Goal: Find specific page/section: Find specific page/section

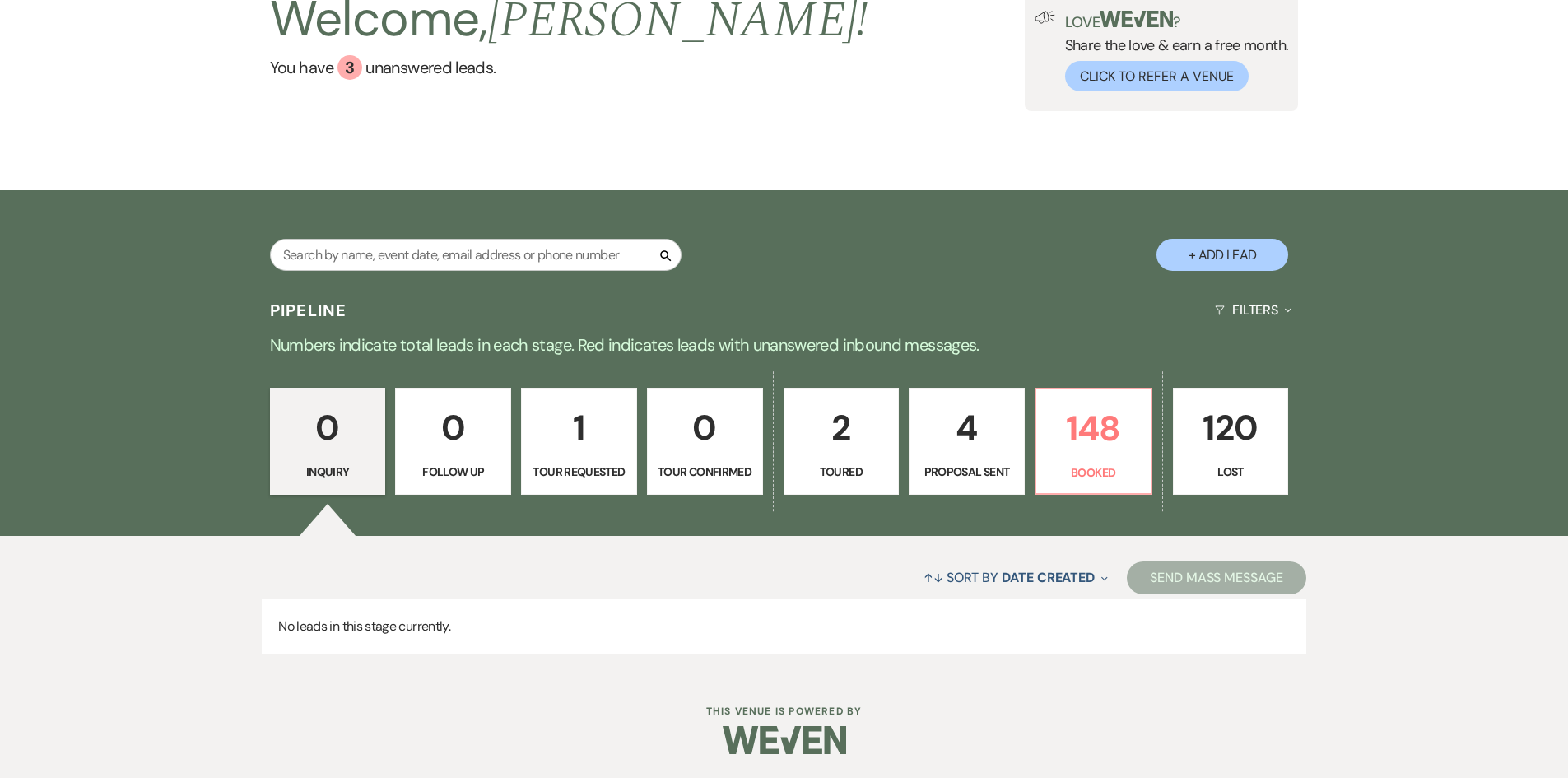
scroll to position [138, 0]
click at [1108, 432] on p "148" at bounding box center [1094, 428] width 95 height 55
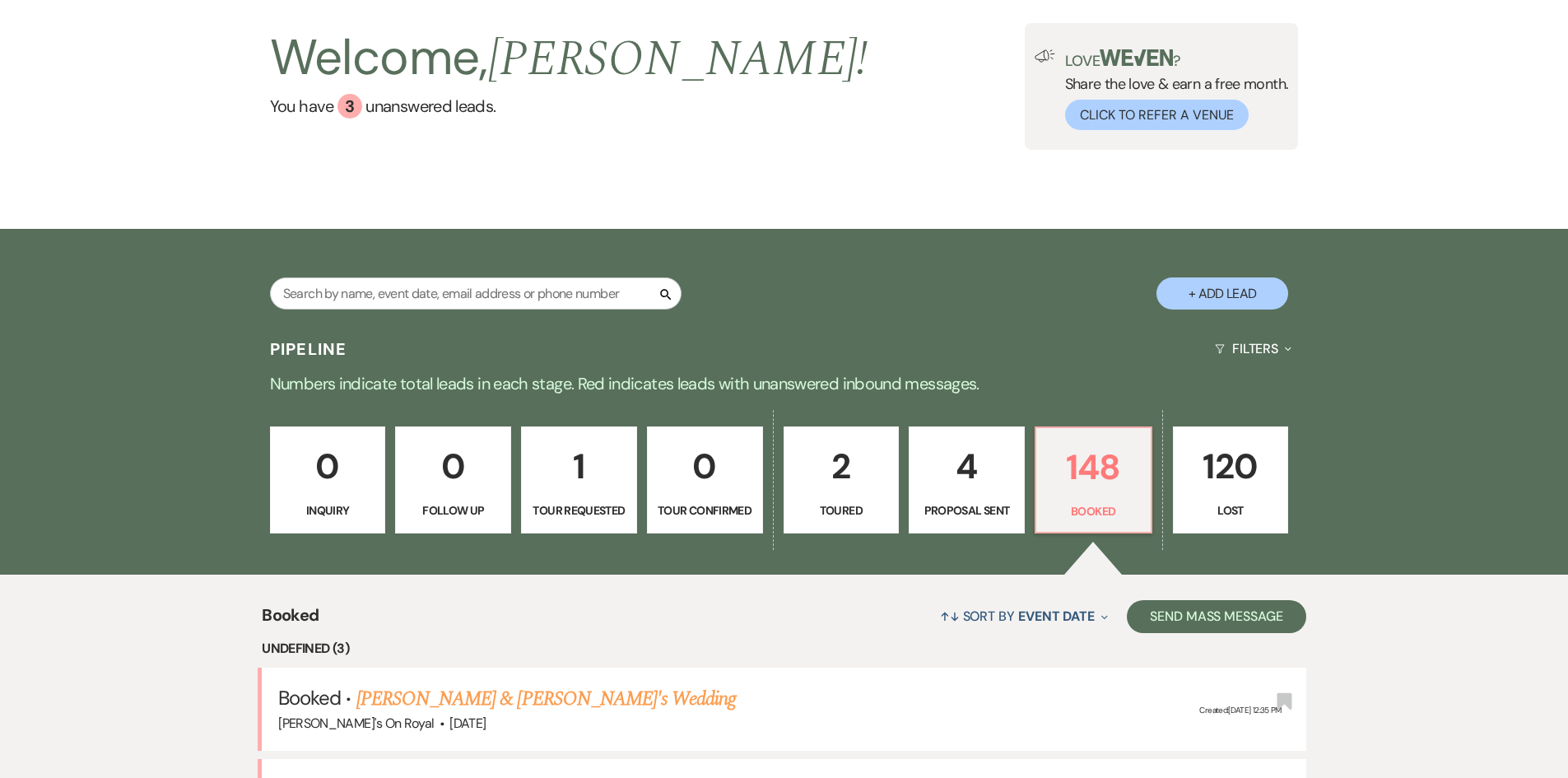
click at [555, 684] on link "[PERSON_NAME] & [PERSON_NAME]'s Wedding" at bounding box center [546, 699] width 381 height 30
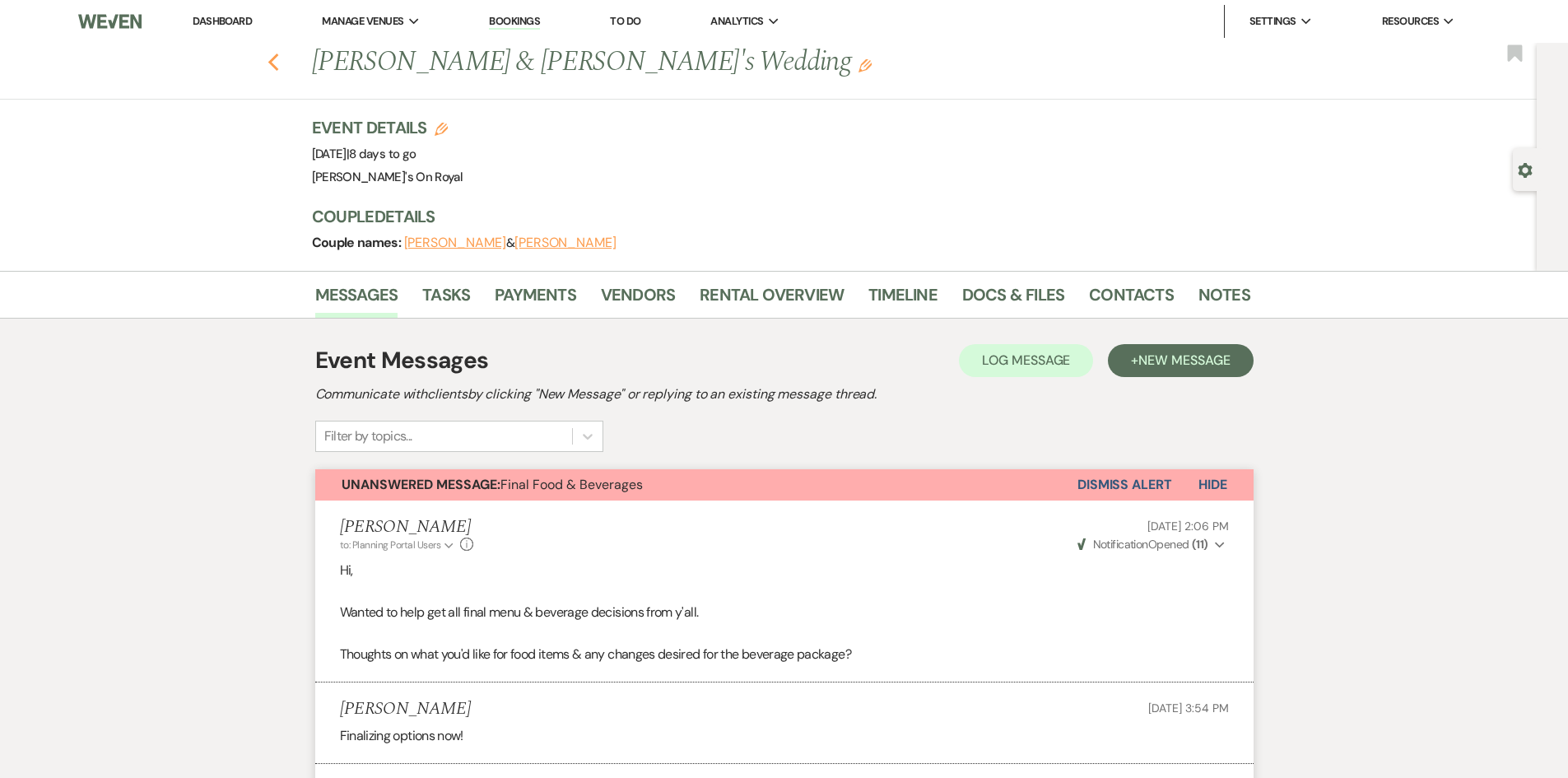
click at [278, 63] on icon "Previous" at bounding box center [274, 63] width 13 height 20
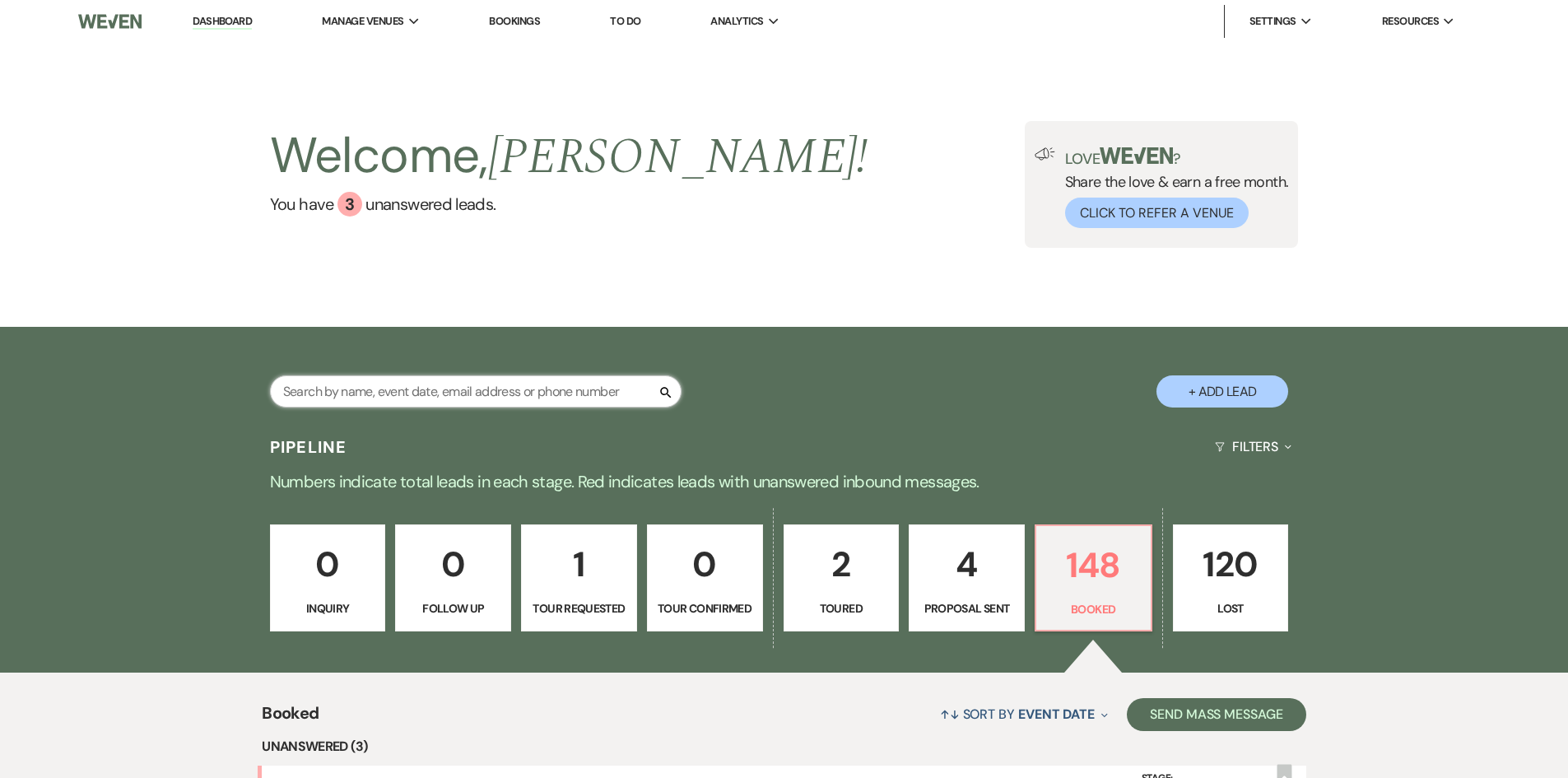
click at [411, 376] on input "text" at bounding box center [475, 392] width 411 height 32
type input "[PERSON_NAME]"
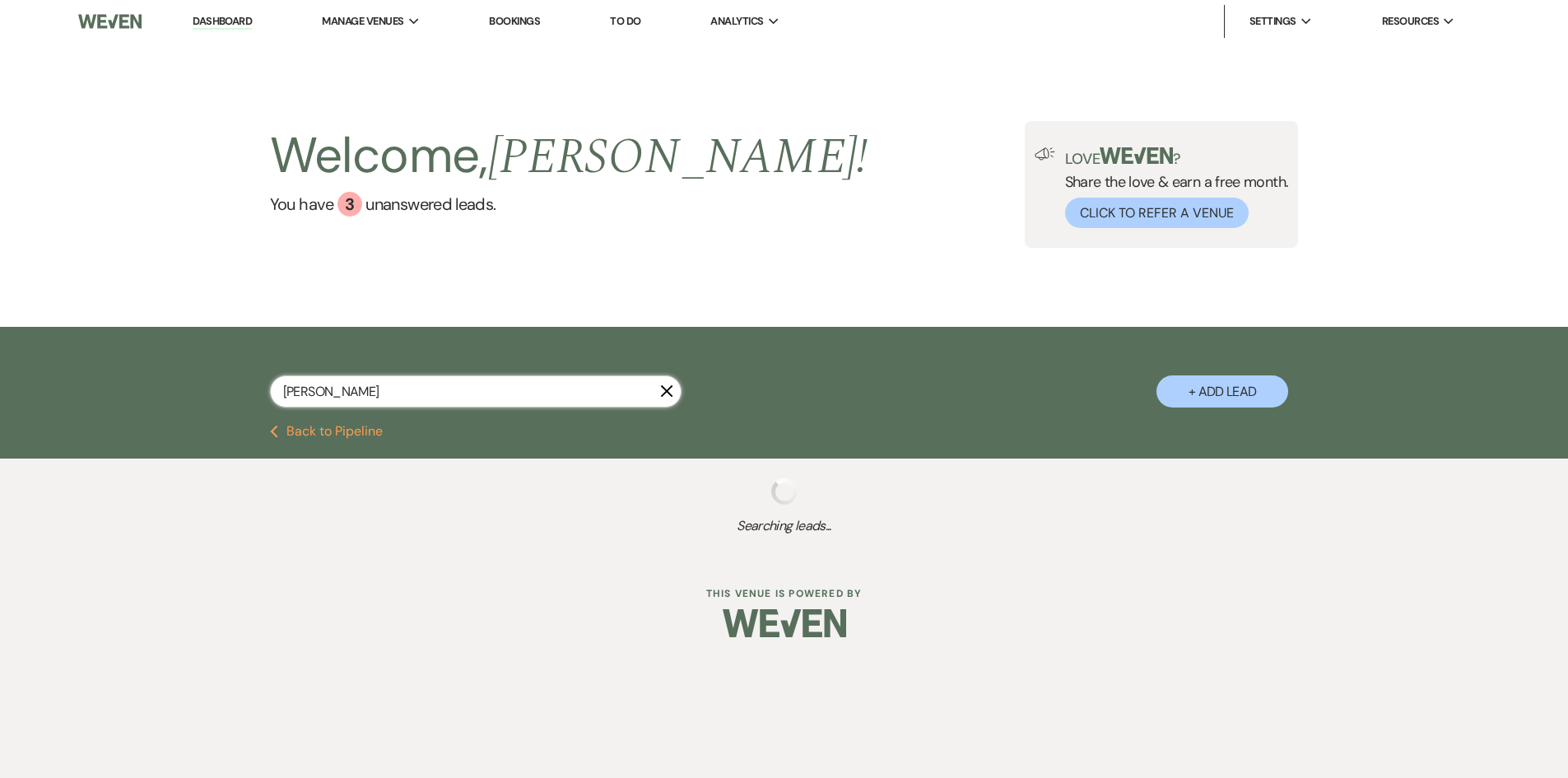
select select "8"
select select "5"
select select "8"
select select "5"
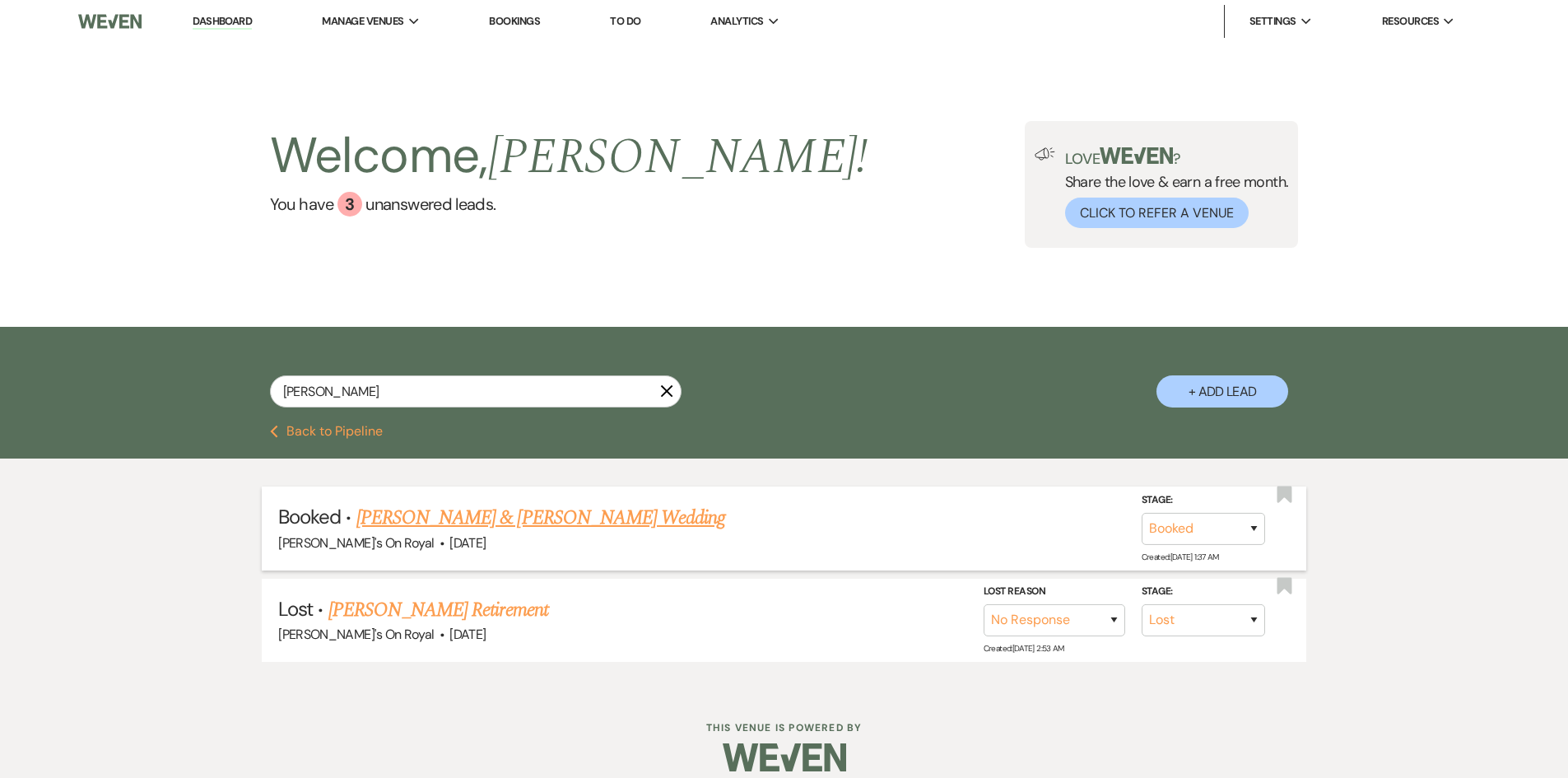
click at [455, 531] on link "[PERSON_NAME] & [PERSON_NAME] Wedding" at bounding box center [541, 518] width 369 height 30
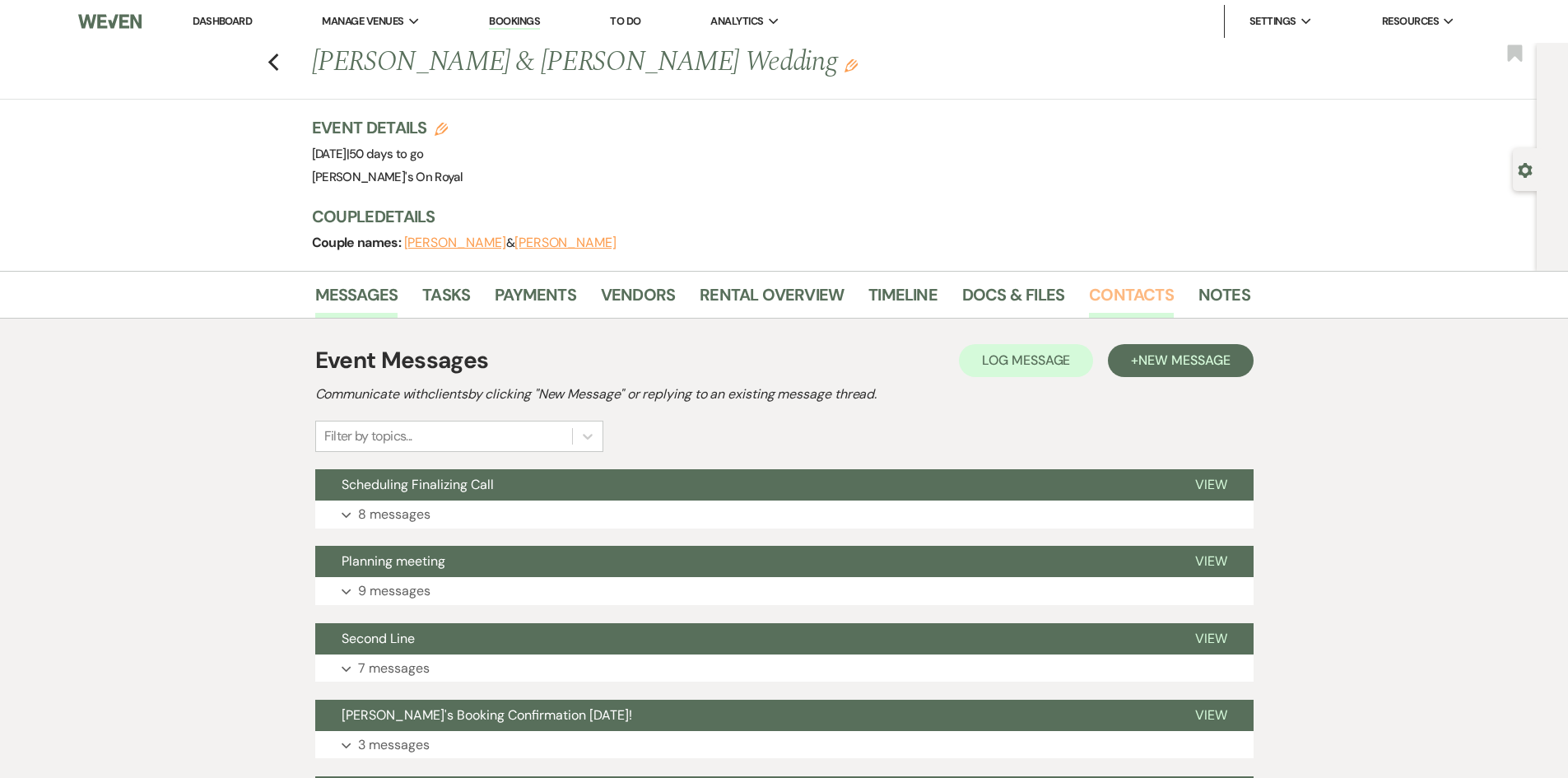
click at [1118, 294] on link "Contacts" at bounding box center [1131, 300] width 85 height 36
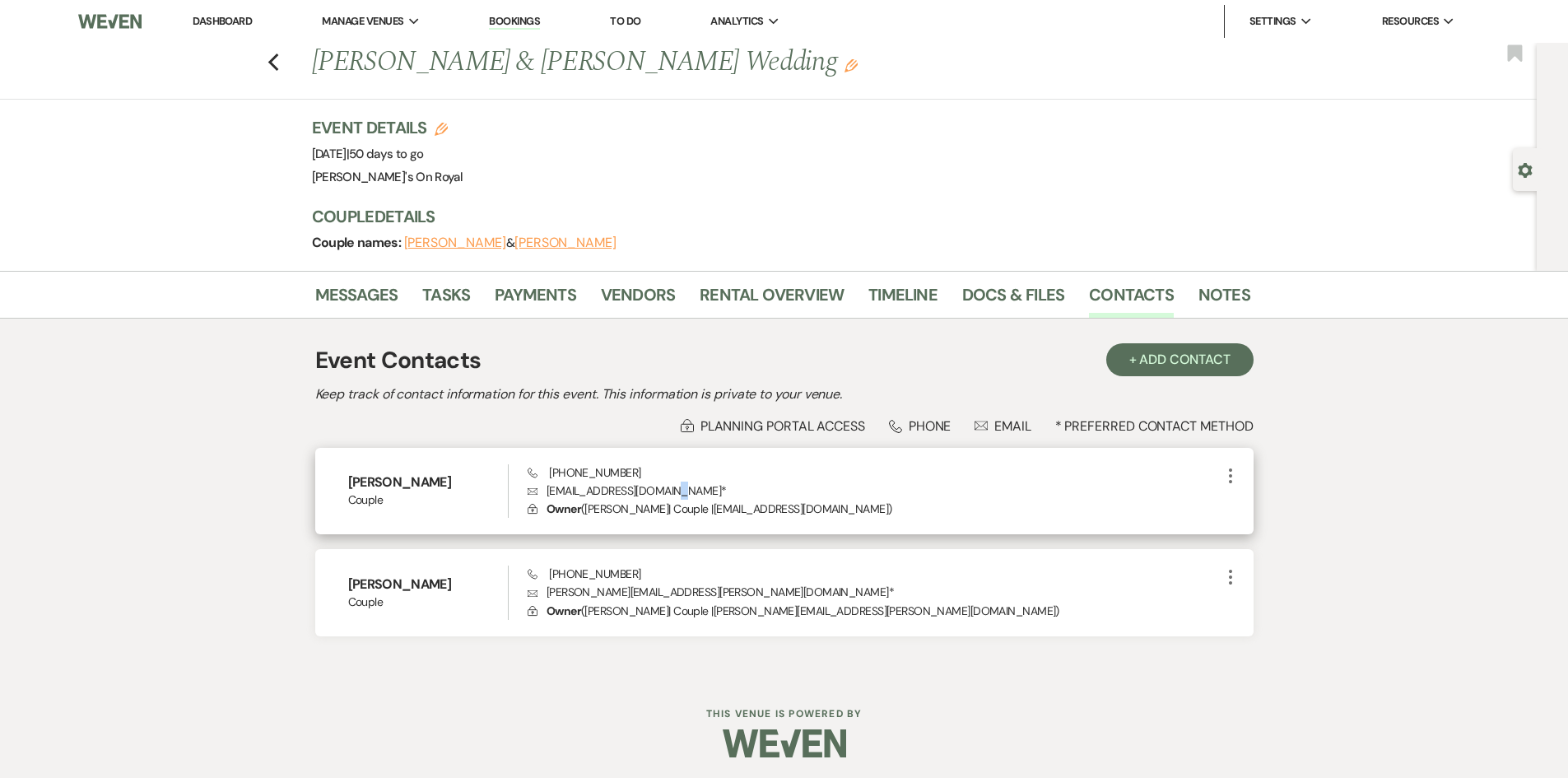
drag, startPoint x: 685, startPoint y: 488, endPoint x: 671, endPoint y: 491, distance: 14.3
click at [671, 491] on p "Envelope [EMAIL_ADDRESS][DOMAIN_NAME] *" at bounding box center [873, 491] width 692 height 18
click at [696, 492] on p "Envelope [EMAIL_ADDRESS][DOMAIN_NAME] *" at bounding box center [873, 491] width 692 height 18
drag, startPoint x: 680, startPoint y: 489, endPoint x: 547, endPoint y: 489, distance: 133.0
click at [547, 489] on p "Envelope [EMAIL_ADDRESS][DOMAIN_NAME] *" at bounding box center [873, 491] width 692 height 18
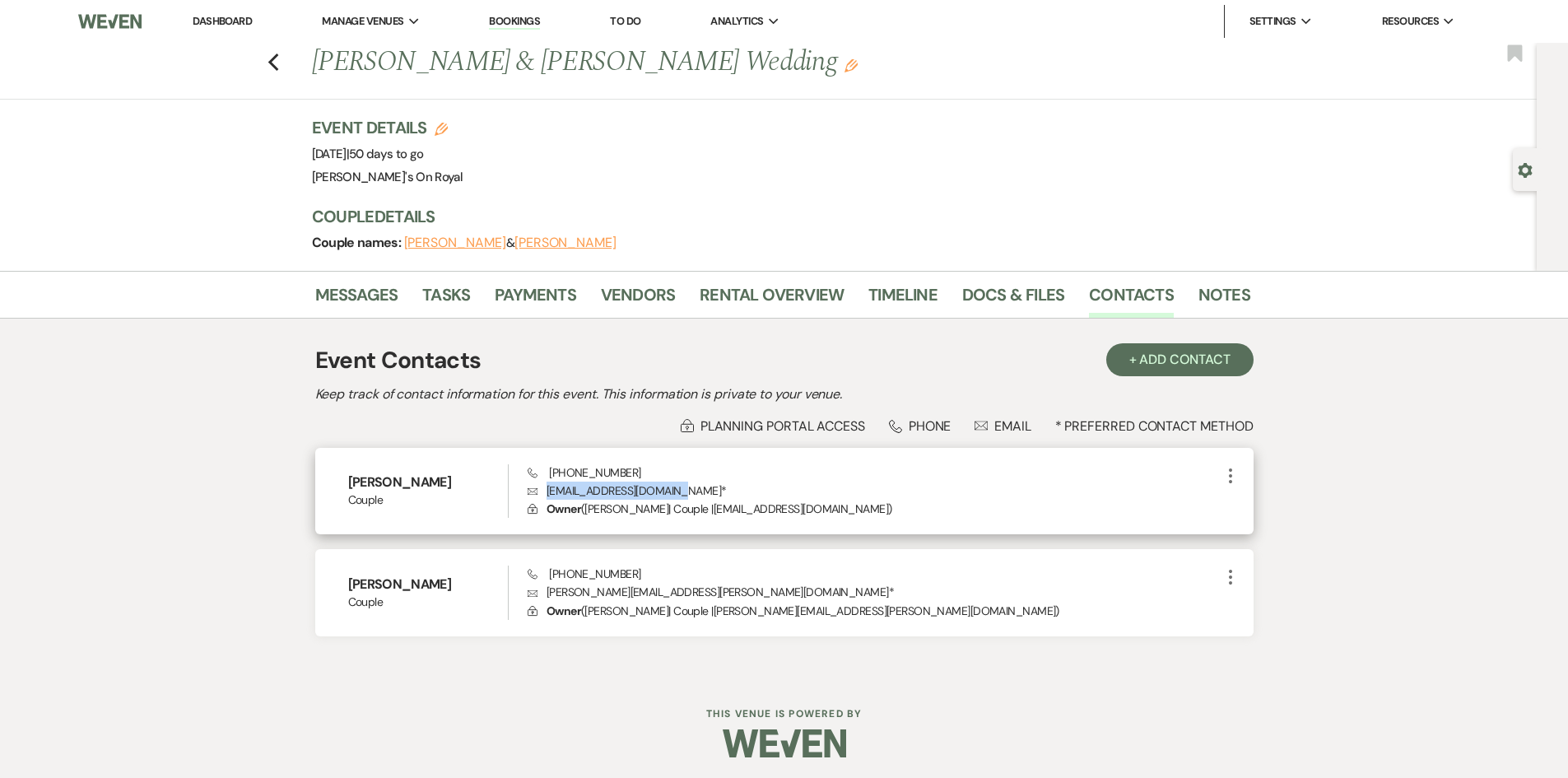
copy p "[EMAIL_ADDRESS][DOMAIN_NAME]"
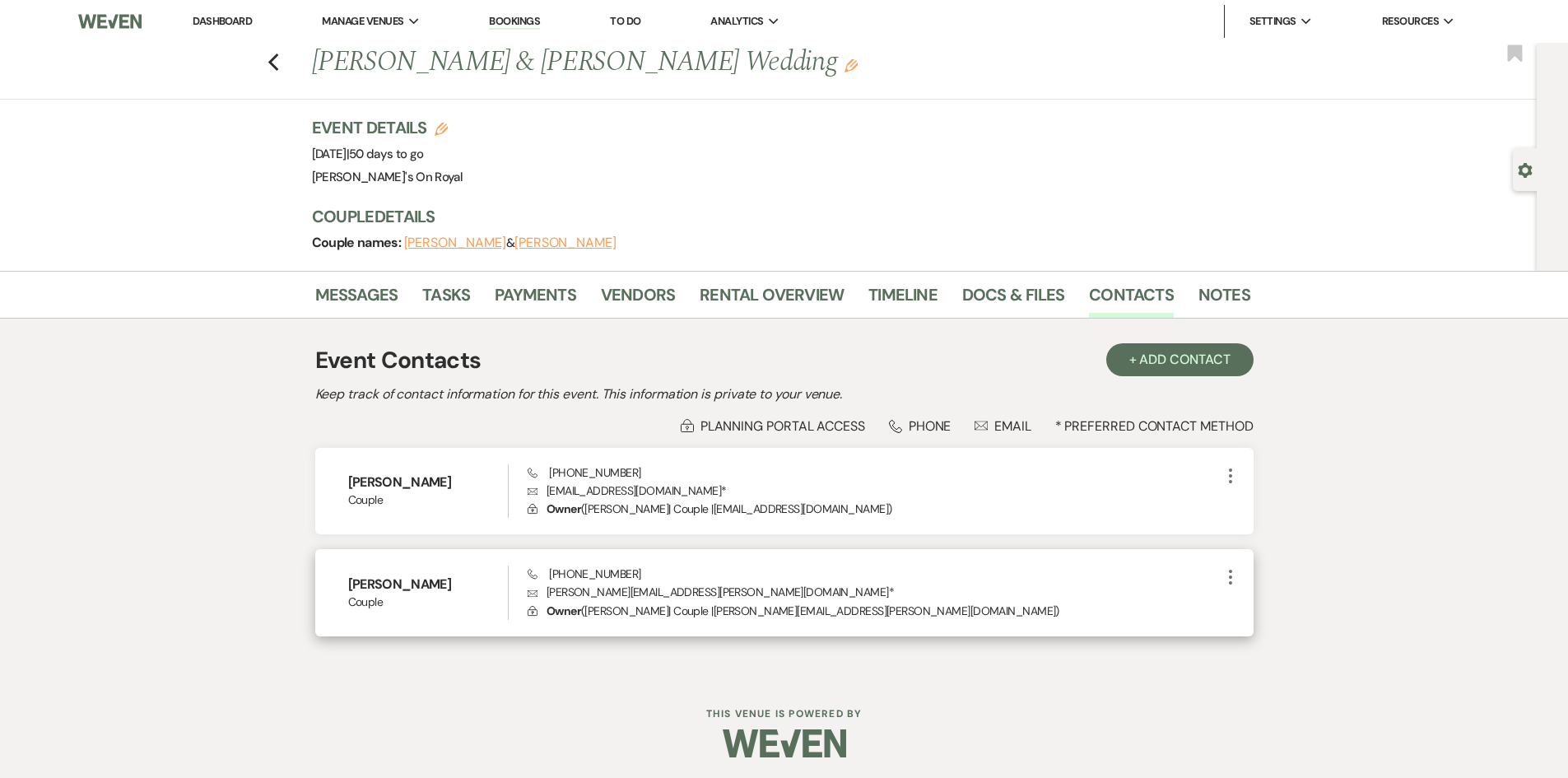
click at [665, 571] on div "Phone [PHONE_NUMBER] Envelope [PERSON_NAME][EMAIL_ADDRESS][PERSON_NAME][DOMAIN_…" at bounding box center [873, 593] width 692 height 54
drag, startPoint x: 658, startPoint y: 591, endPoint x: 545, endPoint y: 591, distance: 113.0
click at [545, 591] on p "Envelope [PERSON_NAME][EMAIL_ADDRESS][PERSON_NAME][DOMAIN_NAME] *" at bounding box center [873, 593] width 692 height 18
copy p "[PERSON_NAME][EMAIL_ADDRESS][PERSON_NAME][DOMAIN_NAME]"
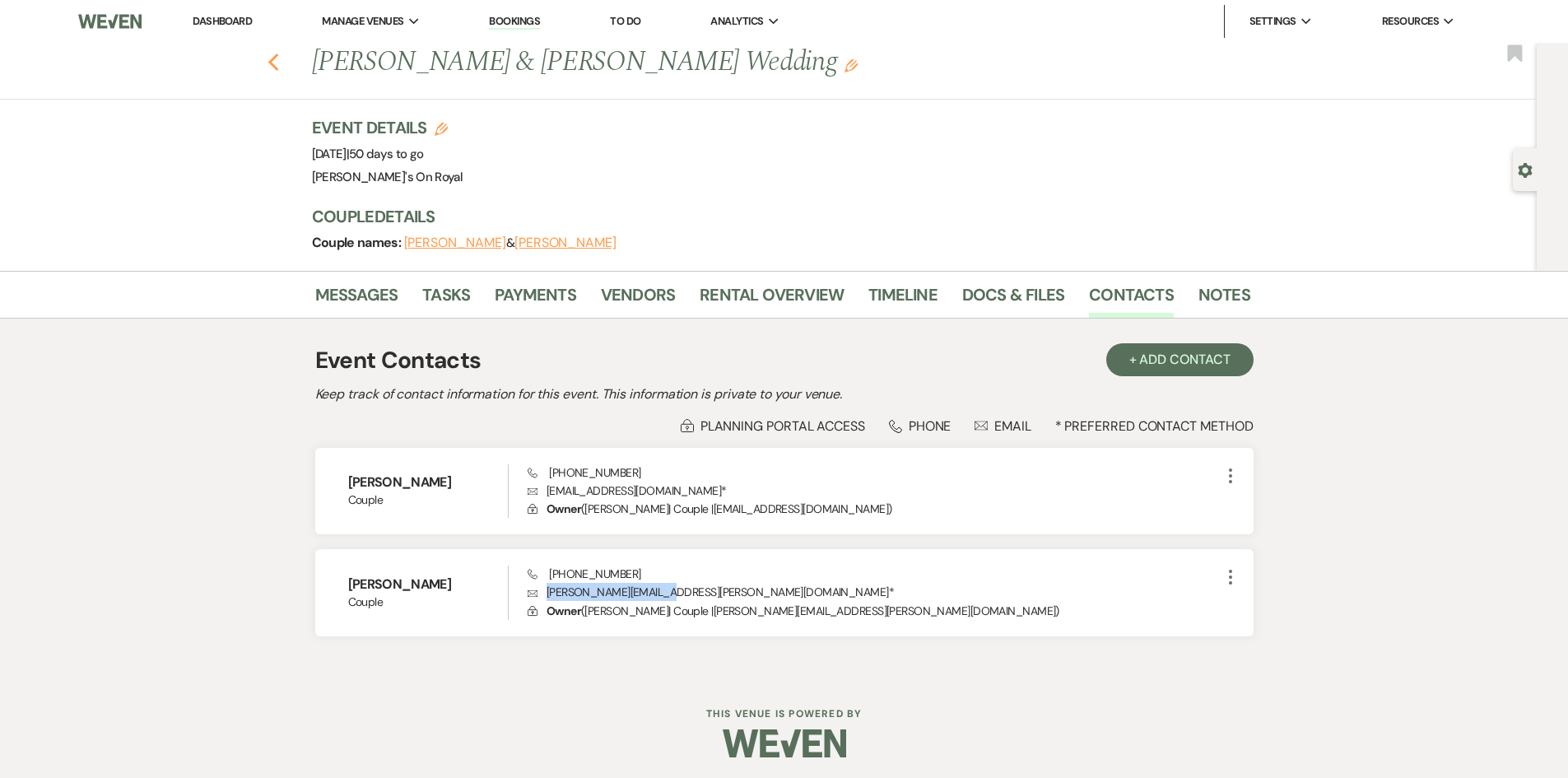
click at [278, 55] on use "button" at bounding box center [273, 62] width 11 height 18
select select "8"
select select "5"
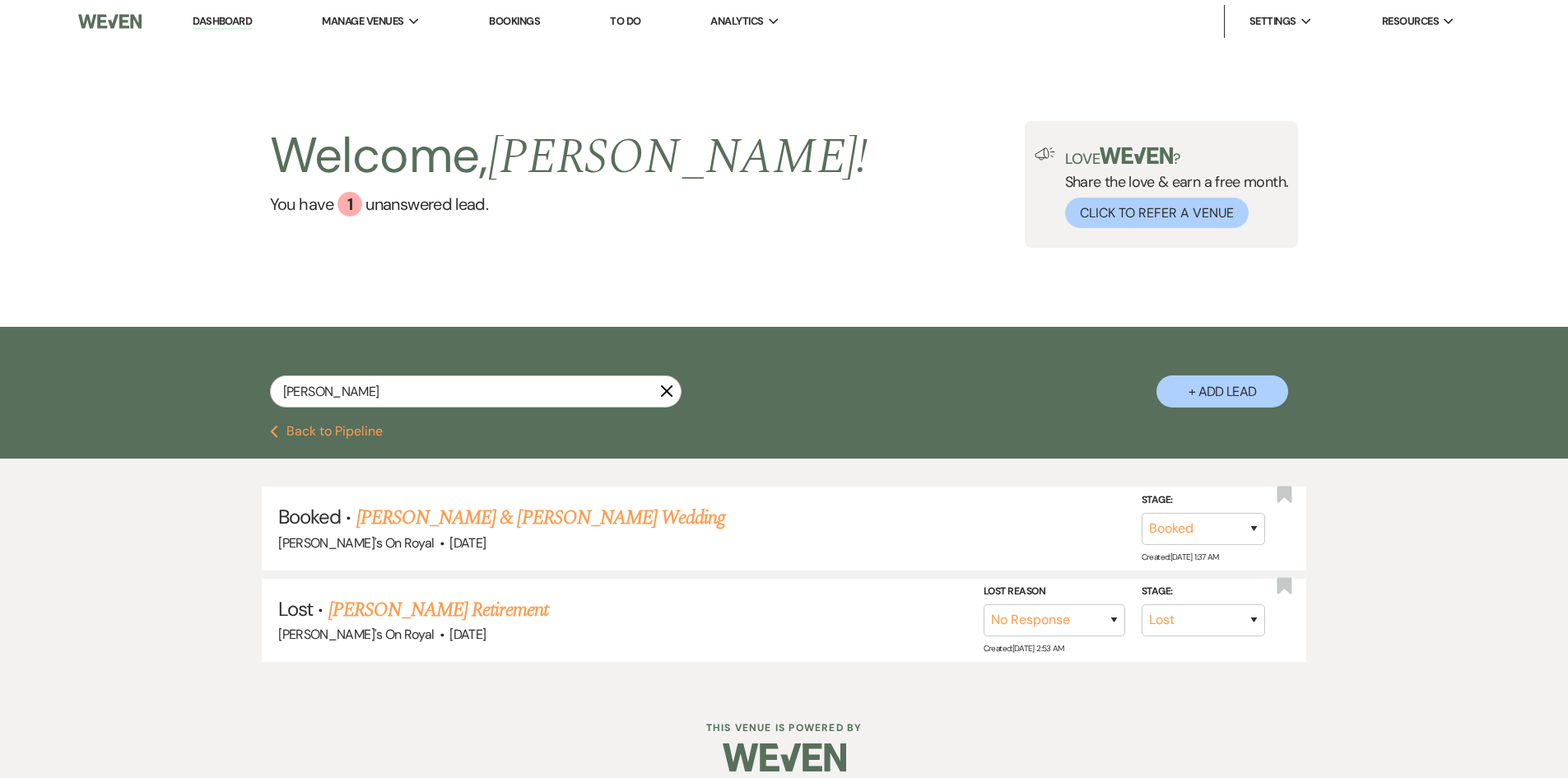
click at [293, 434] on button "Previous Back to Pipeline" at bounding box center [326, 431] width 113 height 14
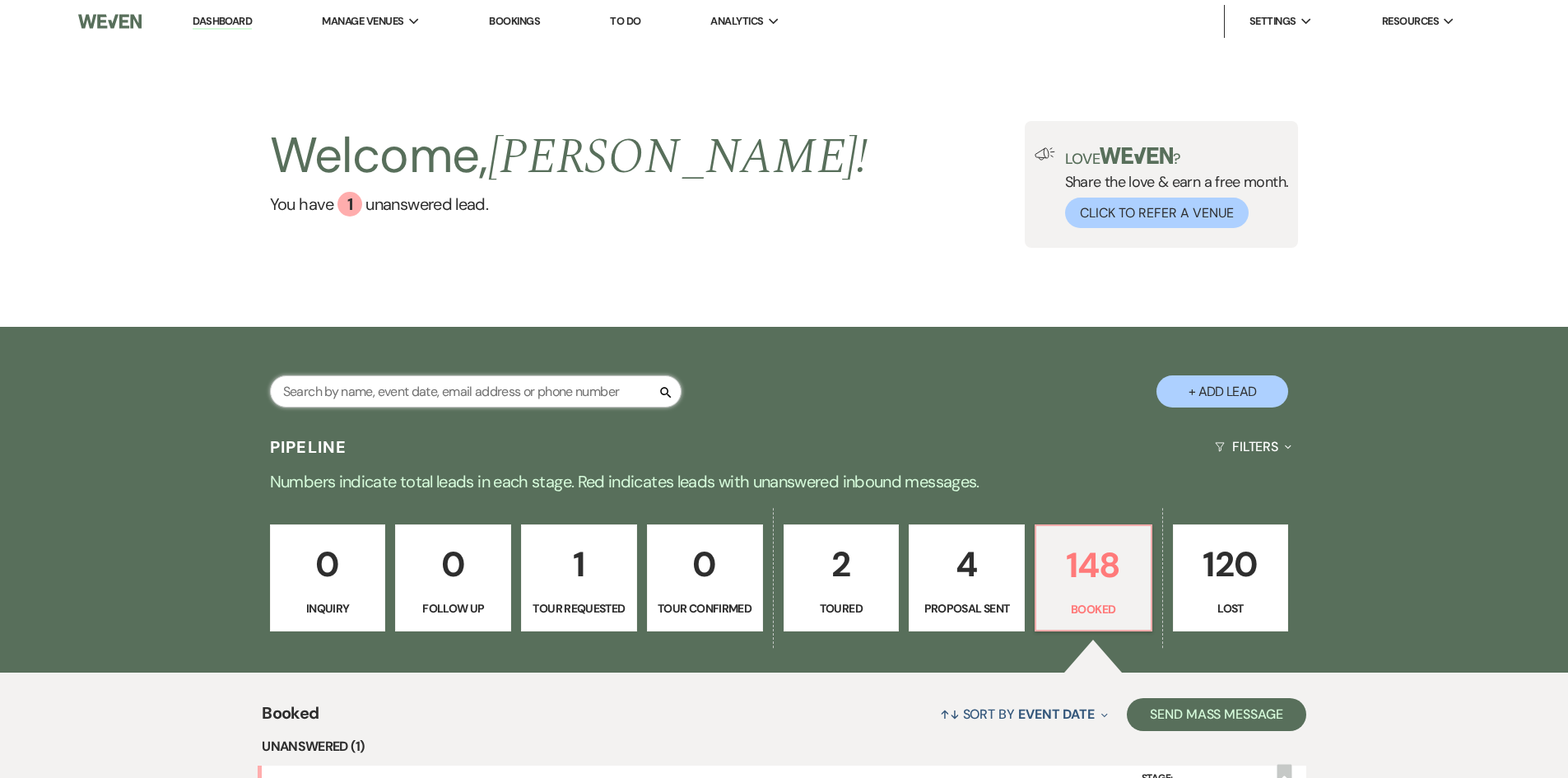
click at [437, 387] on input "text" at bounding box center [475, 392] width 411 height 32
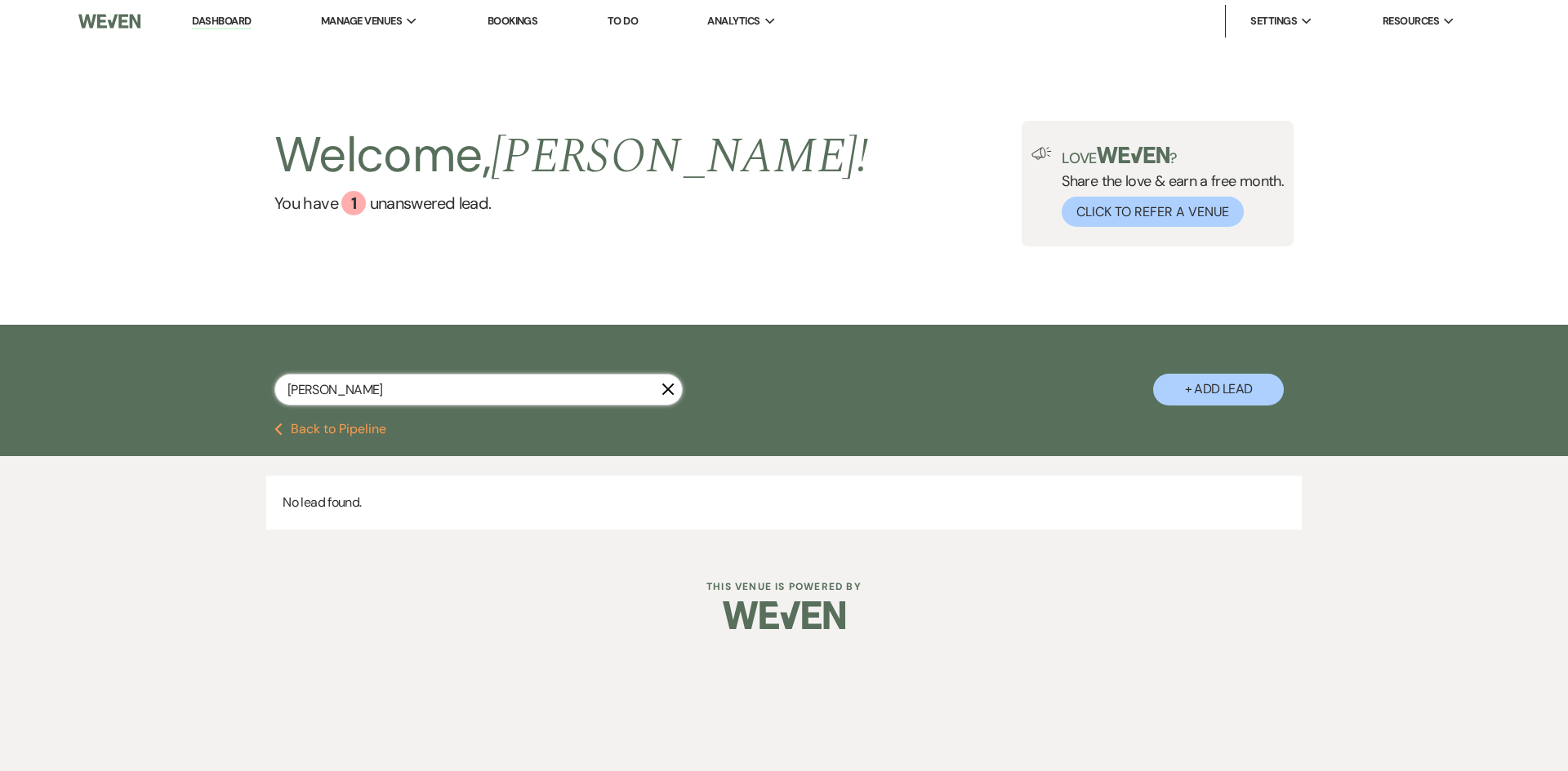
click at [371, 397] on input "[PERSON_NAME]" at bounding box center [478, 390] width 408 height 32
type input "m"
type input "[PERSON_NAME]"
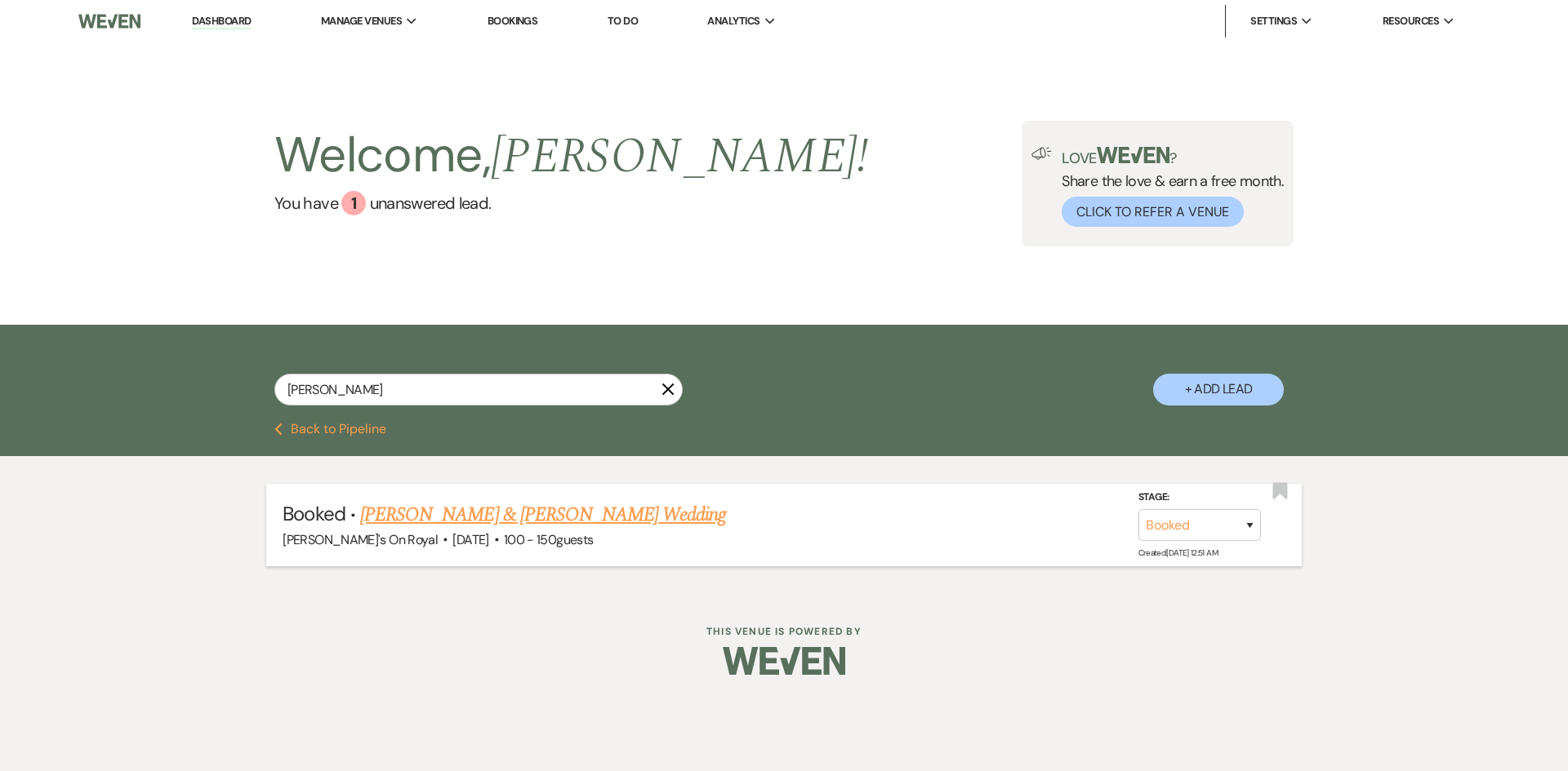
click at [388, 507] on link "[PERSON_NAME] & [PERSON_NAME] Wedding" at bounding box center [543, 515] width 366 height 29
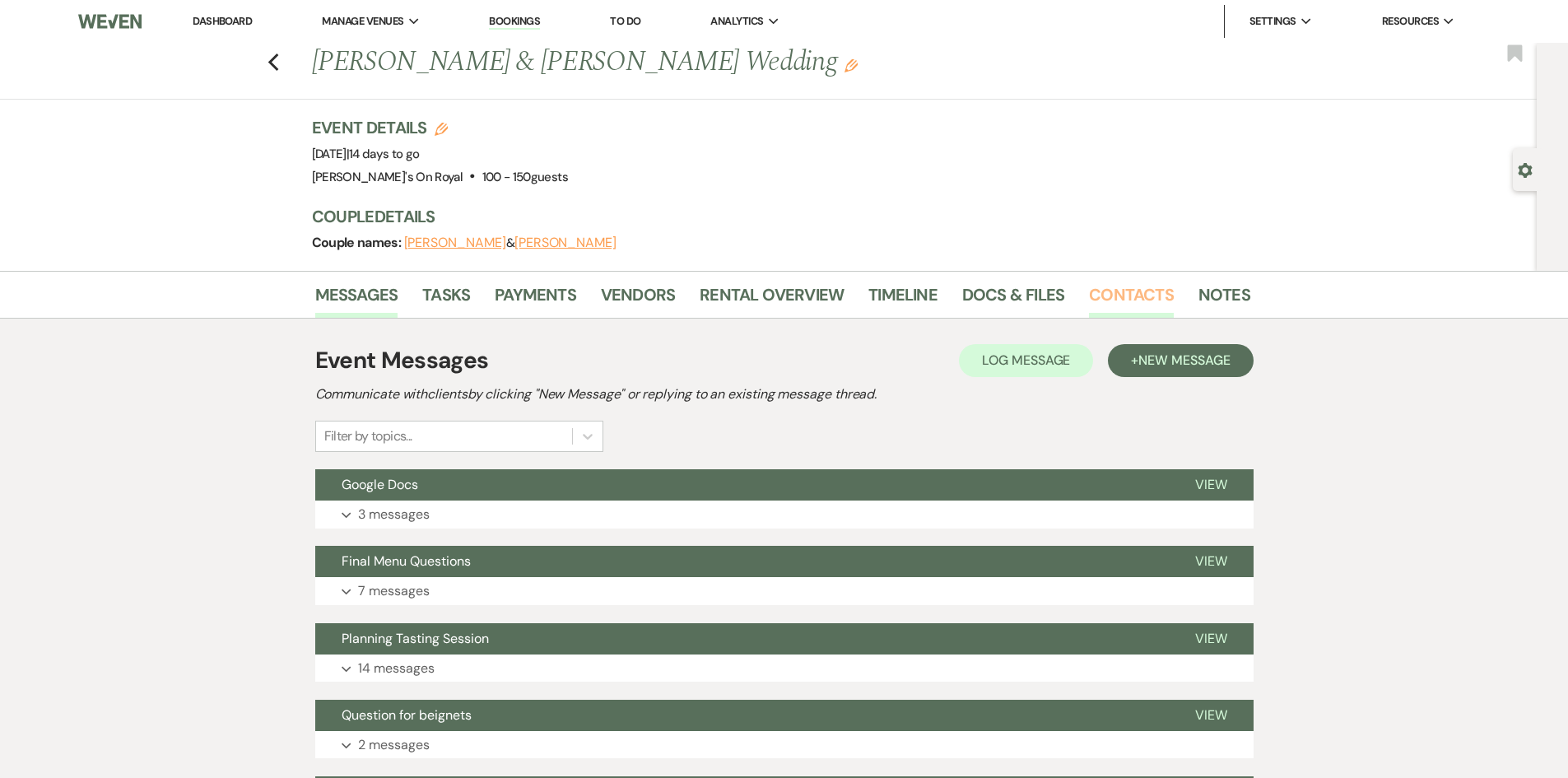
click at [1112, 289] on link "Contacts" at bounding box center [1131, 300] width 85 height 36
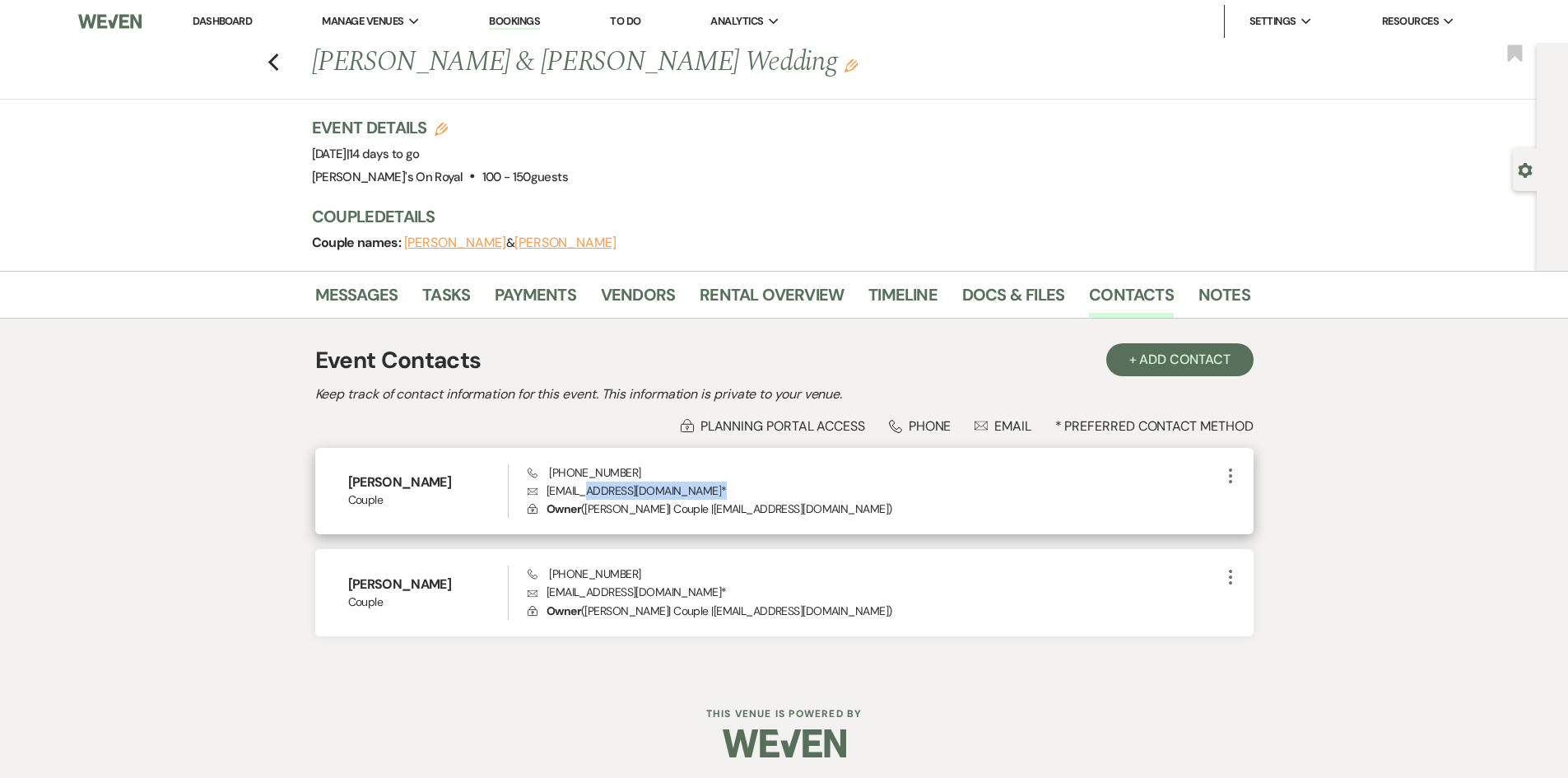
drag, startPoint x: 653, startPoint y: 489, endPoint x: 581, endPoint y: 492, distance: 72.1
click at [581, 492] on p "Envelope [EMAIL_ADDRESS][DOMAIN_NAME] *" at bounding box center [873, 491] width 692 height 18
click at [680, 491] on p "Envelope [EMAIL_ADDRESS][DOMAIN_NAME] *" at bounding box center [873, 491] width 692 height 18
drag, startPoint x: 649, startPoint y: 494, endPoint x: 545, endPoint y: 492, distance: 104.0
click at [545, 492] on p "Envelope [EMAIL_ADDRESS][DOMAIN_NAME] *" at bounding box center [873, 491] width 692 height 18
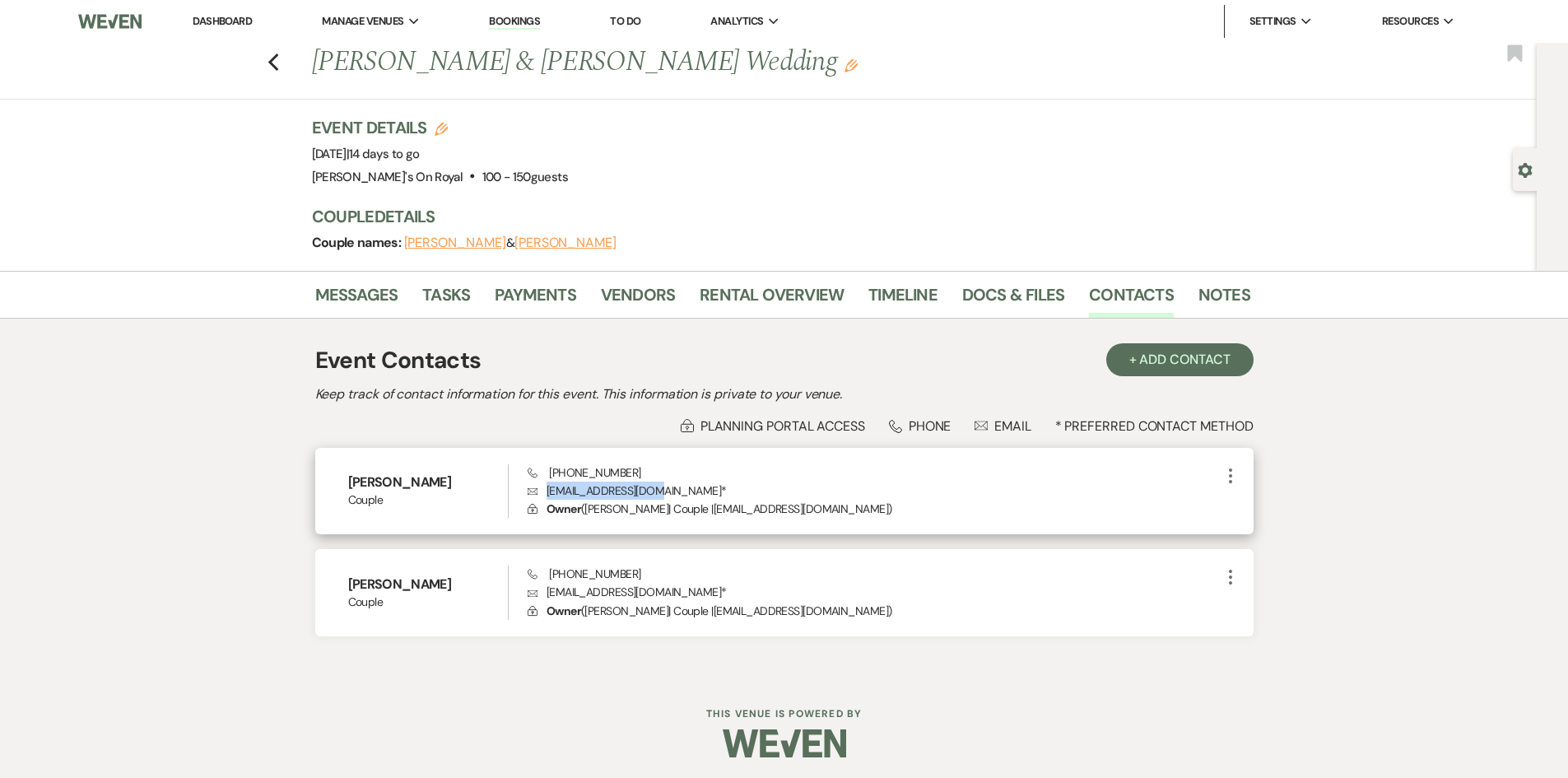
copy p "[EMAIL_ADDRESS][DOMAIN_NAME]"
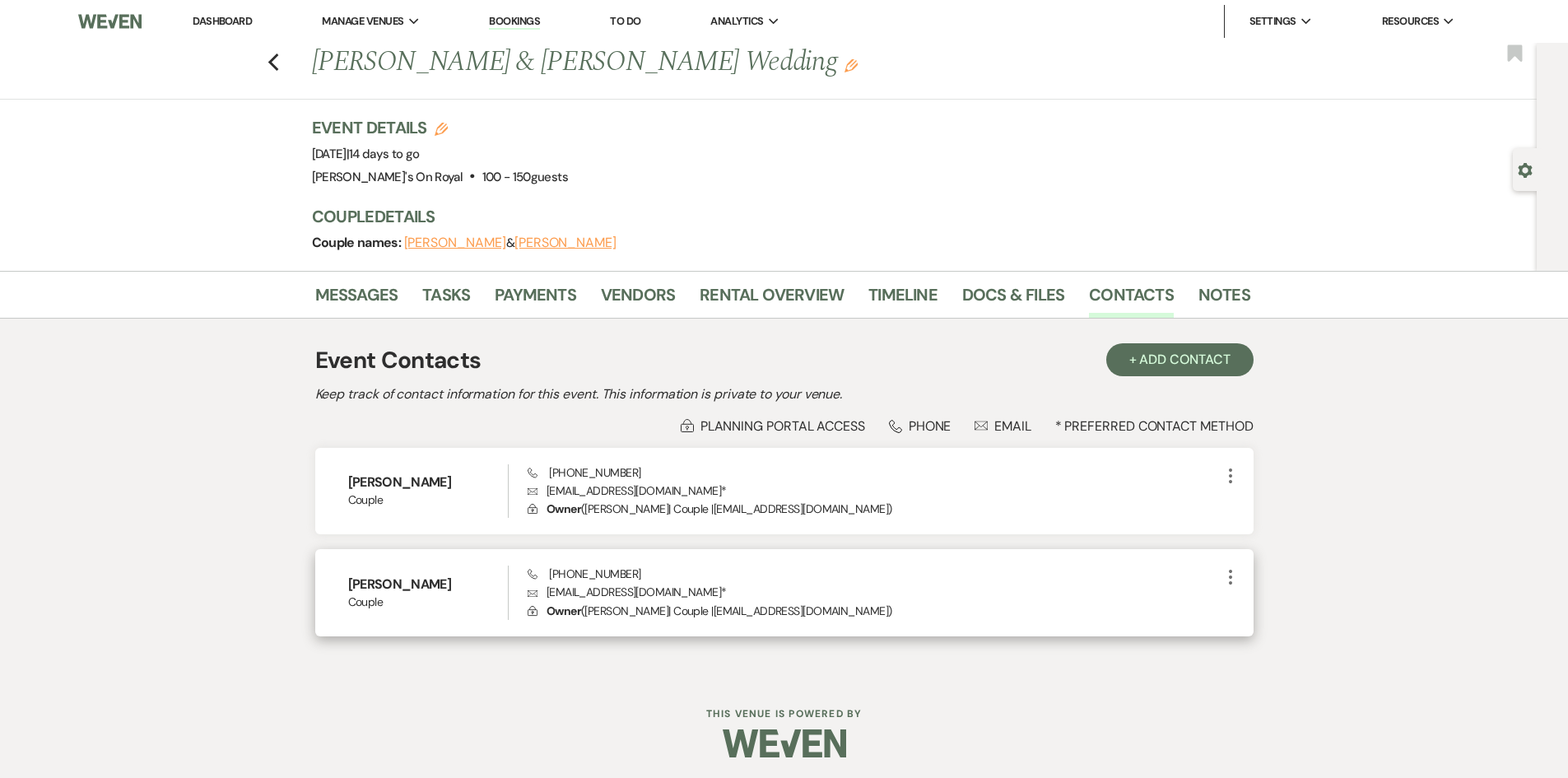
click at [686, 567] on div "Phone [PHONE_NUMBER] Envelope [EMAIL_ADDRESS][DOMAIN_NAME] * Lock Owner ( [PERS…" at bounding box center [873, 593] width 692 height 54
drag, startPoint x: 661, startPoint y: 592, endPoint x: 539, endPoint y: 592, distance: 122.0
click at [539, 592] on p "Envelope [EMAIL_ADDRESS][DOMAIN_NAME] *" at bounding box center [873, 593] width 692 height 18
copy p "[EMAIL_ADDRESS][DOMAIN_NAME]"
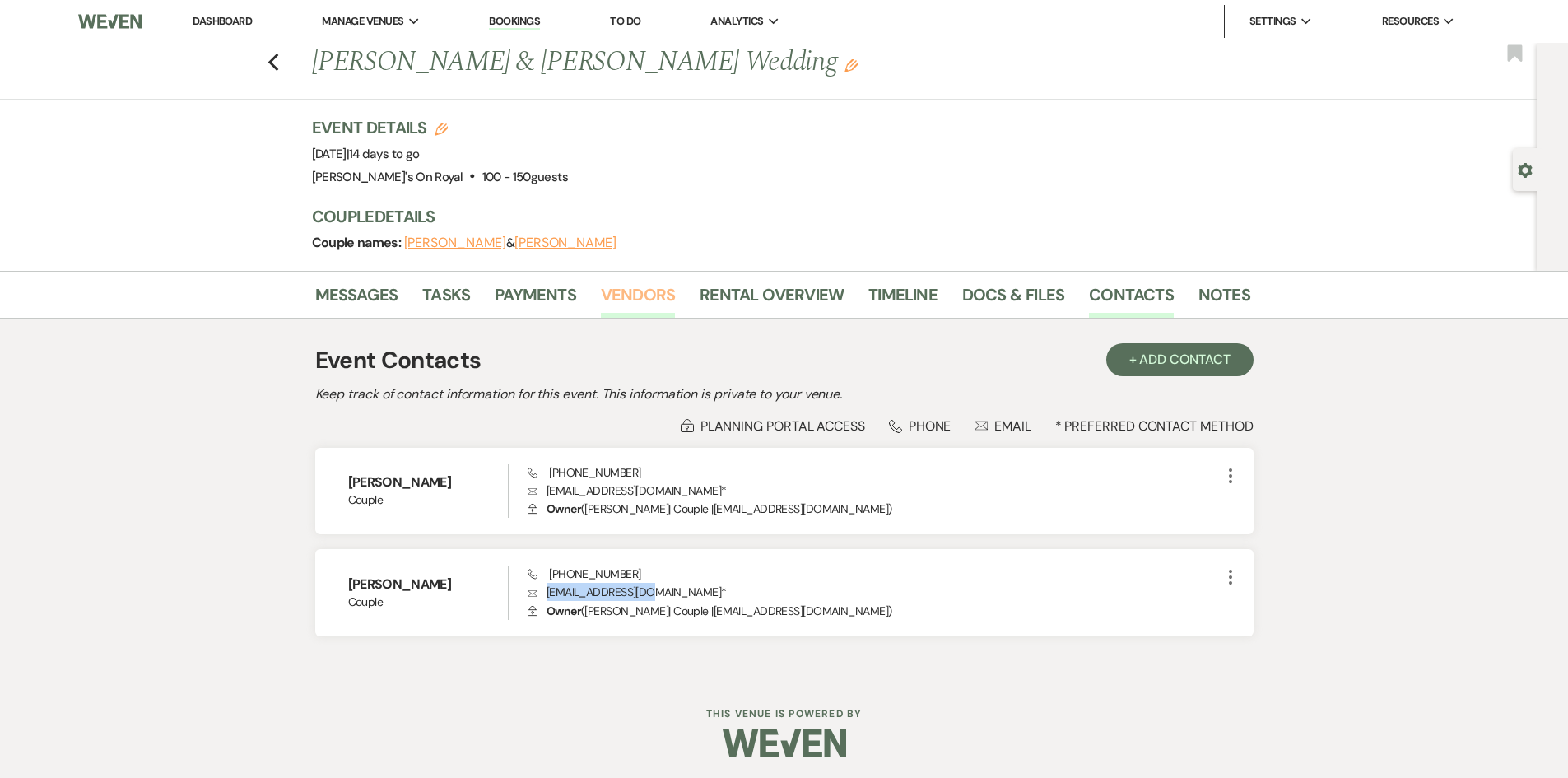
click at [662, 299] on link "Vendors" at bounding box center [638, 300] width 74 height 36
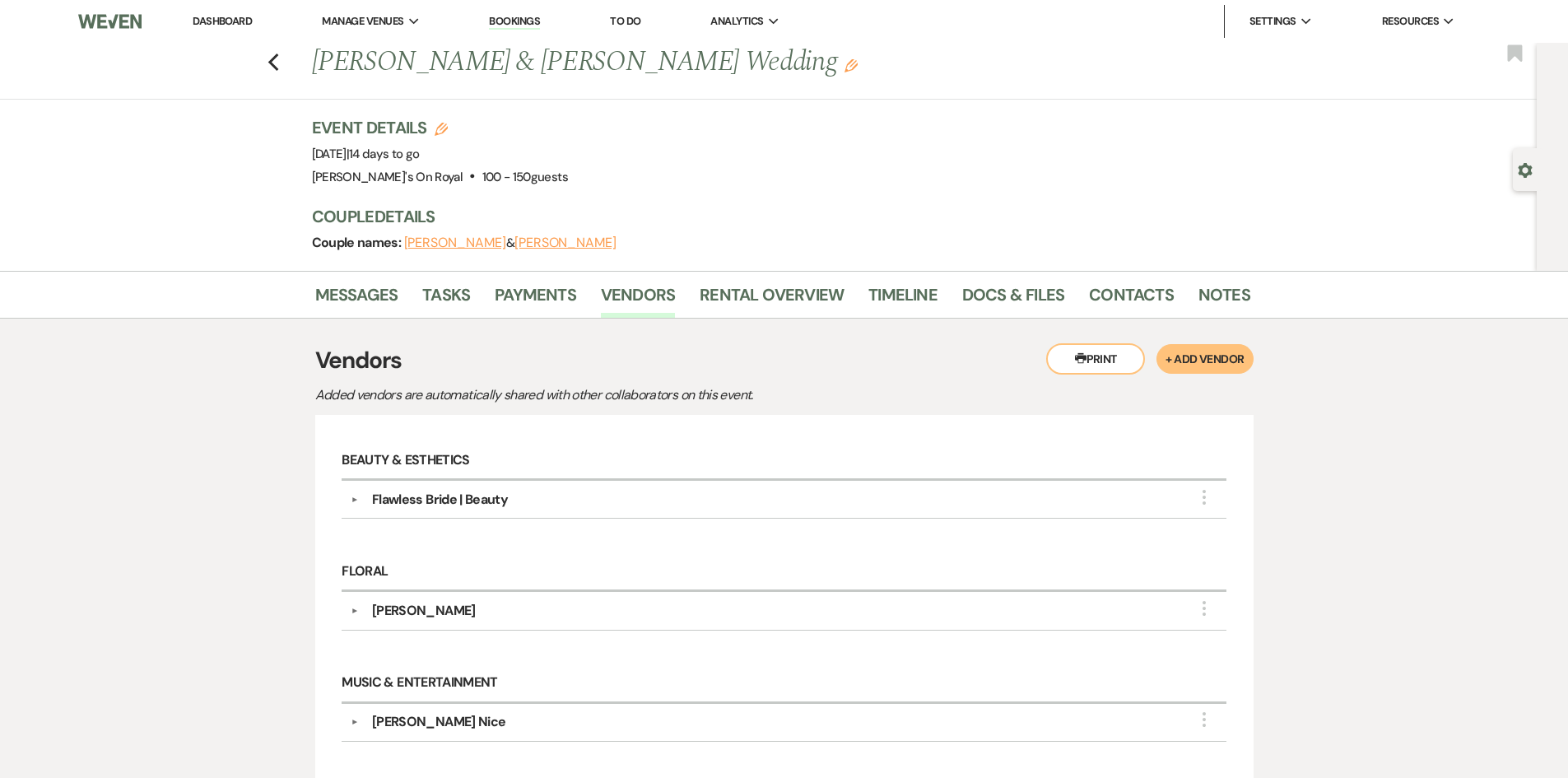
click at [269, 65] on div "Previous [PERSON_NAME] & [PERSON_NAME] Wedding Edit Bookmark" at bounding box center [764, 71] width 1545 height 57
click at [278, 65] on use "button" at bounding box center [273, 62] width 11 height 18
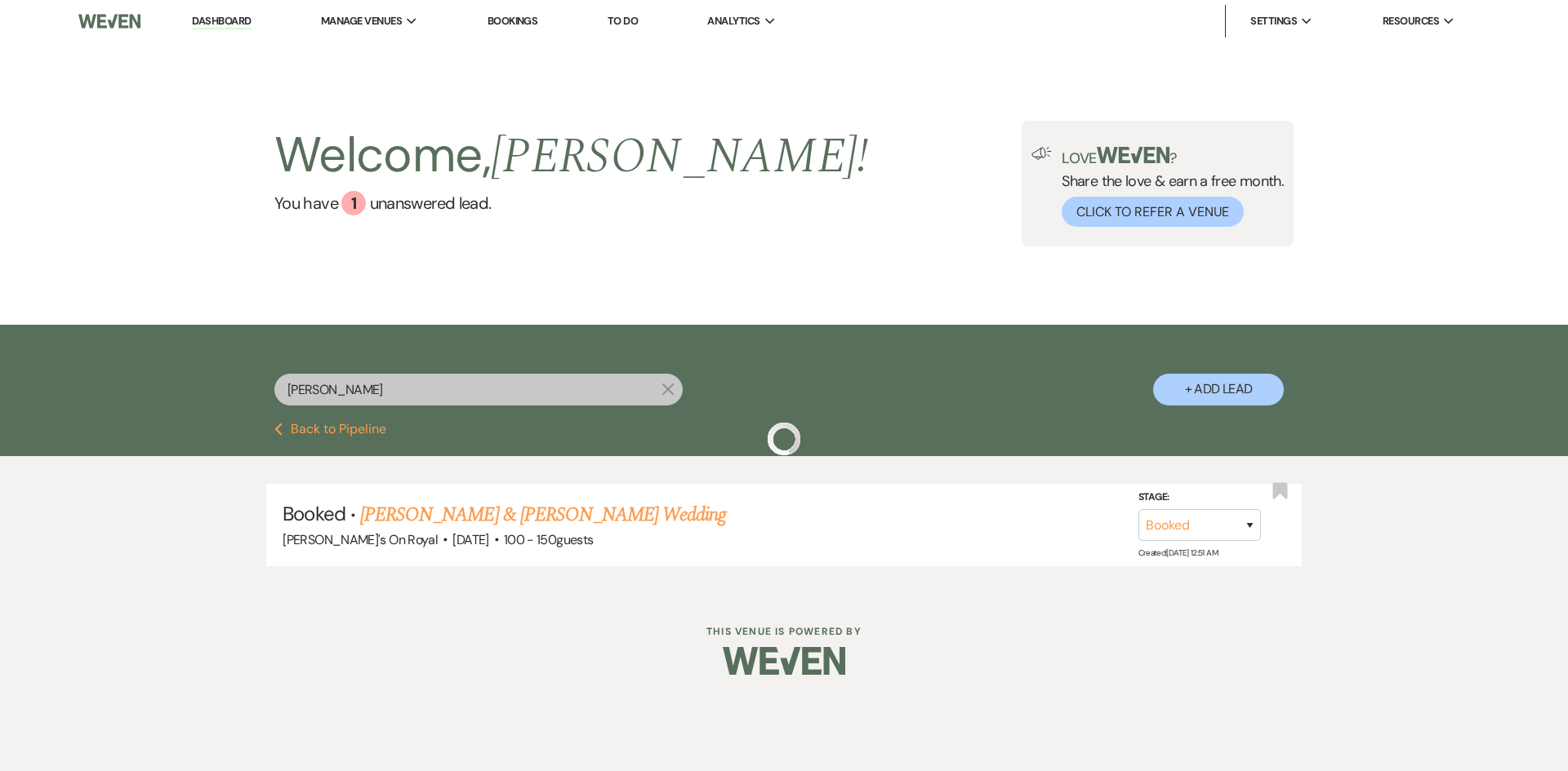
click at [347, 390] on input "[PERSON_NAME]" at bounding box center [478, 390] width 408 height 32
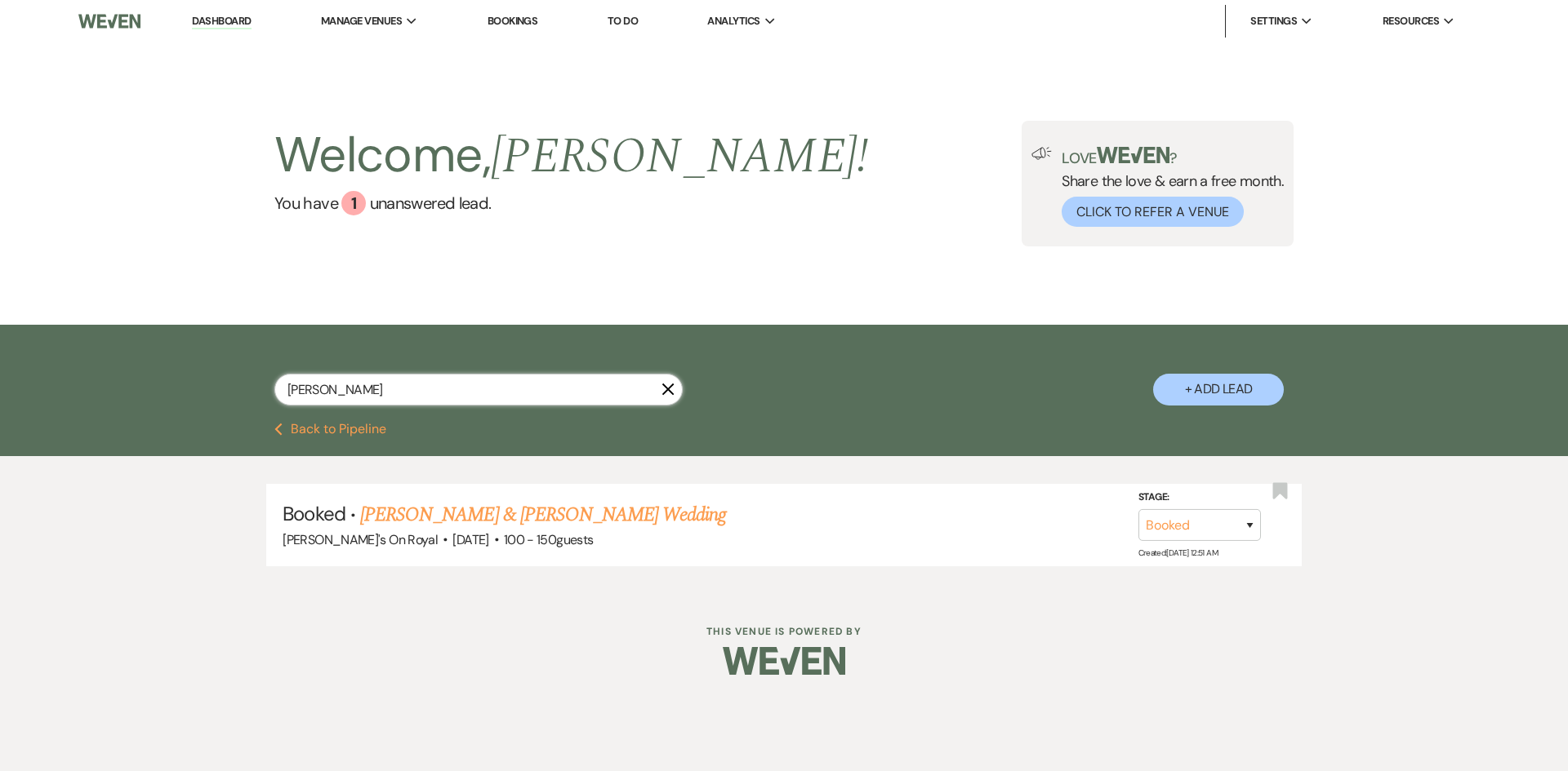
drag, startPoint x: 347, startPoint y: 390, endPoint x: 284, endPoint y: 390, distance: 63.0
click at [284, 390] on input "[PERSON_NAME]" at bounding box center [478, 390] width 408 height 32
type input "close"
click at [645, 513] on link "[PERSON_NAME] Close & [PERSON_NAME] [PERSON_NAME] Wedding" at bounding box center [636, 515] width 552 height 29
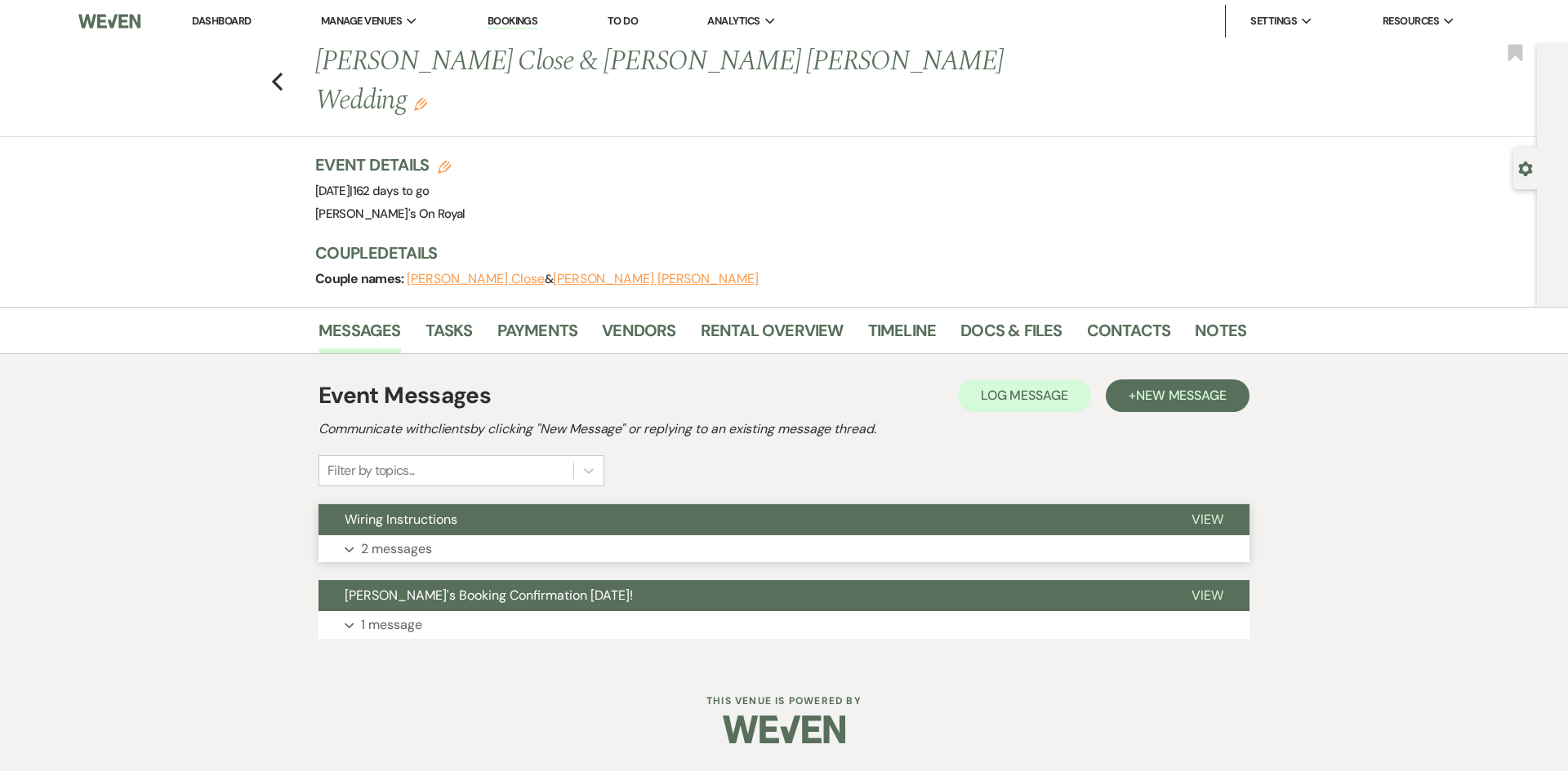
click at [522, 535] on button "Expand 2 messages" at bounding box center [784, 549] width 931 height 28
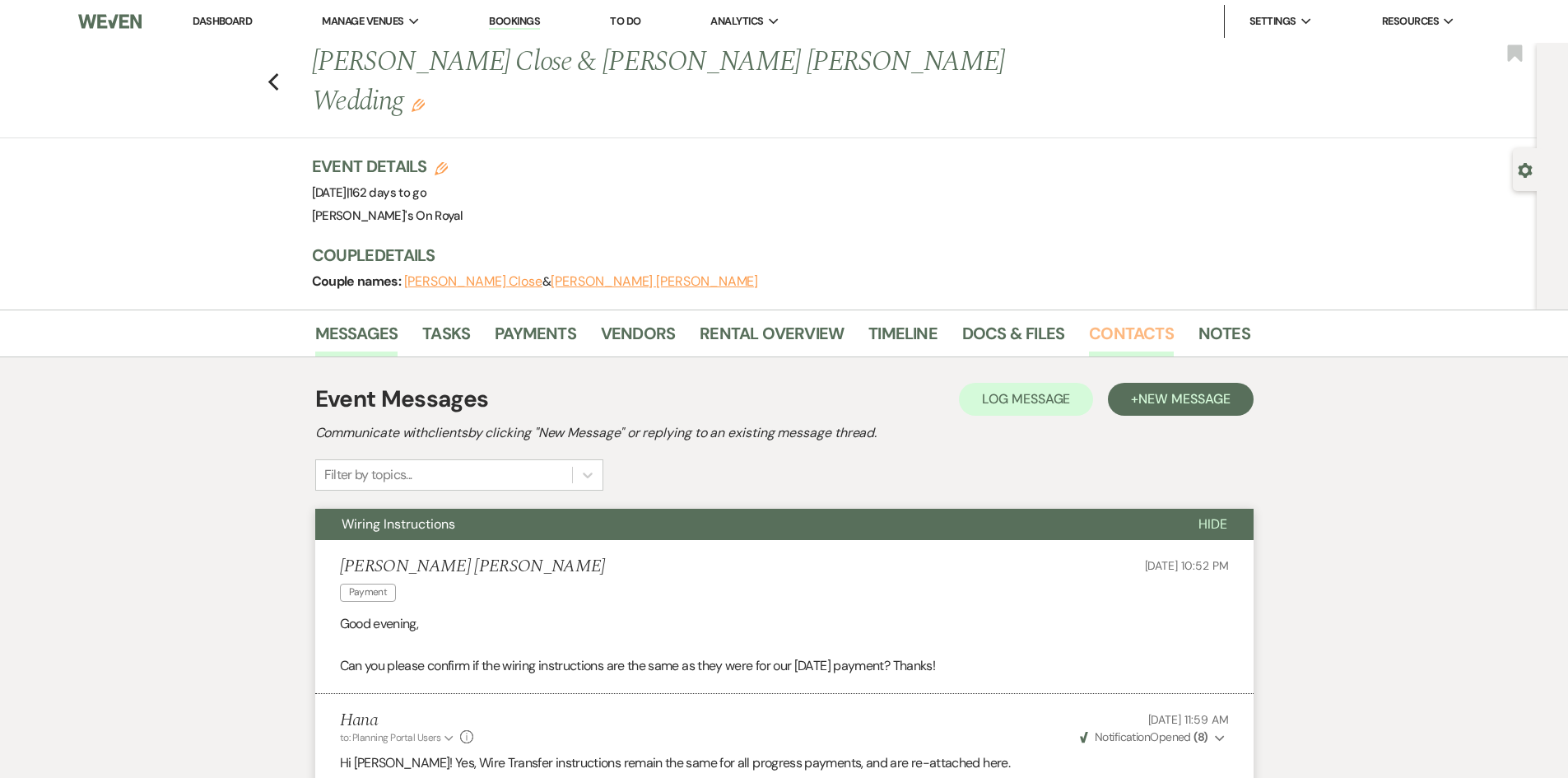
click at [1104, 321] on link "Contacts" at bounding box center [1131, 339] width 85 height 36
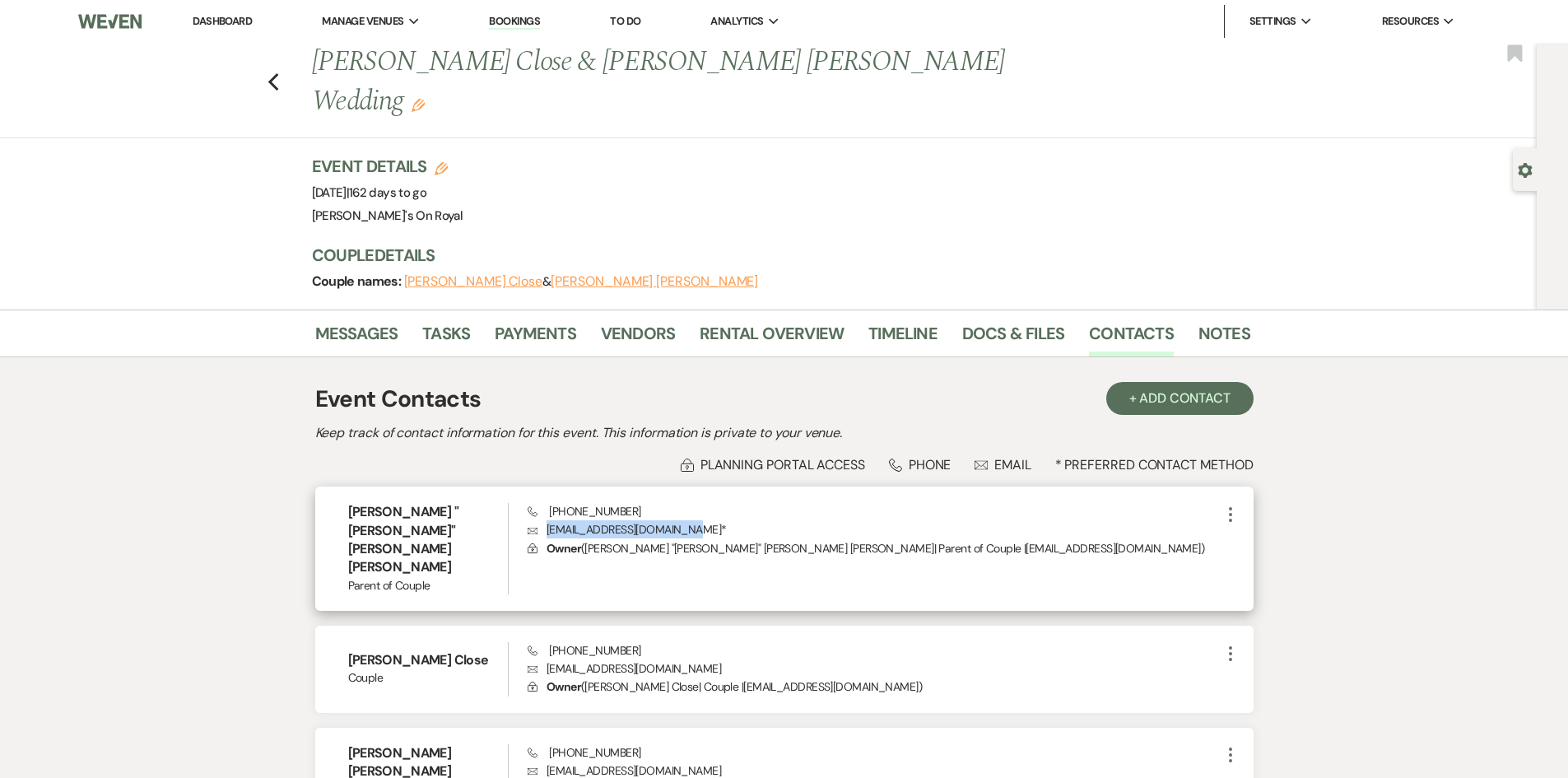
drag, startPoint x: 695, startPoint y: 490, endPoint x: 549, endPoint y: 490, distance: 146.0
click at [549, 520] on p "Envelope [EMAIL_ADDRESS][DOMAIN_NAME] *" at bounding box center [873, 529] width 692 height 18
copy p "[EMAIL_ADDRESS][DOMAIN_NAME]"
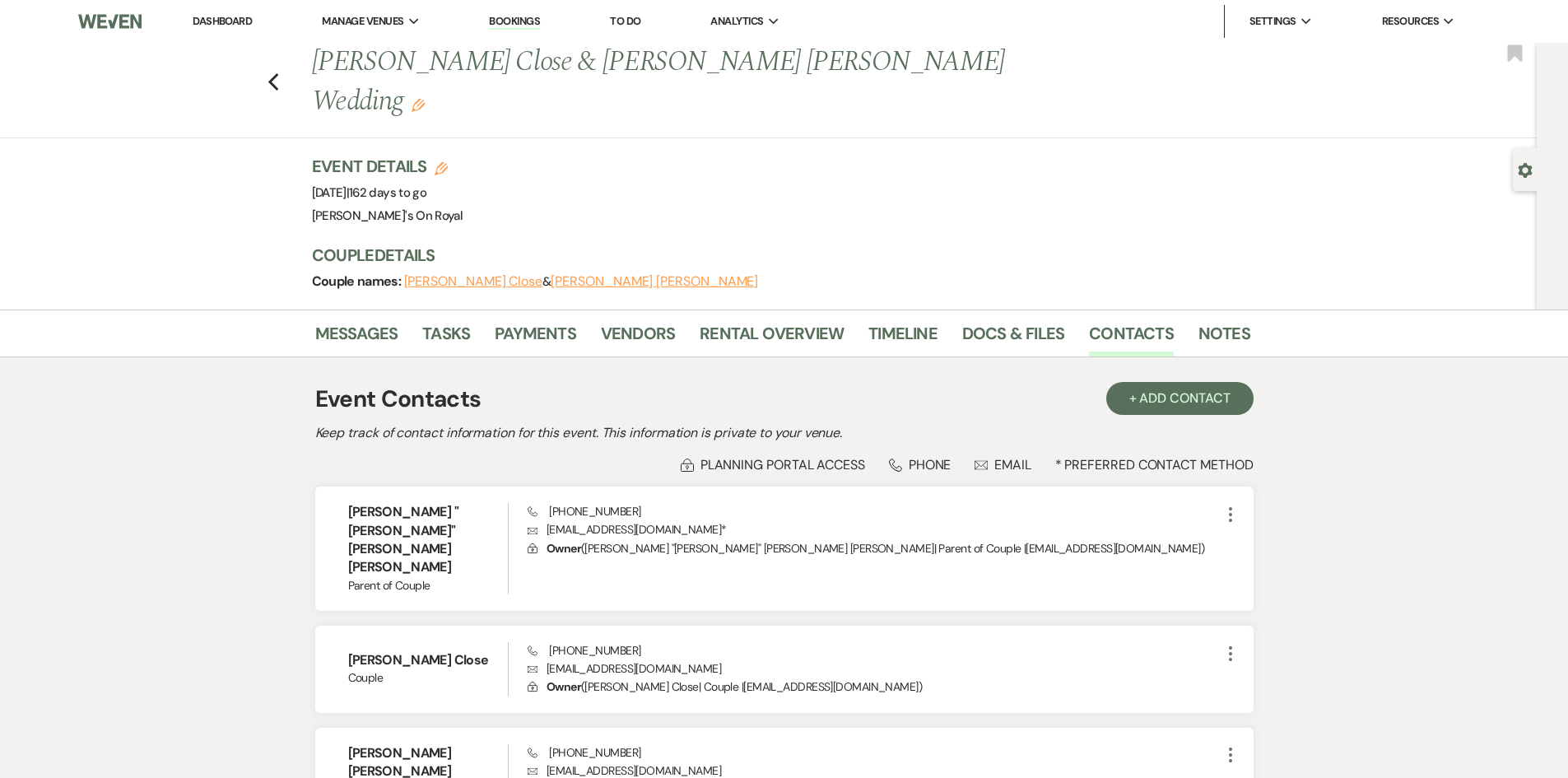
click at [271, 65] on div "Previous [PERSON_NAME] Close & [PERSON_NAME] [PERSON_NAME] Wedding Edit Bookmark" at bounding box center [764, 91] width 1545 height 95
click at [280, 72] on icon "Previous" at bounding box center [274, 82] width 13 height 20
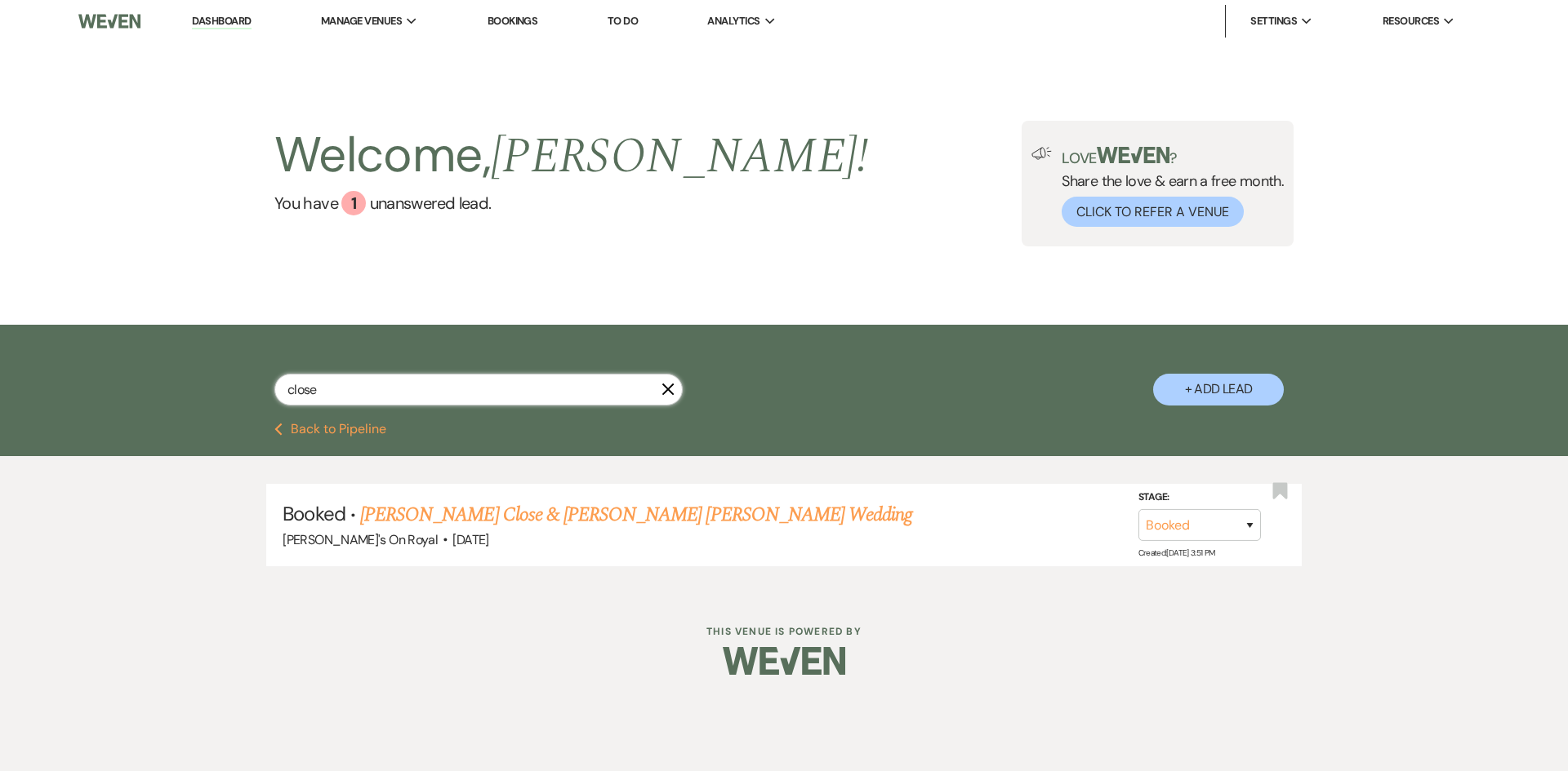
drag, startPoint x: 369, startPoint y: 392, endPoint x: 267, endPoint y: 398, distance: 102.2
click at [267, 398] on div "close X + Add Lead" at bounding box center [784, 376] width 1176 height 86
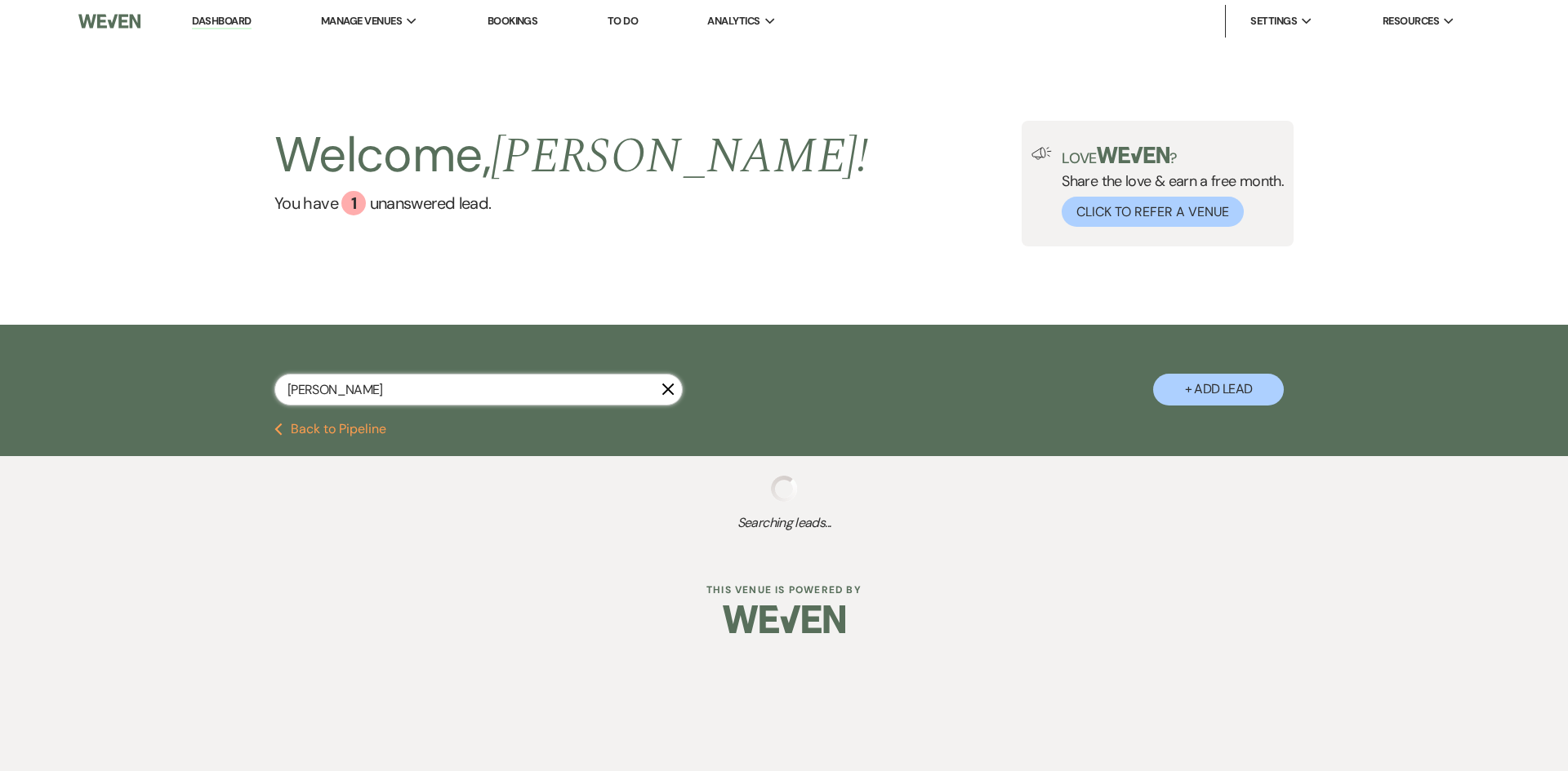
type input "[PERSON_NAME]"
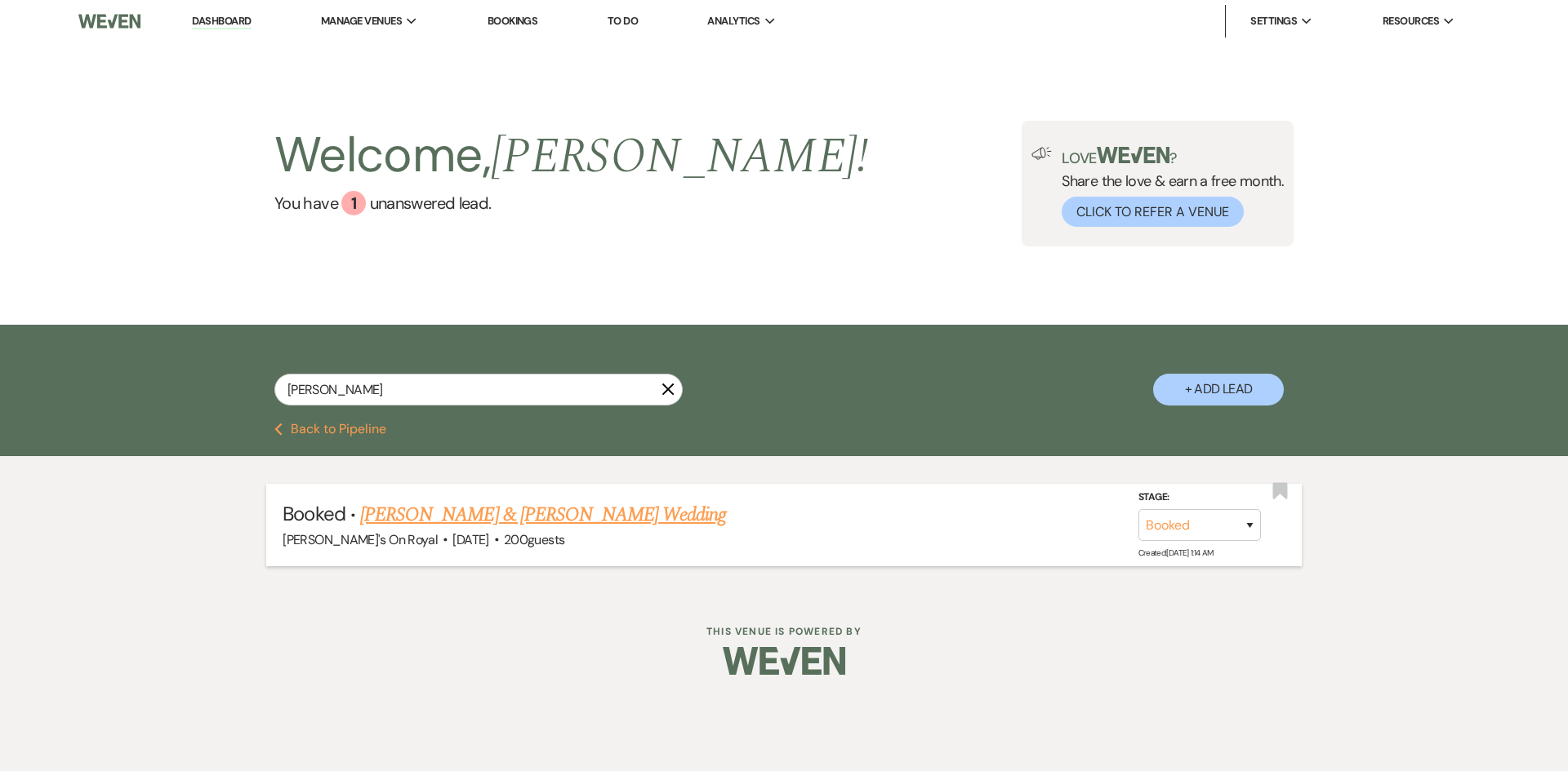
click at [450, 514] on link "[PERSON_NAME] & [PERSON_NAME] Wedding" at bounding box center [543, 515] width 366 height 29
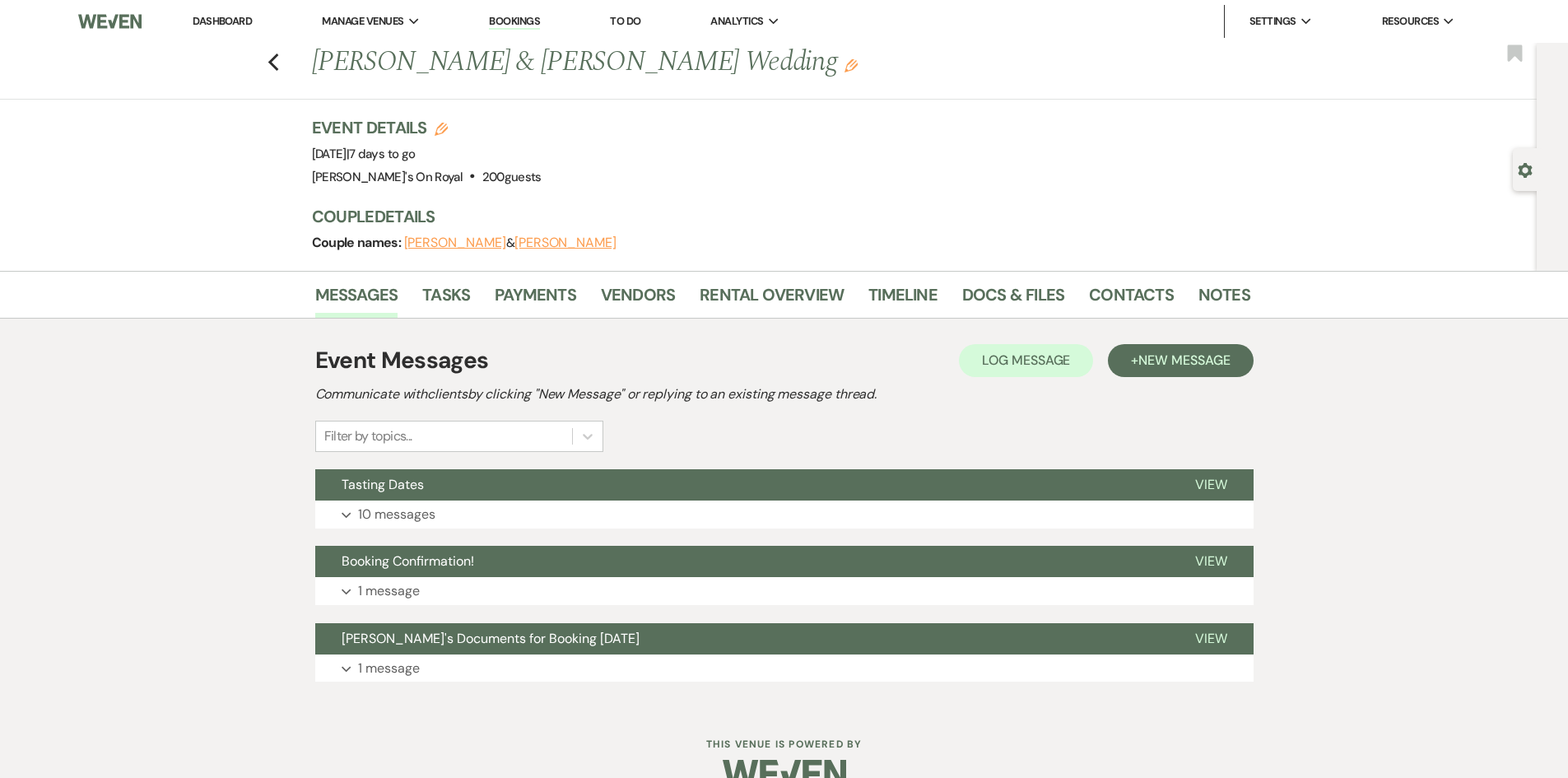
click at [500, 511] on button "Expand 10 messages" at bounding box center [784, 514] width 939 height 28
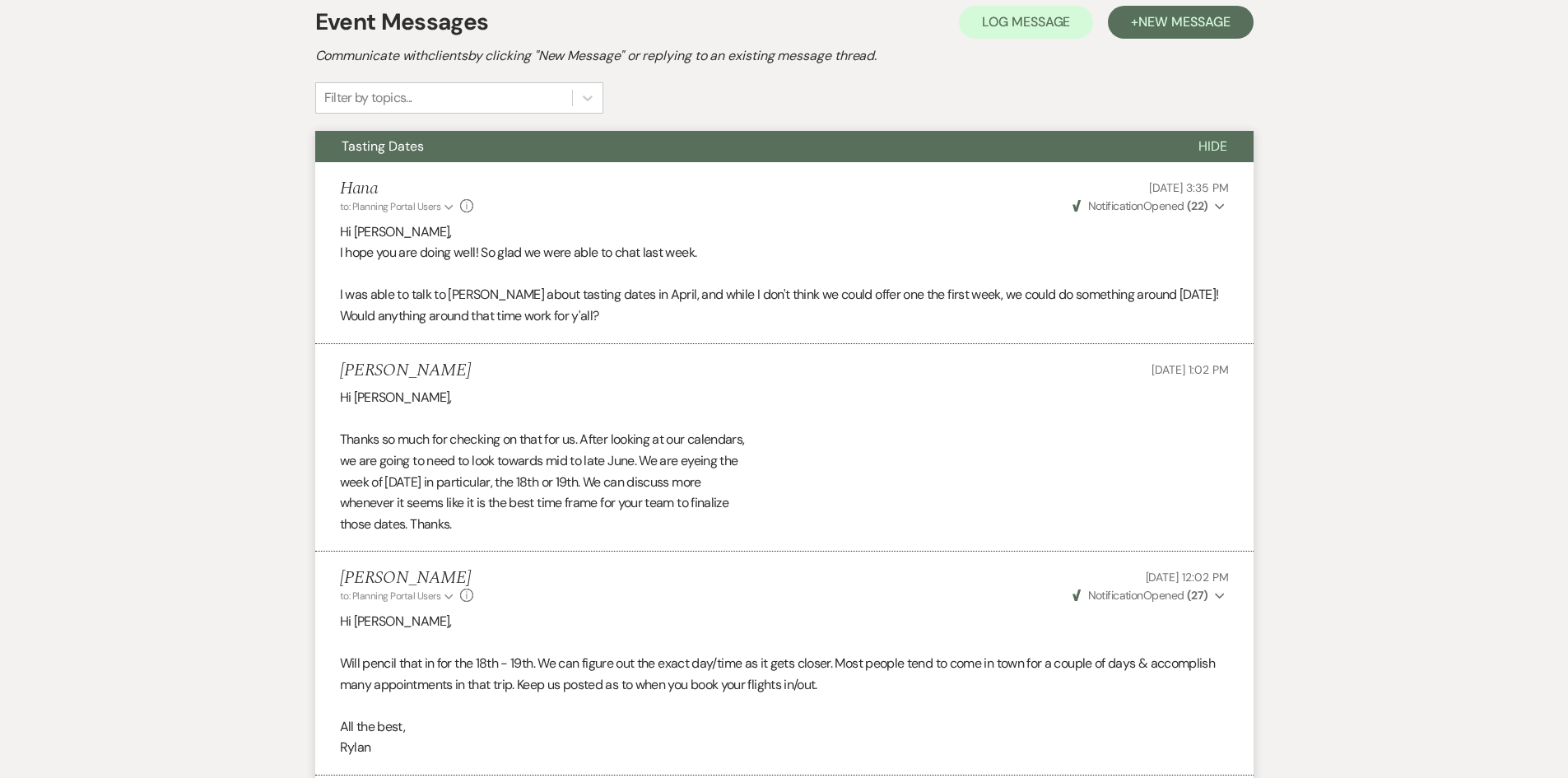
scroll to position [65, 0]
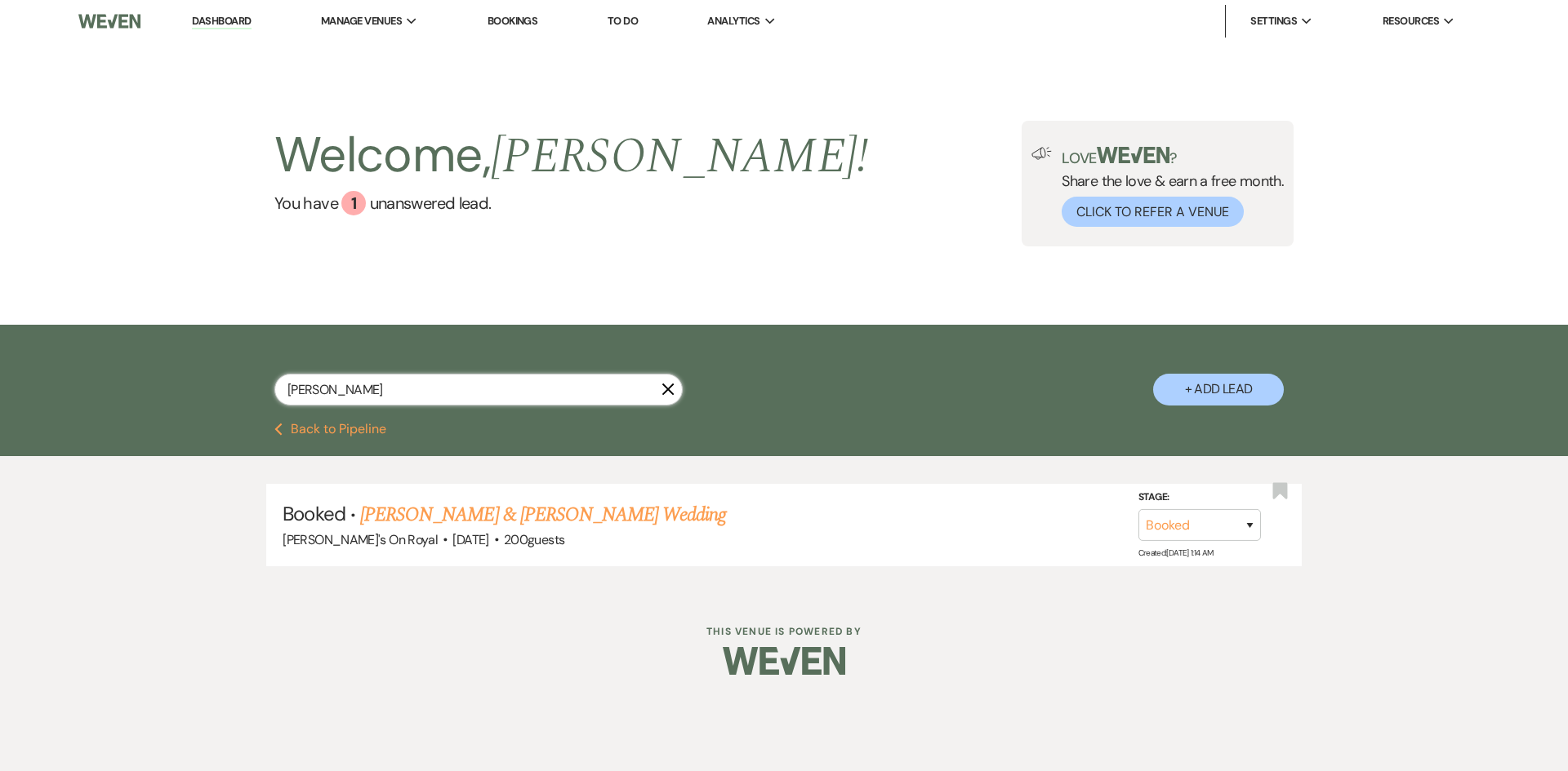
drag, startPoint x: 360, startPoint y: 394, endPoint x: 257, endPoint y: 384, distance: 103.5
click at [257, 384] on div "[PERSON_NAME] X + Add Lead" at bounding box center [784, 376] width 1176 height 86
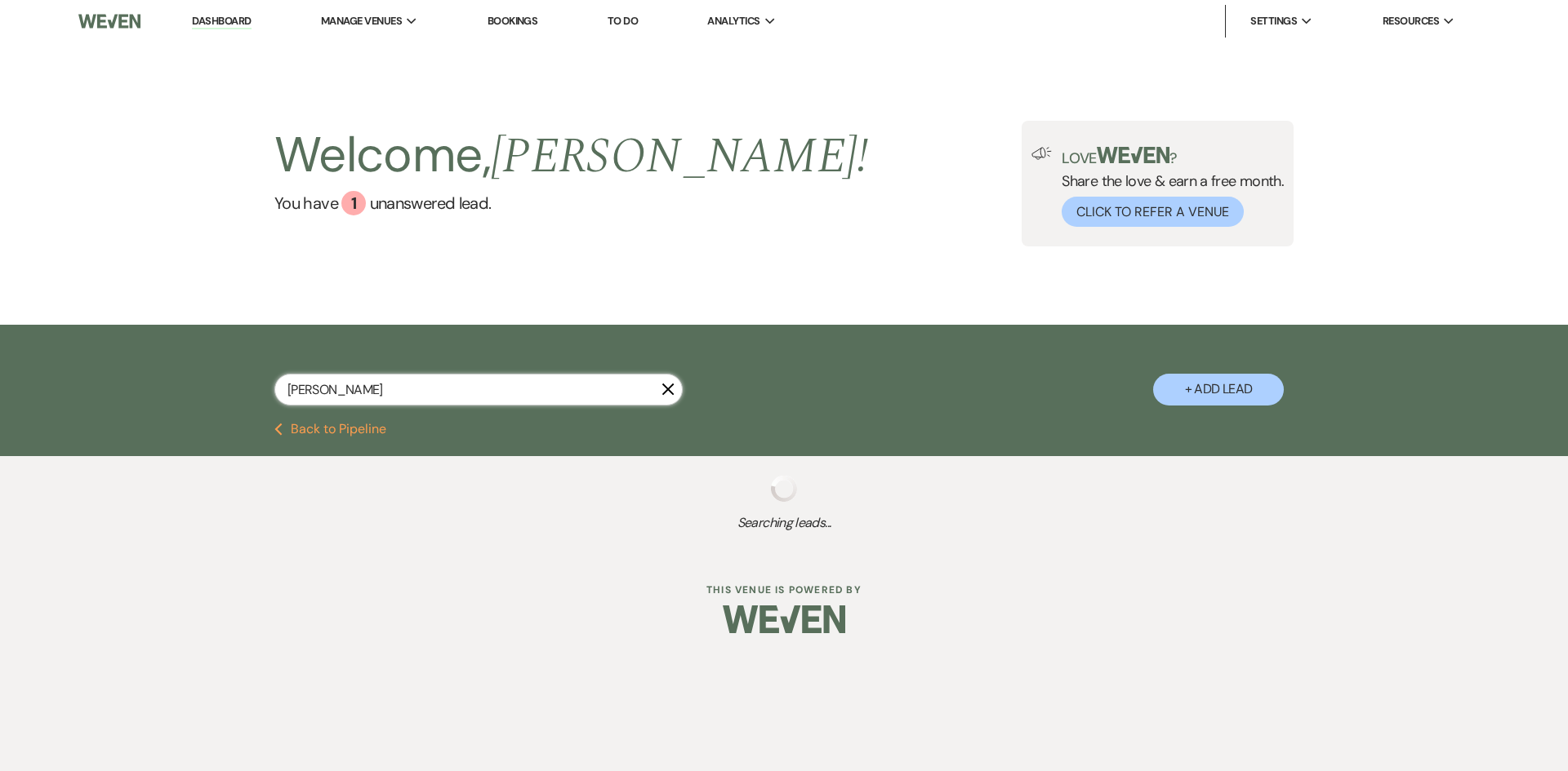
type input "coving"
select select "8"
select select "5"
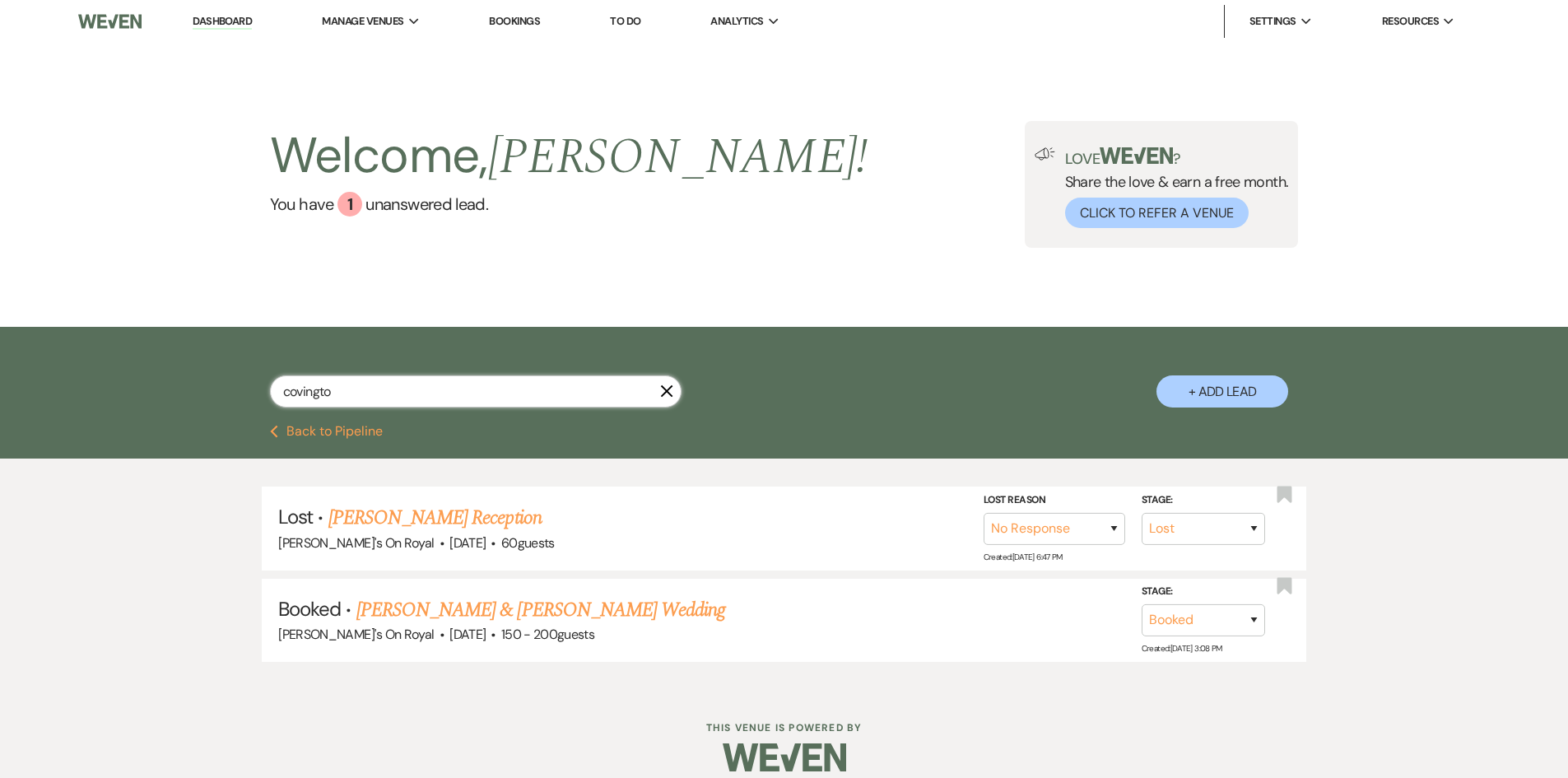
type input "[PERSON_NAME]"
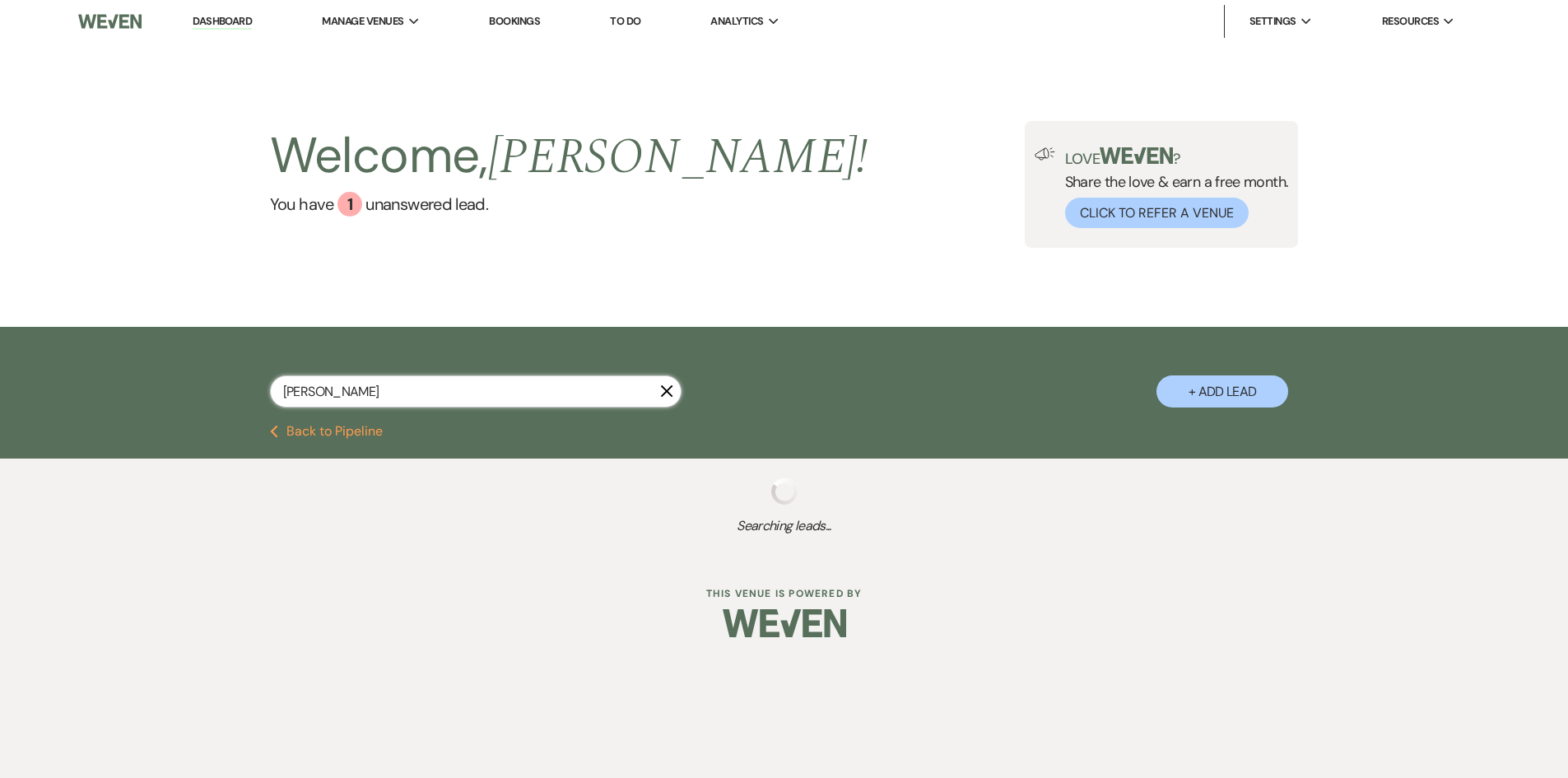
select select "8"
select select "5"
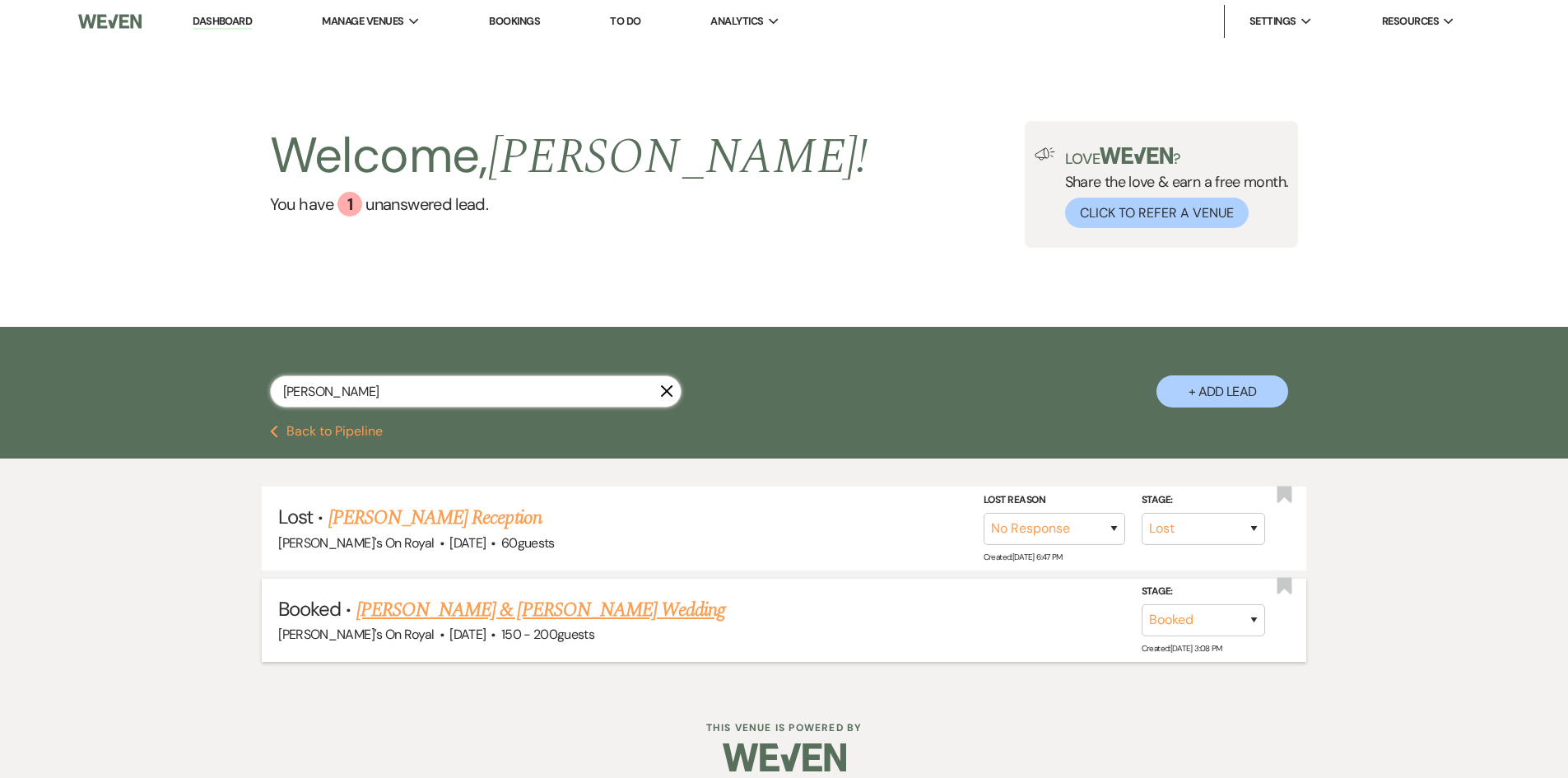
type input "[PERSON_NAME]"
click at [468, 603] on link "[PERSON_NAME] & [PERSON_NAME] Wedding" at bounding box center [541, 610] width 369 height 30
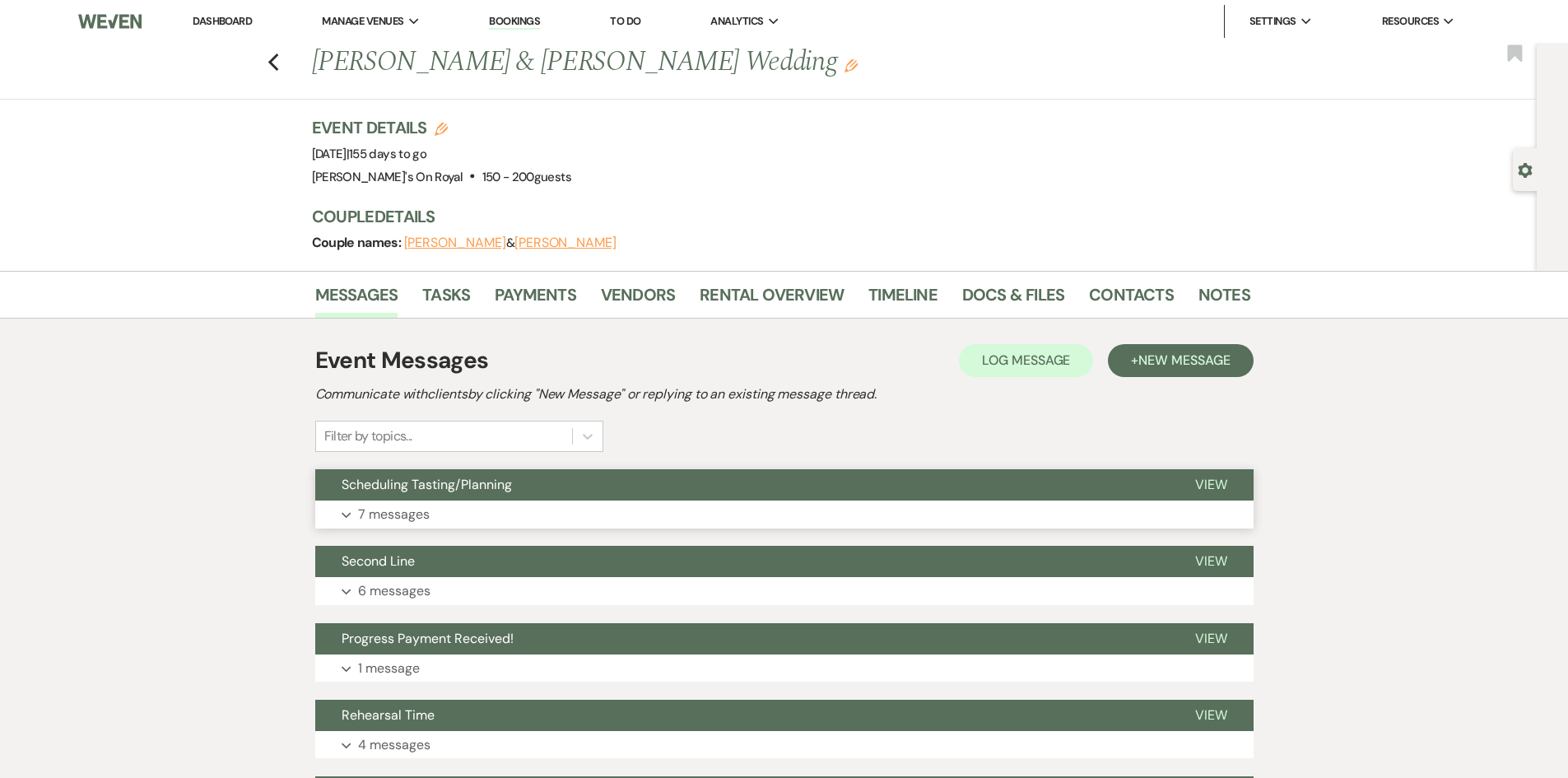
click at [614, 497] on button "Scheduling Tasting/Planning" at bounding box center [742, 484] width 854 height 32
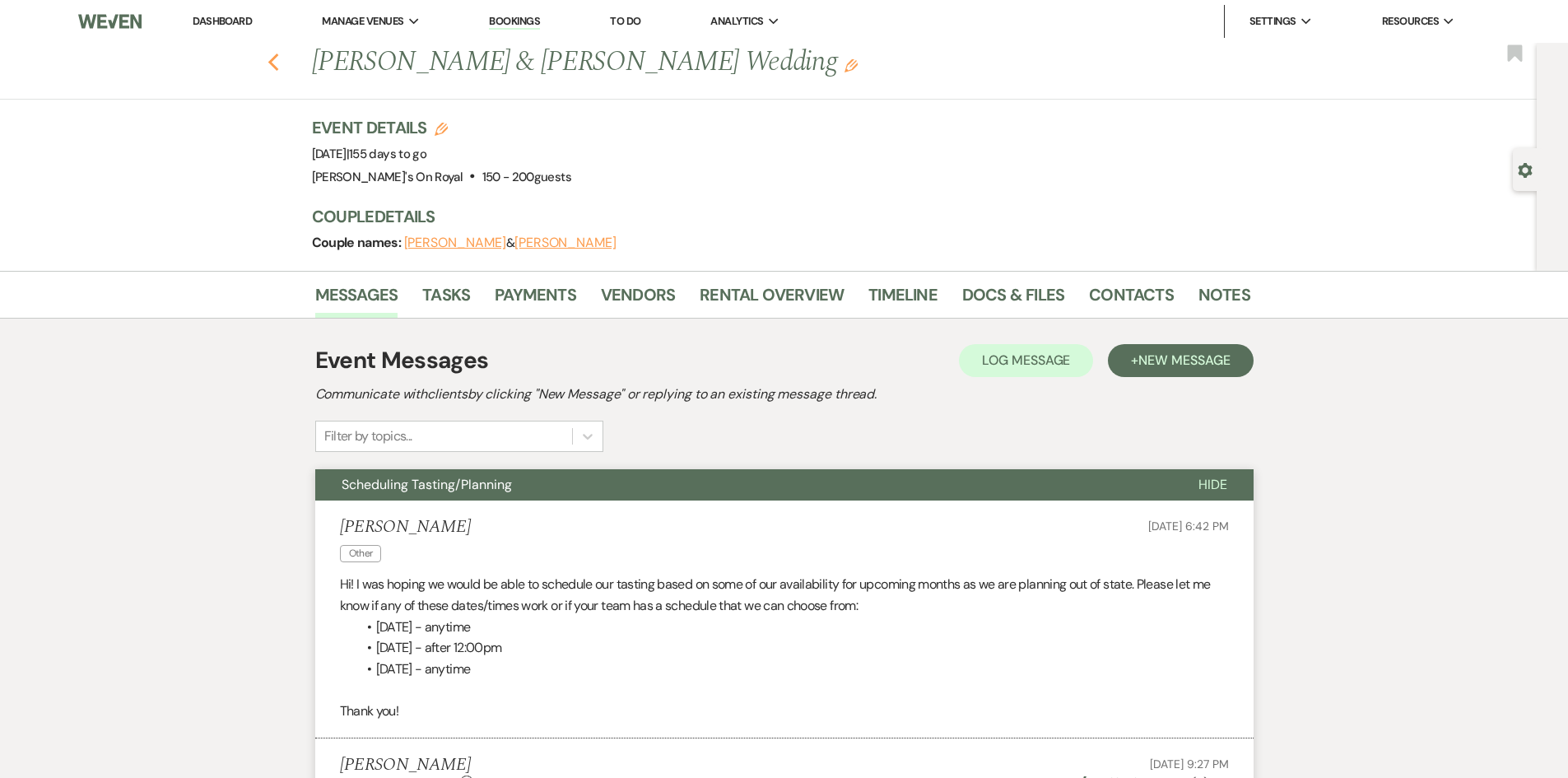
click at [276, 66] on icon "Previous" at bounding box center [274, 63] width 13 height 20
select select "8"
select select "5"
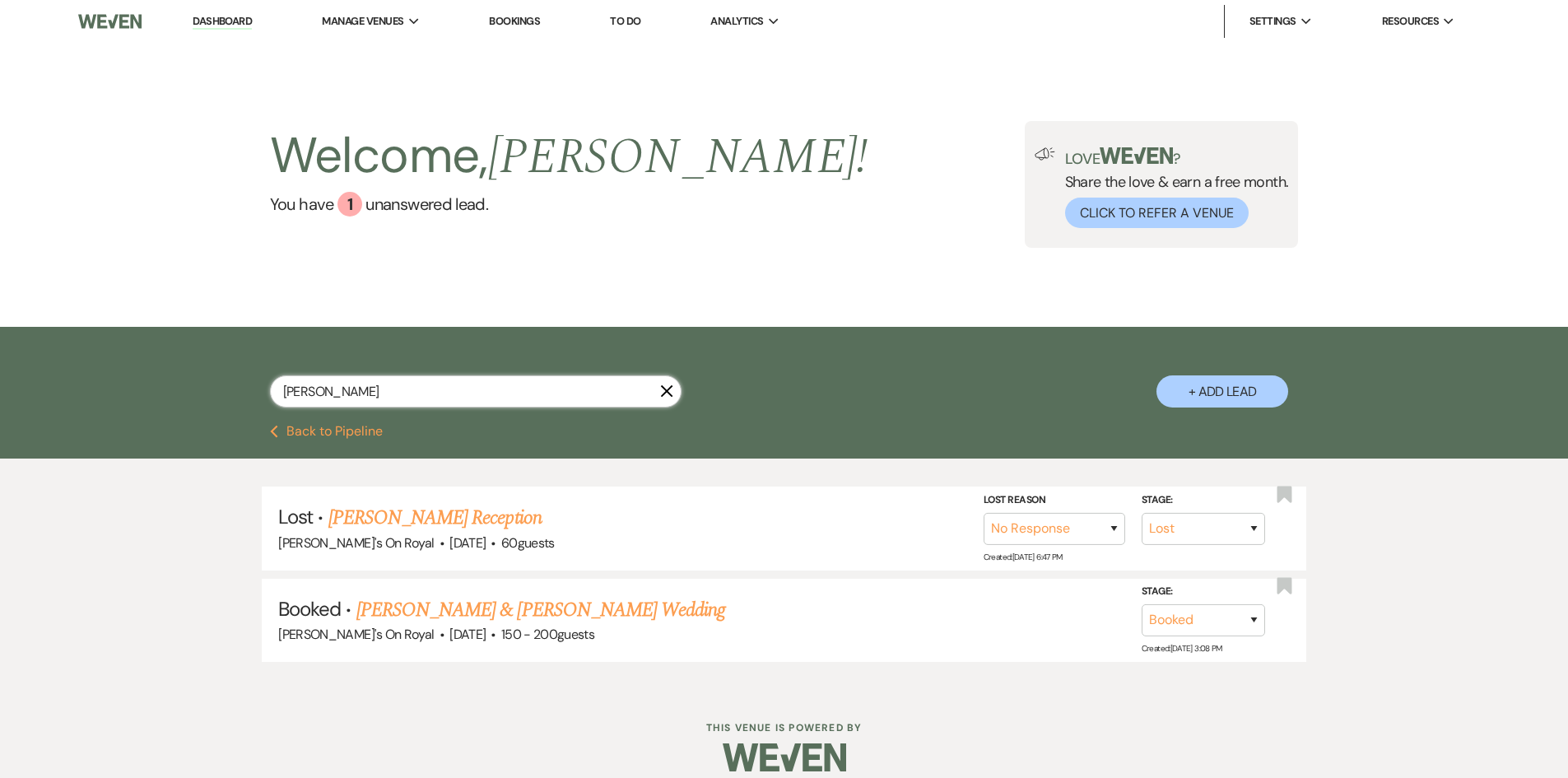
drag, startPoint x: 347, startPoint y: 390, endPoint x: 278, endPoint y: 385, distance: 69.2
click at [278, 385] on input "[PERSON_NAME]" at bounding box center [475, 392] width 411 height 32
type input "ester"
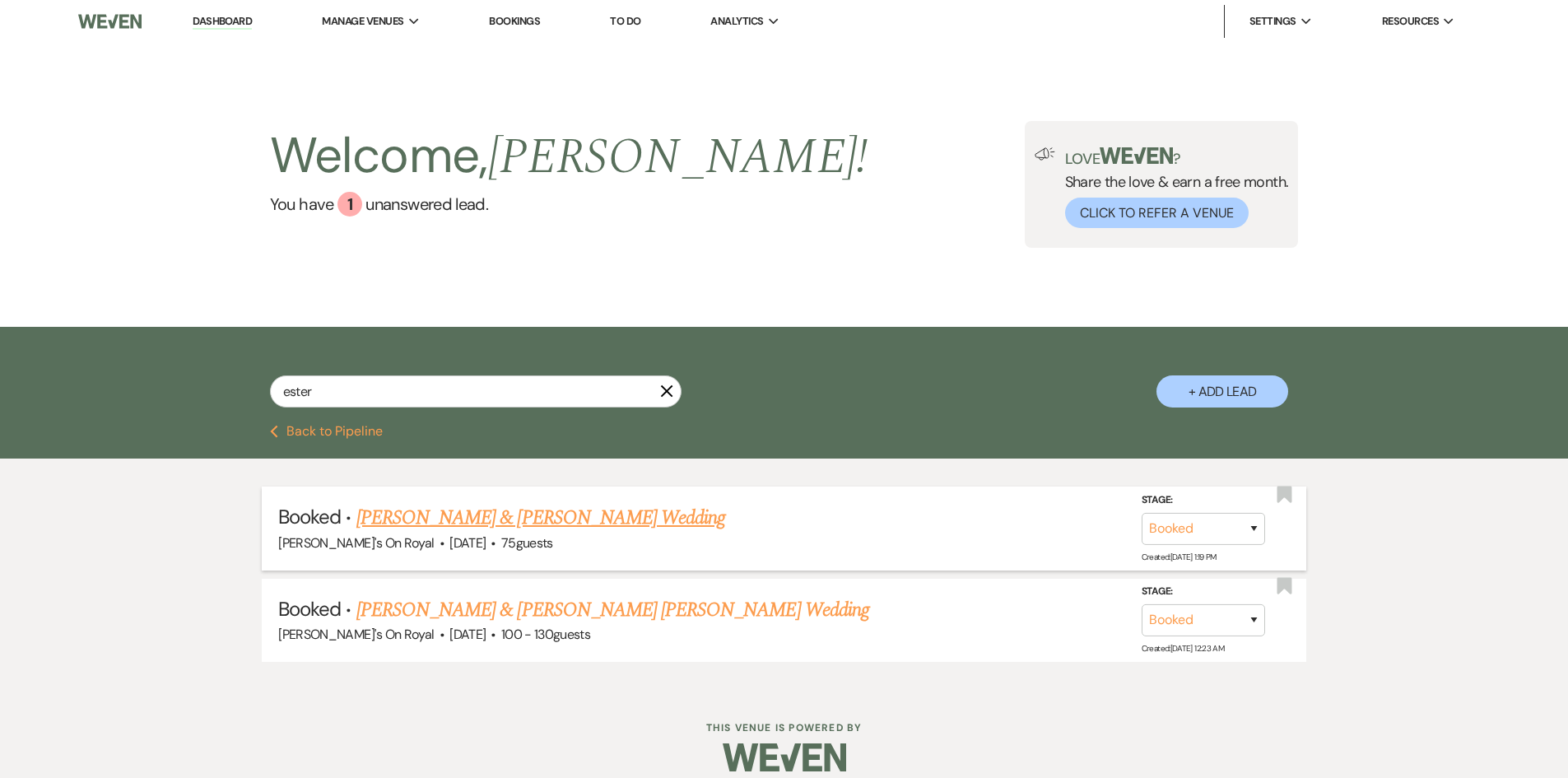
click at [473, 511] on link "[PERSON_NAME] & [PERSON_NAME] Wedding" at bounding box center [541, 518] width 369 height 30
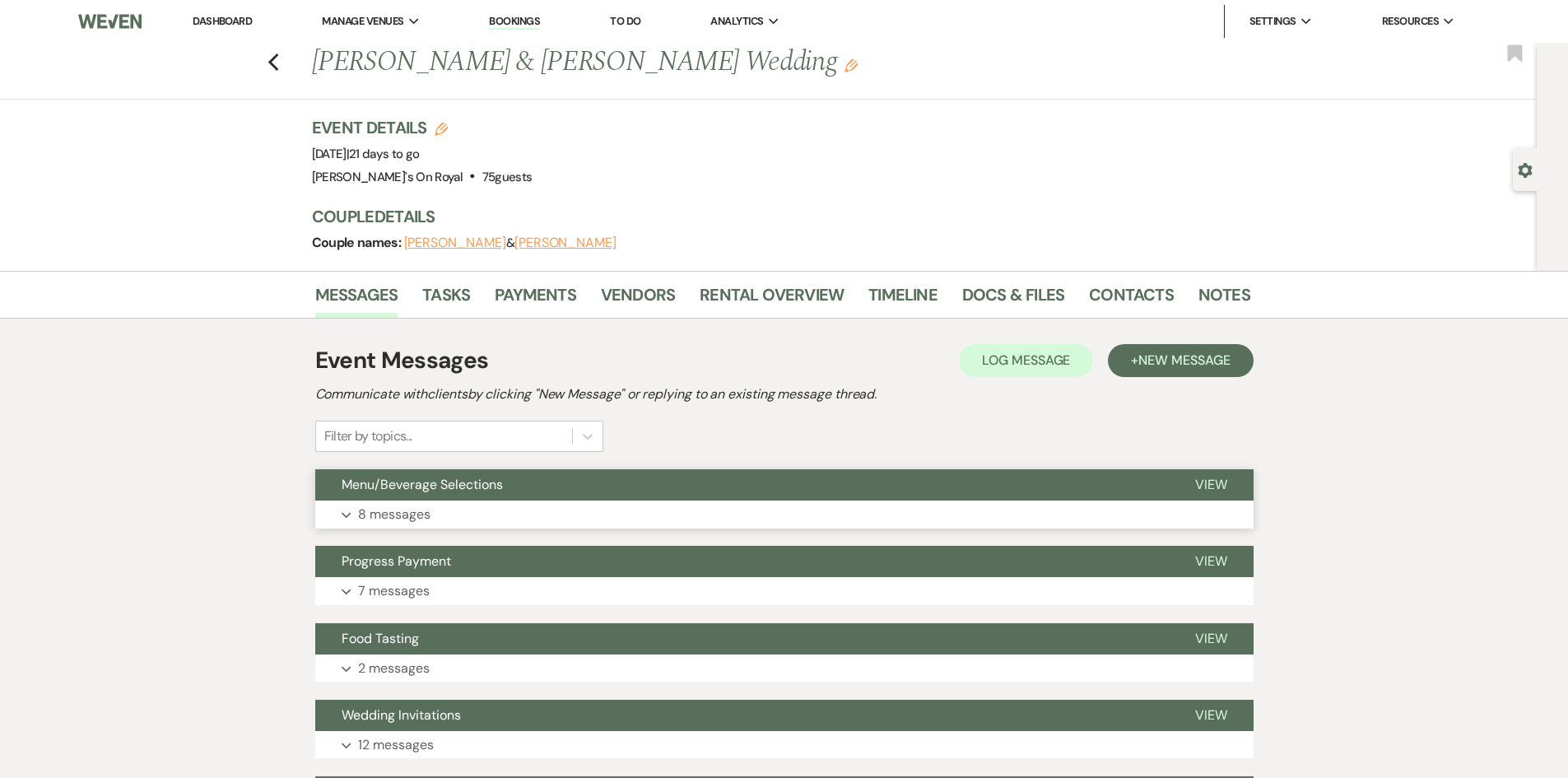
click at [608, 500] on button "Menu/Beverage Selections" at bounding box center [742, 484] width 854 height 32
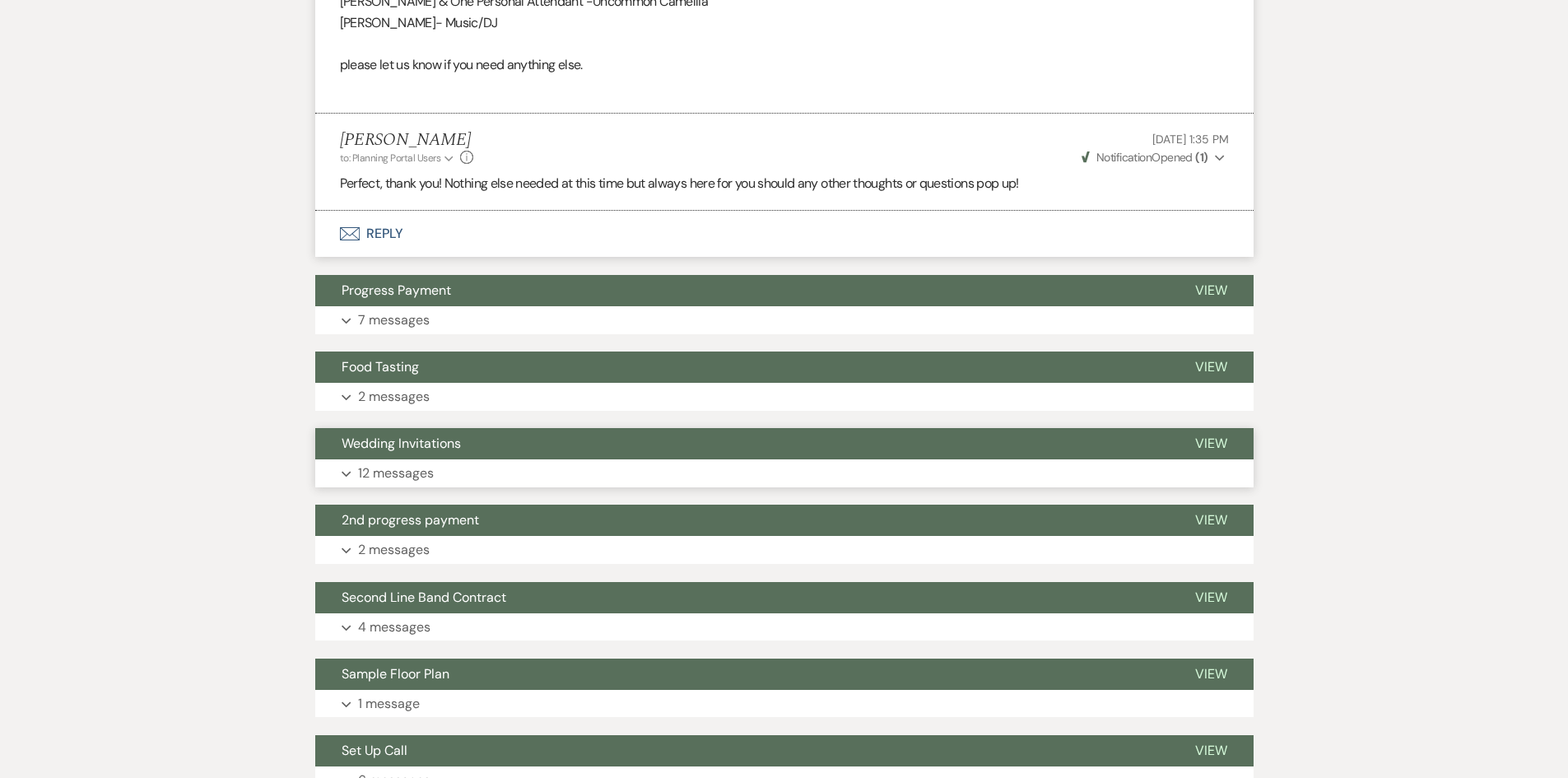
scroll to position [4283, 0]
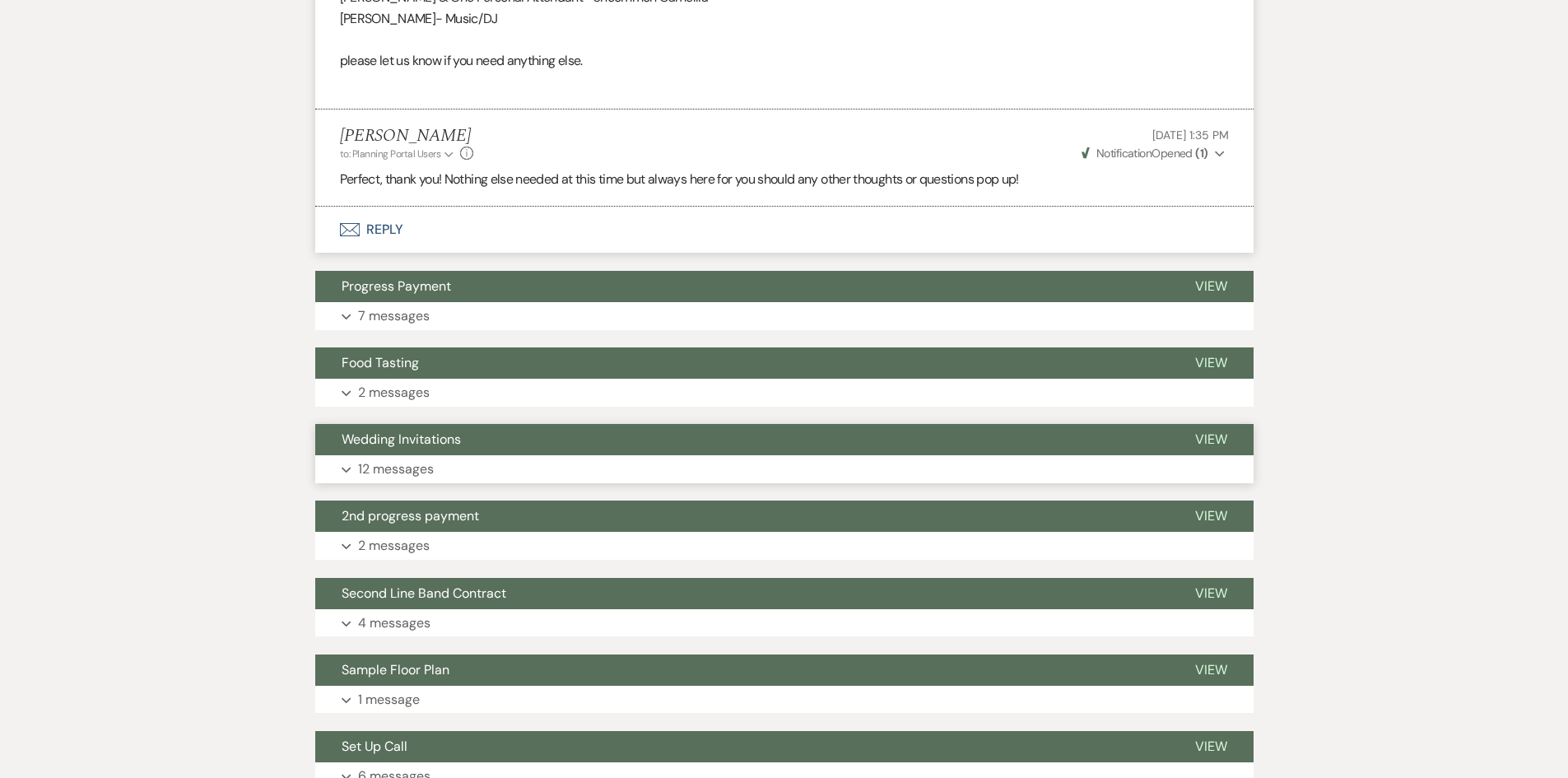
click at [603, 448] on button "Wedding Invitations" at bounding box center [742, 439] width 854 height 32
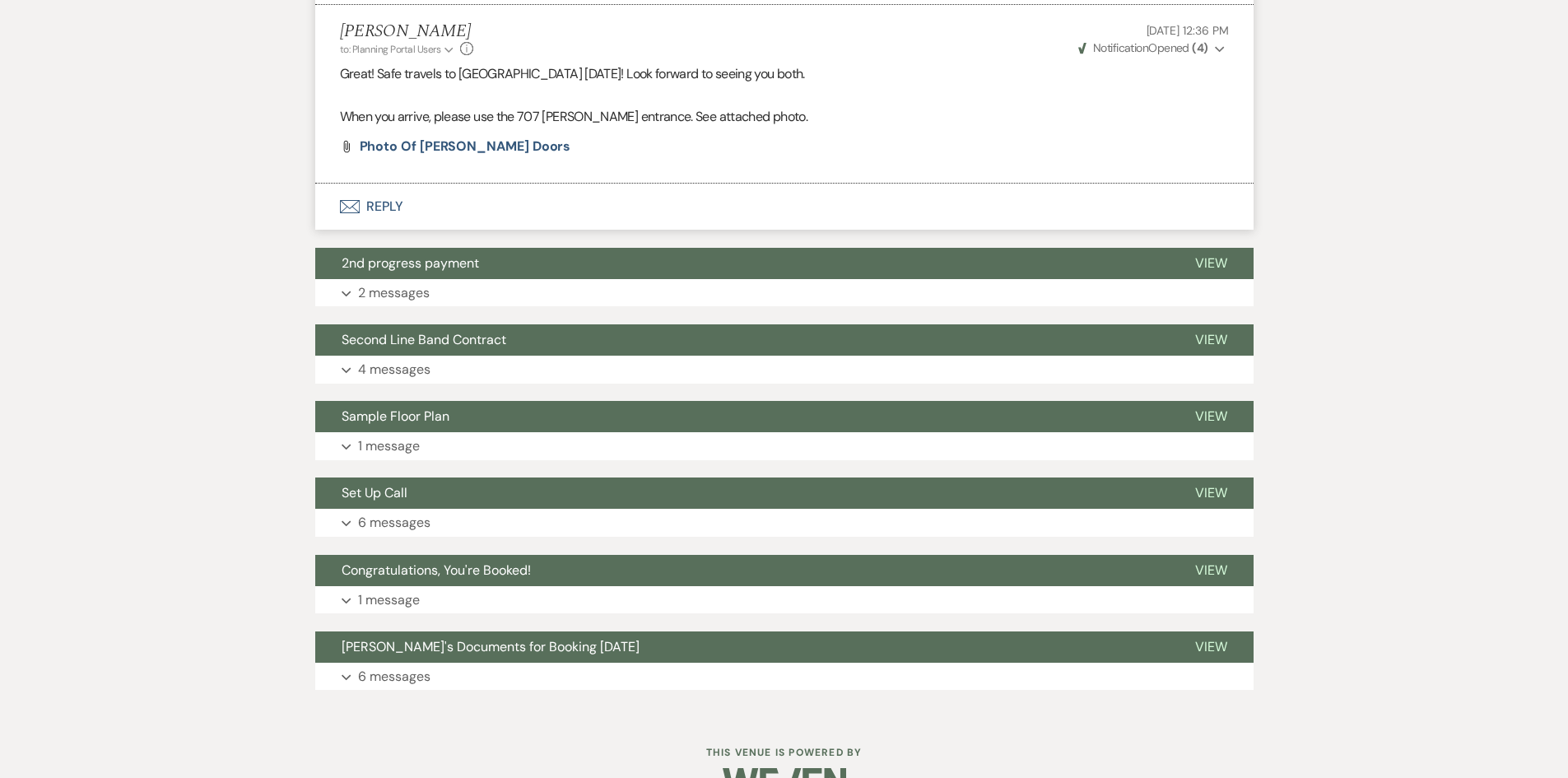
scroll to position [6754, 0]
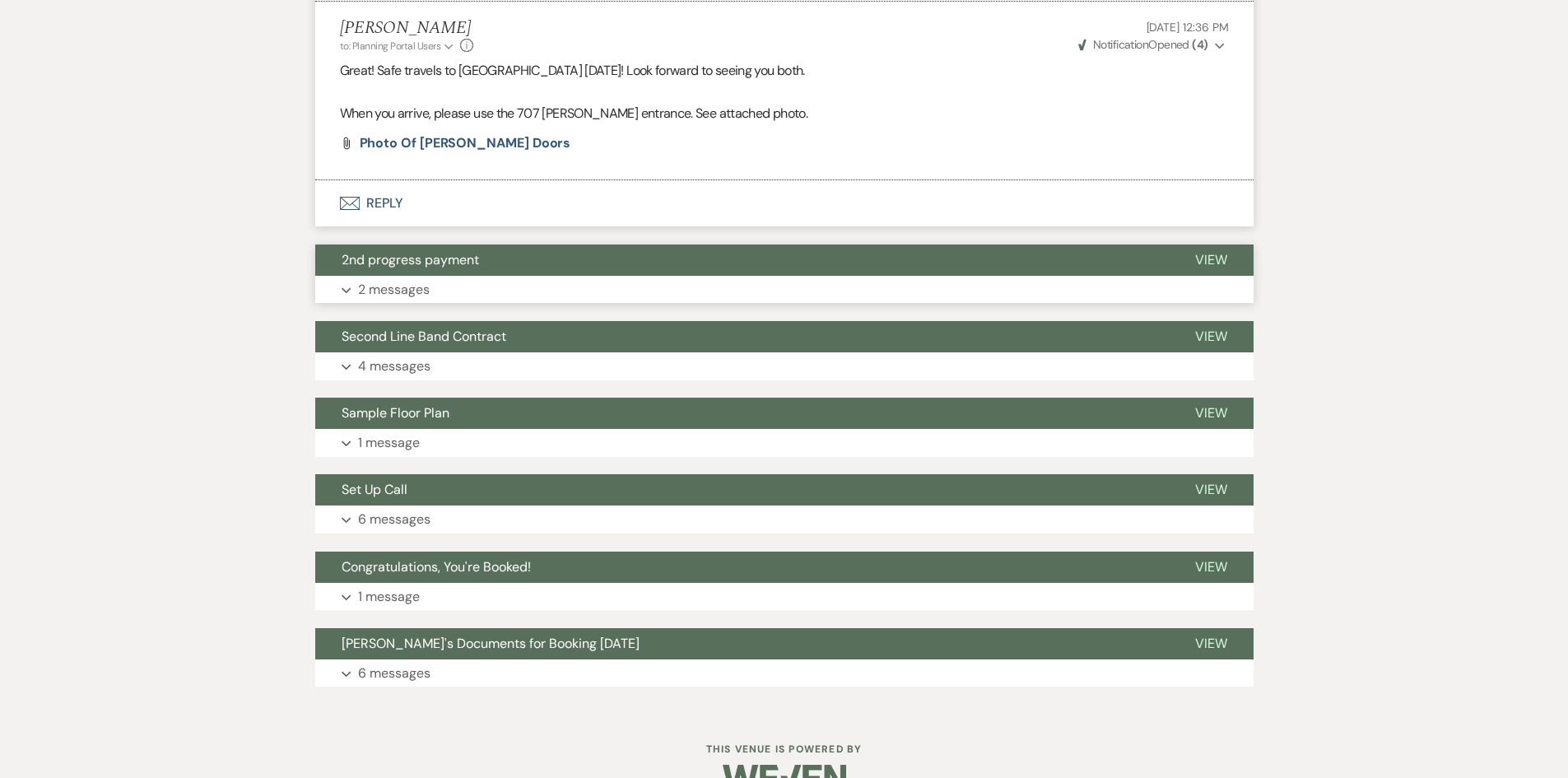
click at [660, 285] on button "Expand 2 messages" at bounding box center [784, 289] width 939 height 28
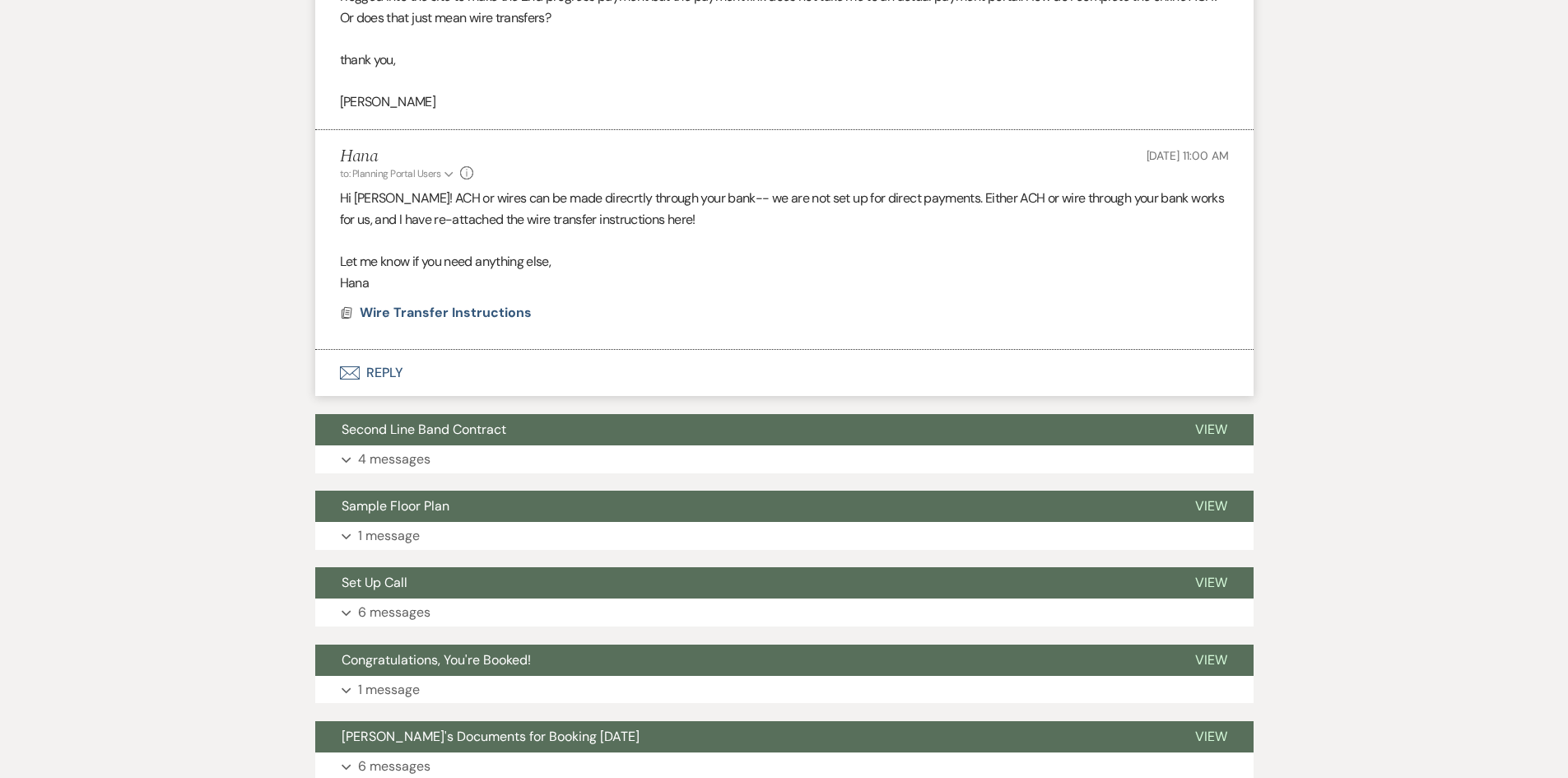
scroll to position [7167, 0]
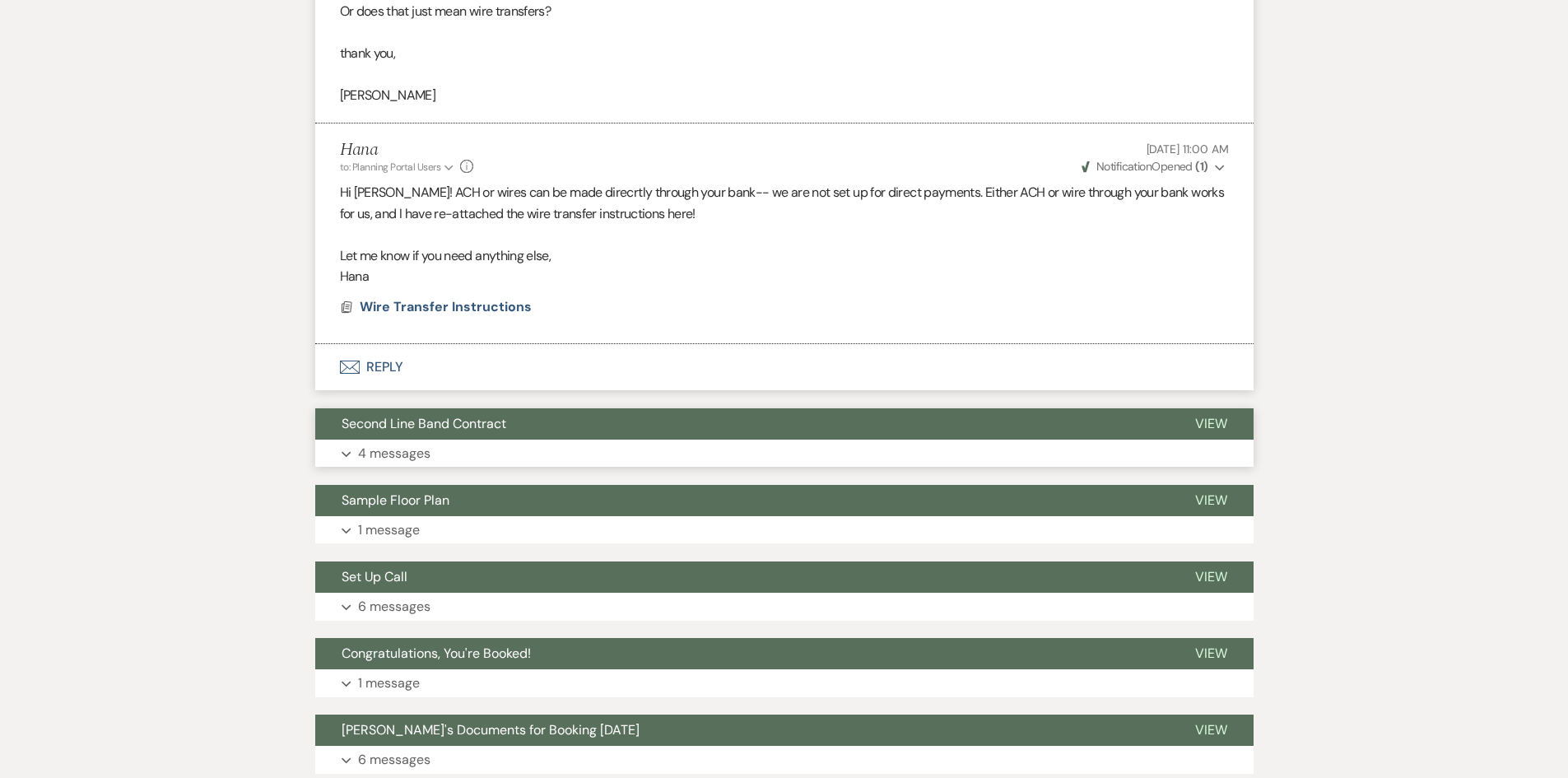
click at [648, 432] on button "Second Line Band Contract" at bounding box center [742, 424] width 854 height 32
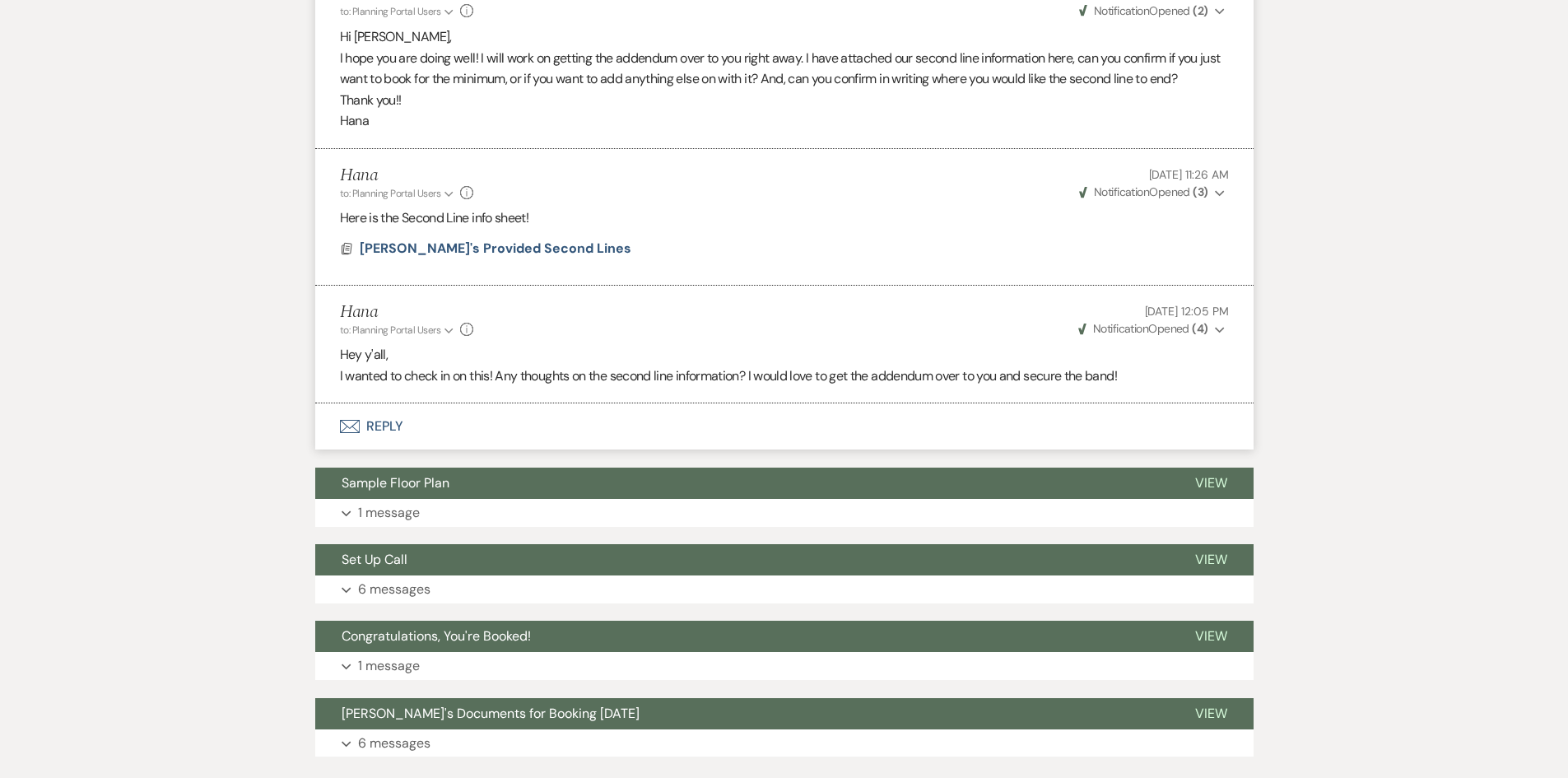
scroll to position [7743, 0]
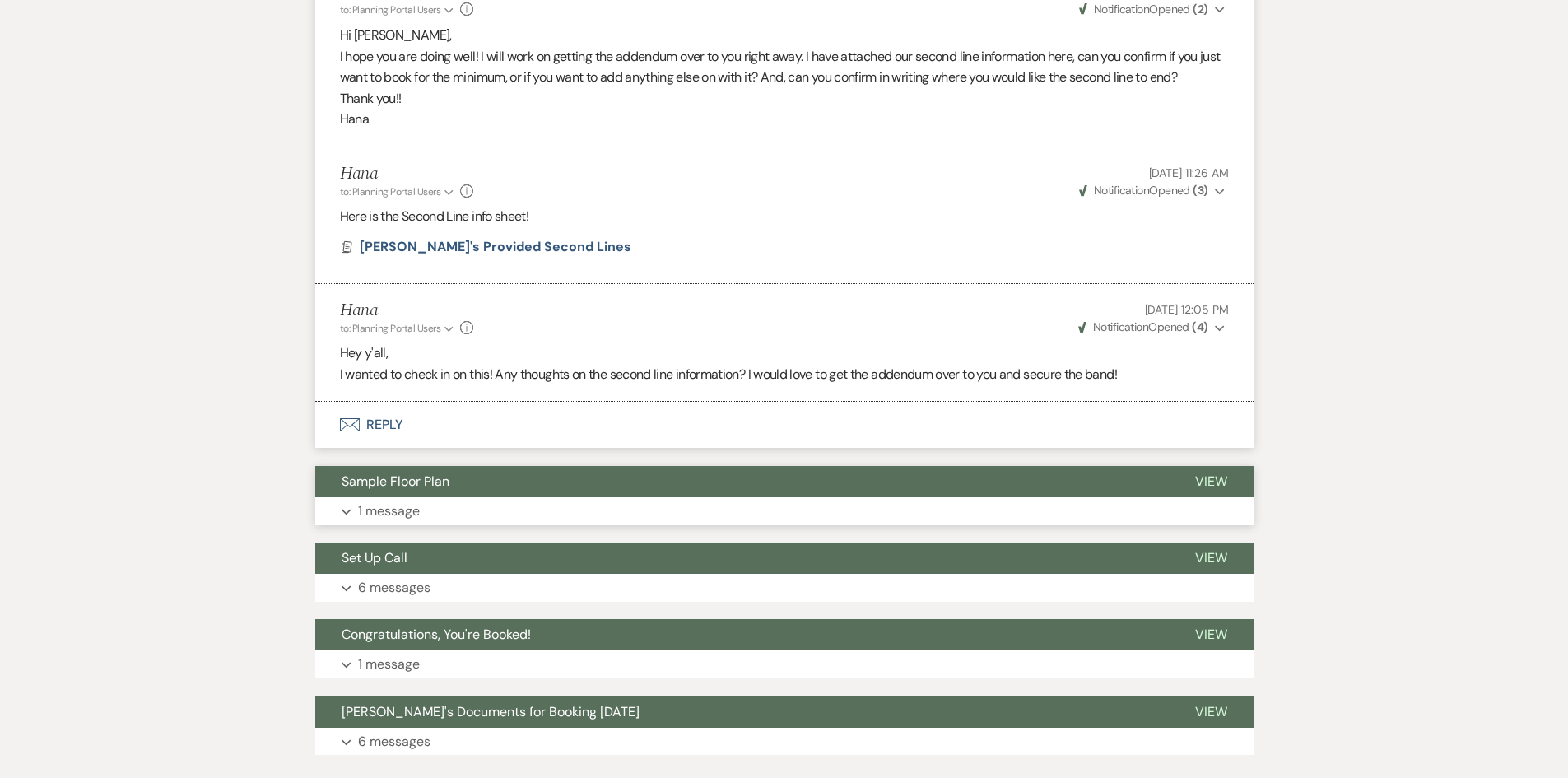
click at [652, 484] on button "Sample Floor Plan" at bounding box center [742, 482] width 854 height 32
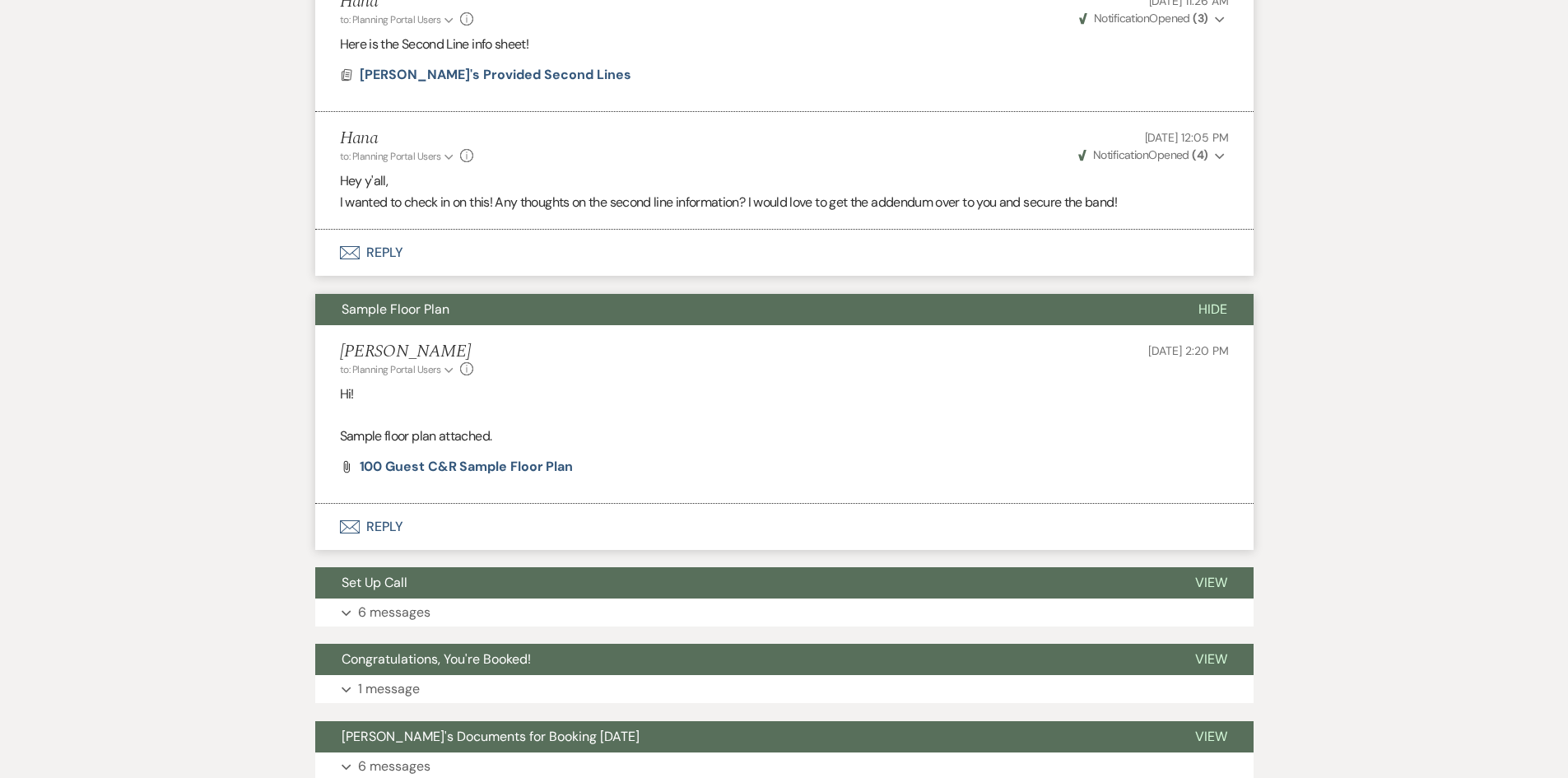
scroll to position [7990, 0]
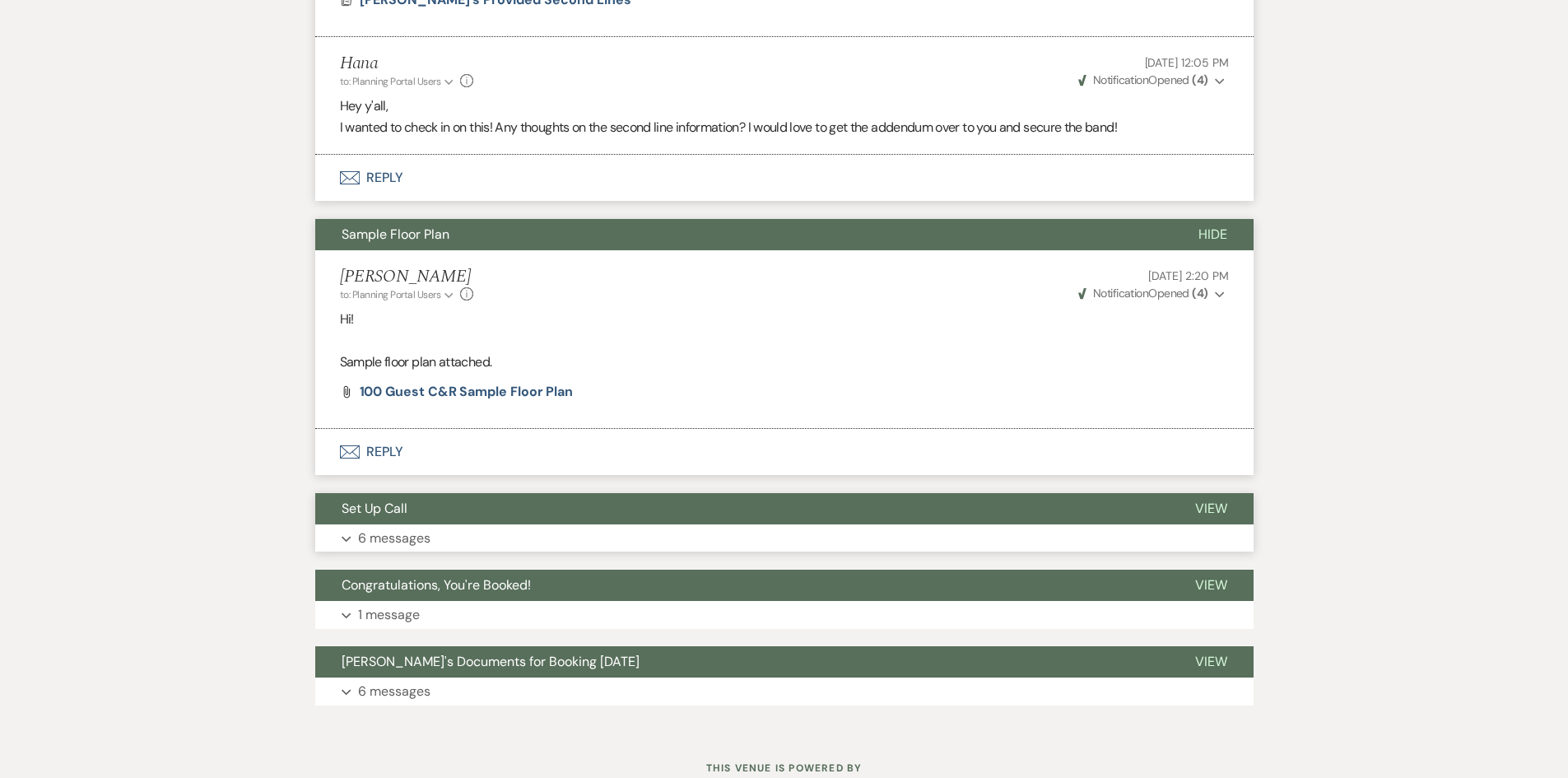
click at [677, 517] on button "Set Up Call" at bounding box center [742, 509] width 854 height 32
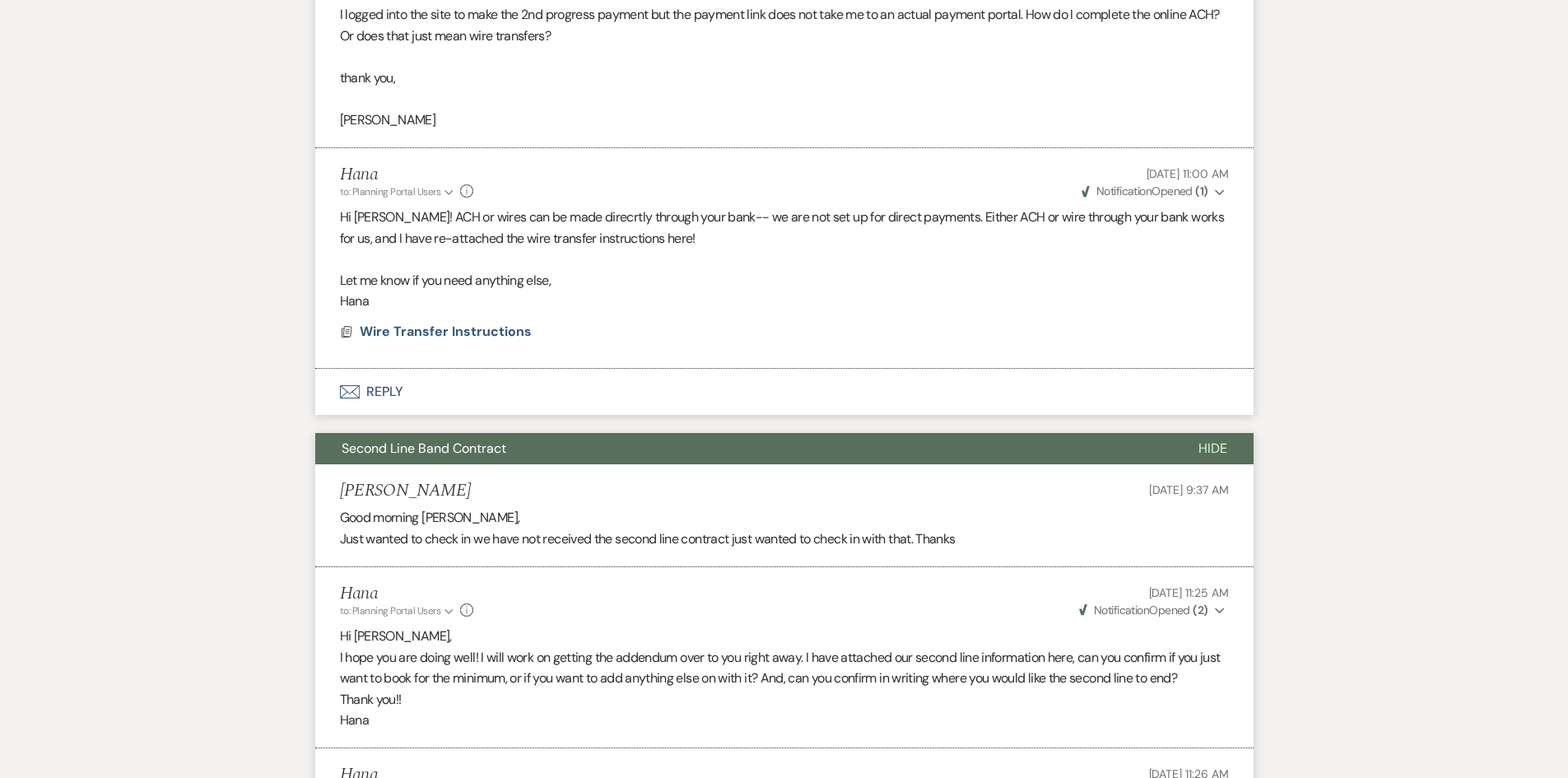
scroll to position [6565, 0]
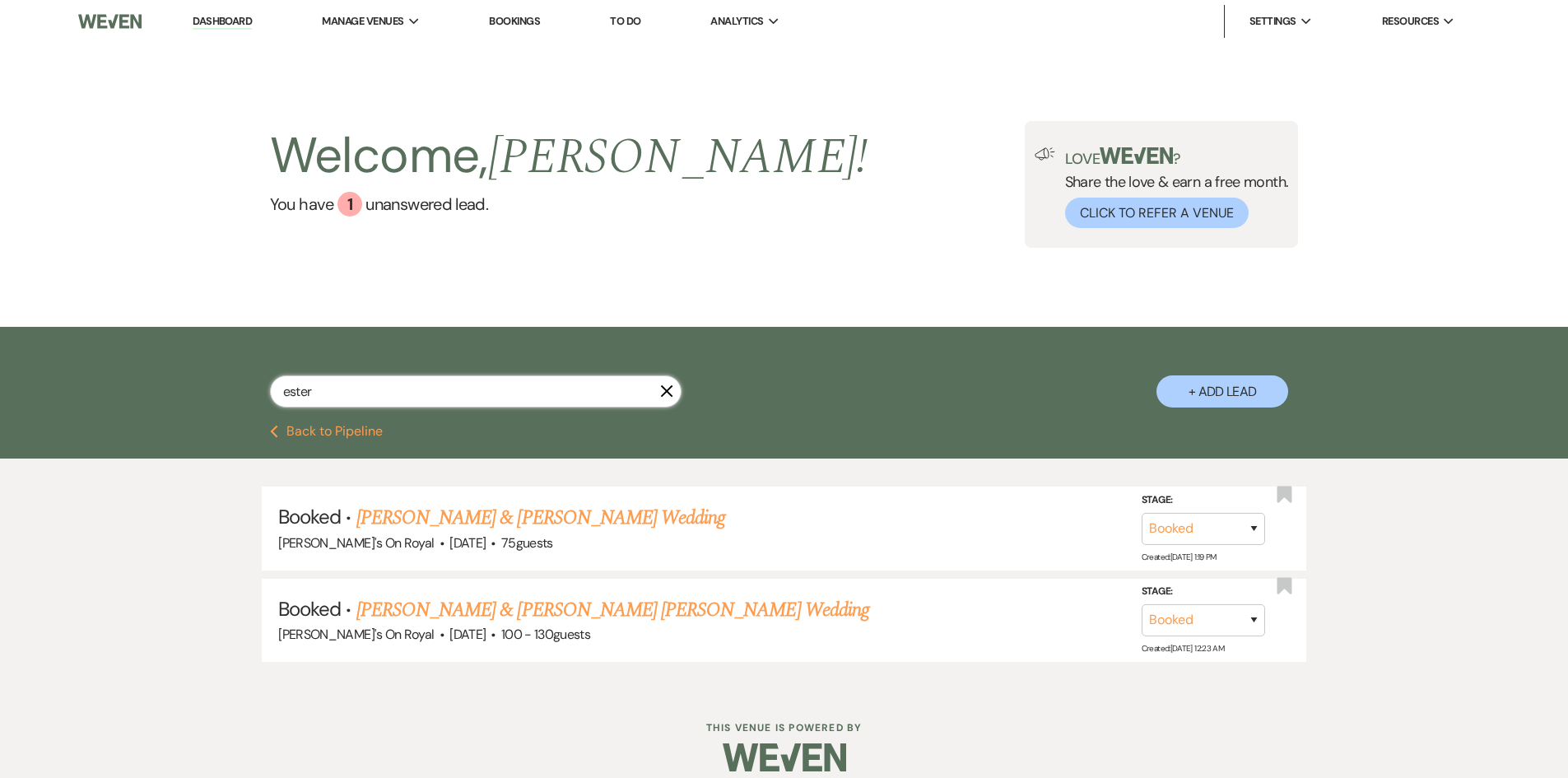
drag, startPoint x: 285, startPoint y: 393, endPoint x: 243, endPoint y: 393, distance: 42.0
click at [243, 393] on div "ester X + Add Lead" at bounding box center [784, 378] width 1185 height 86
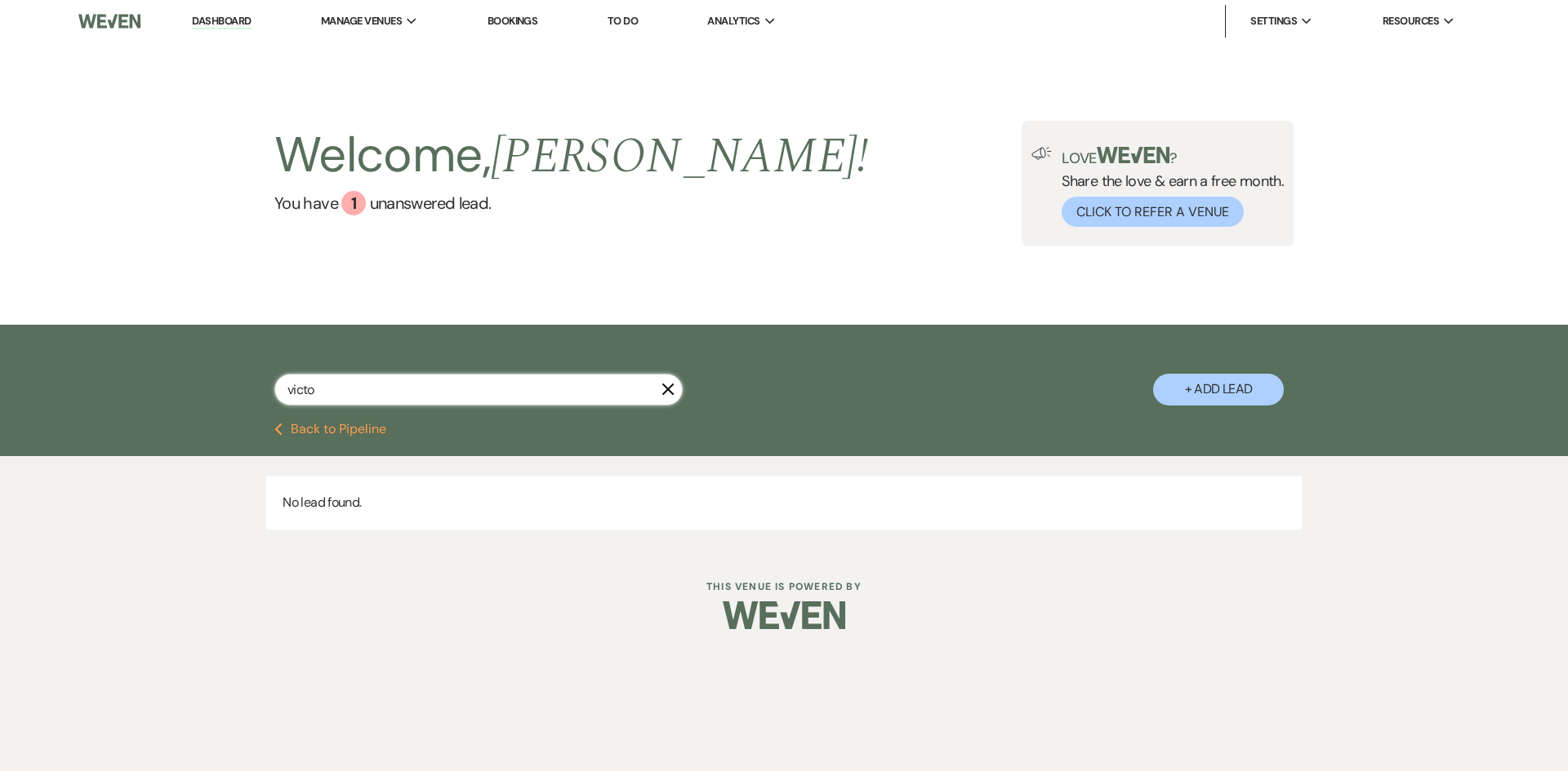
type input "[PERSON_NAME]"
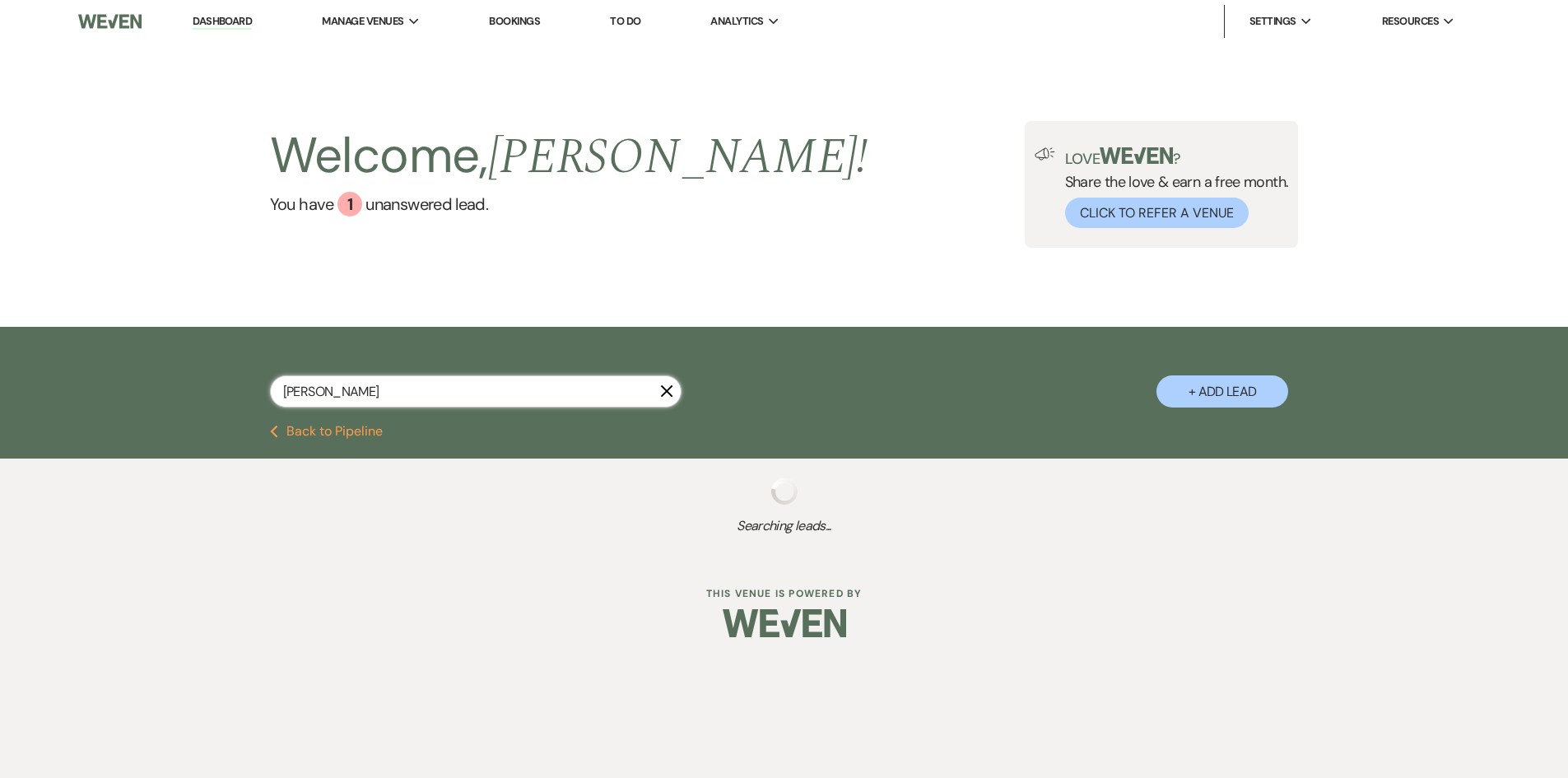
select select "8"
select select "11"
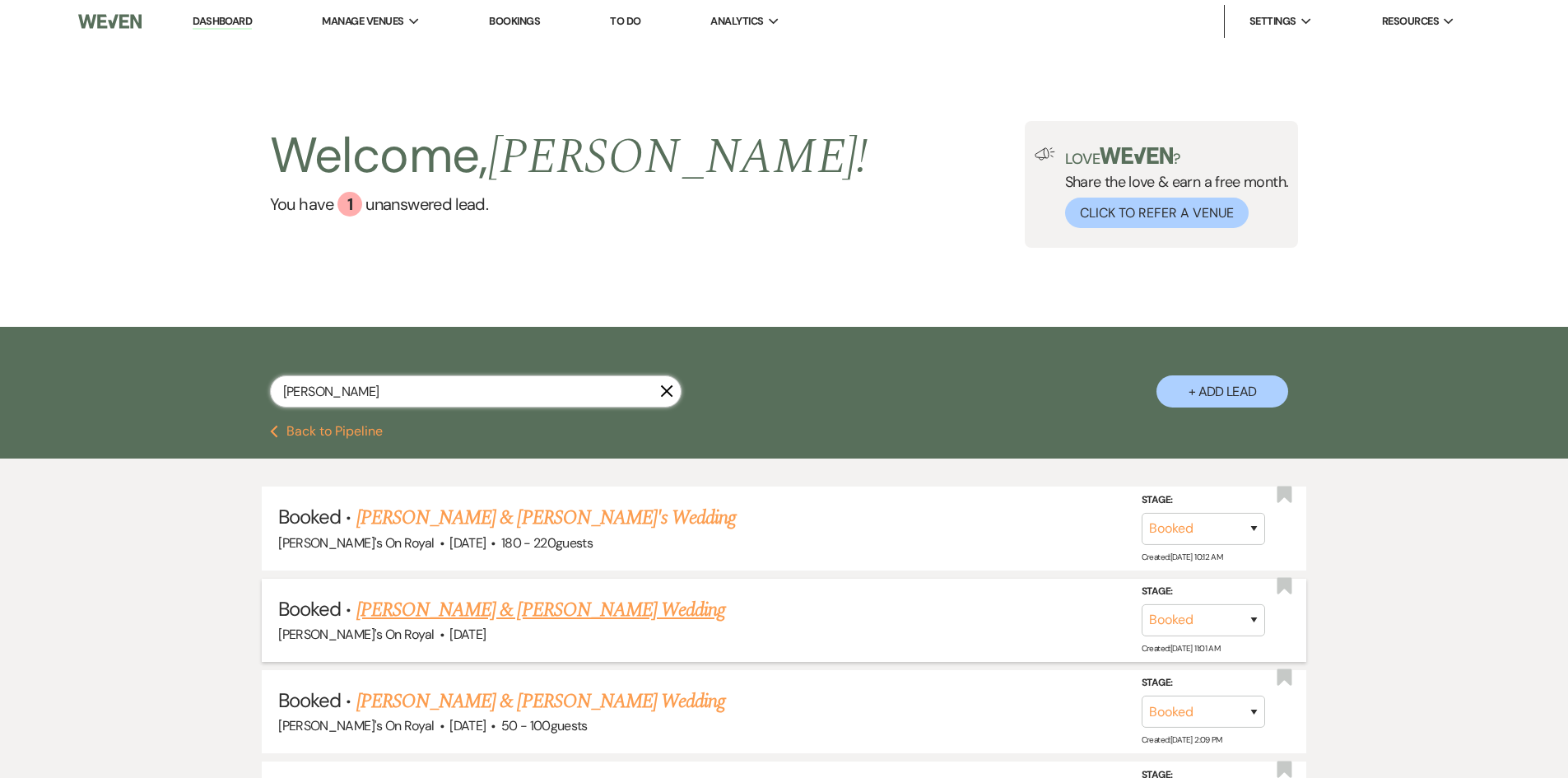
type input "[PERSON_NAME]"
click at [558, 613] on link "[PERSON_NAME] & [PERSON_NAME] Wedding" at bounding box center [541, 610] width 369 height 30
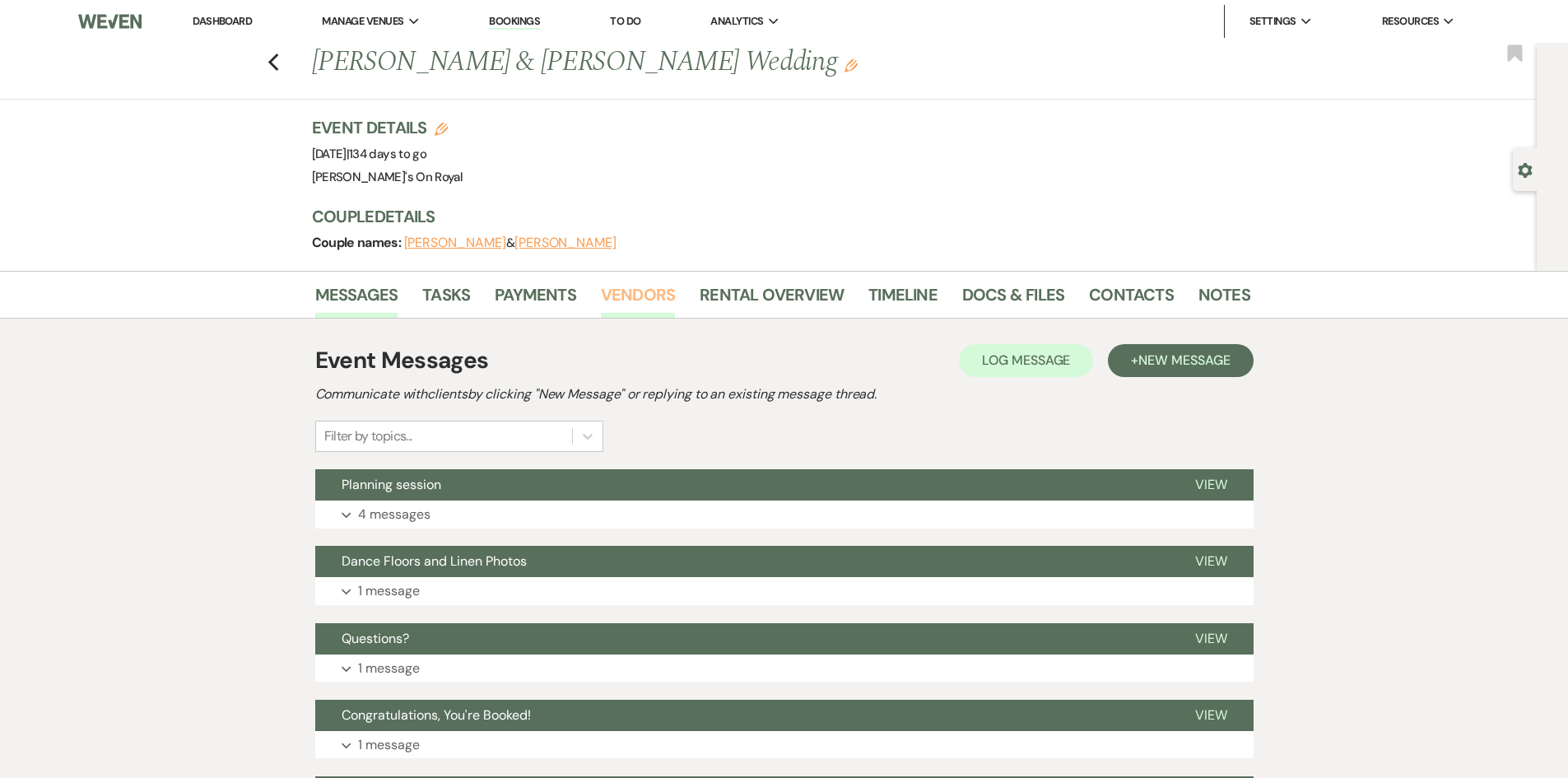
click at [670, 285] on link "Vendors" at bounding box center [638, 300] width 74 height 36
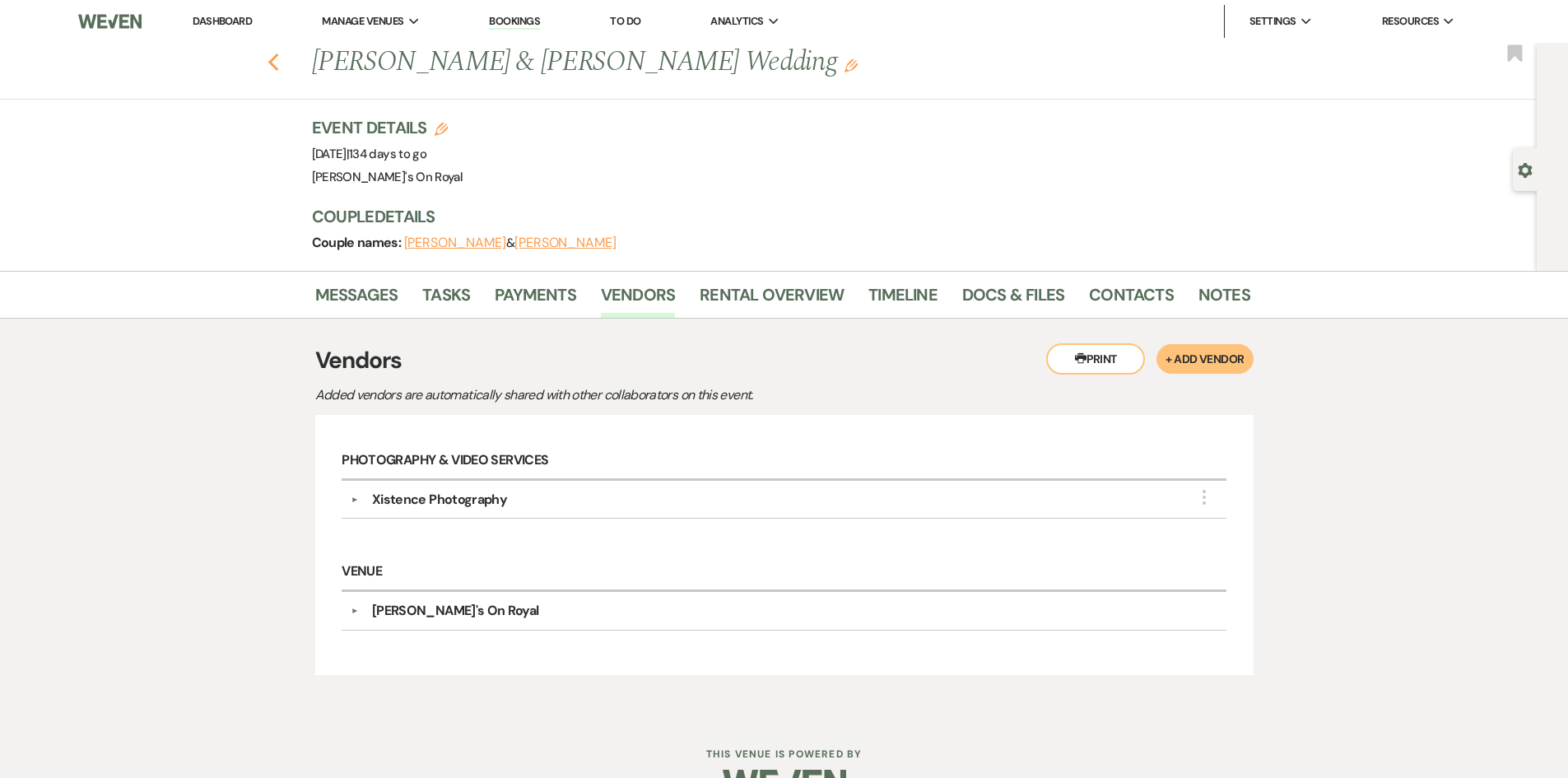
click at [278, 67] on use "button" at bounding box center [273, 62] width 11 height 18
select select "8"
select select "11"
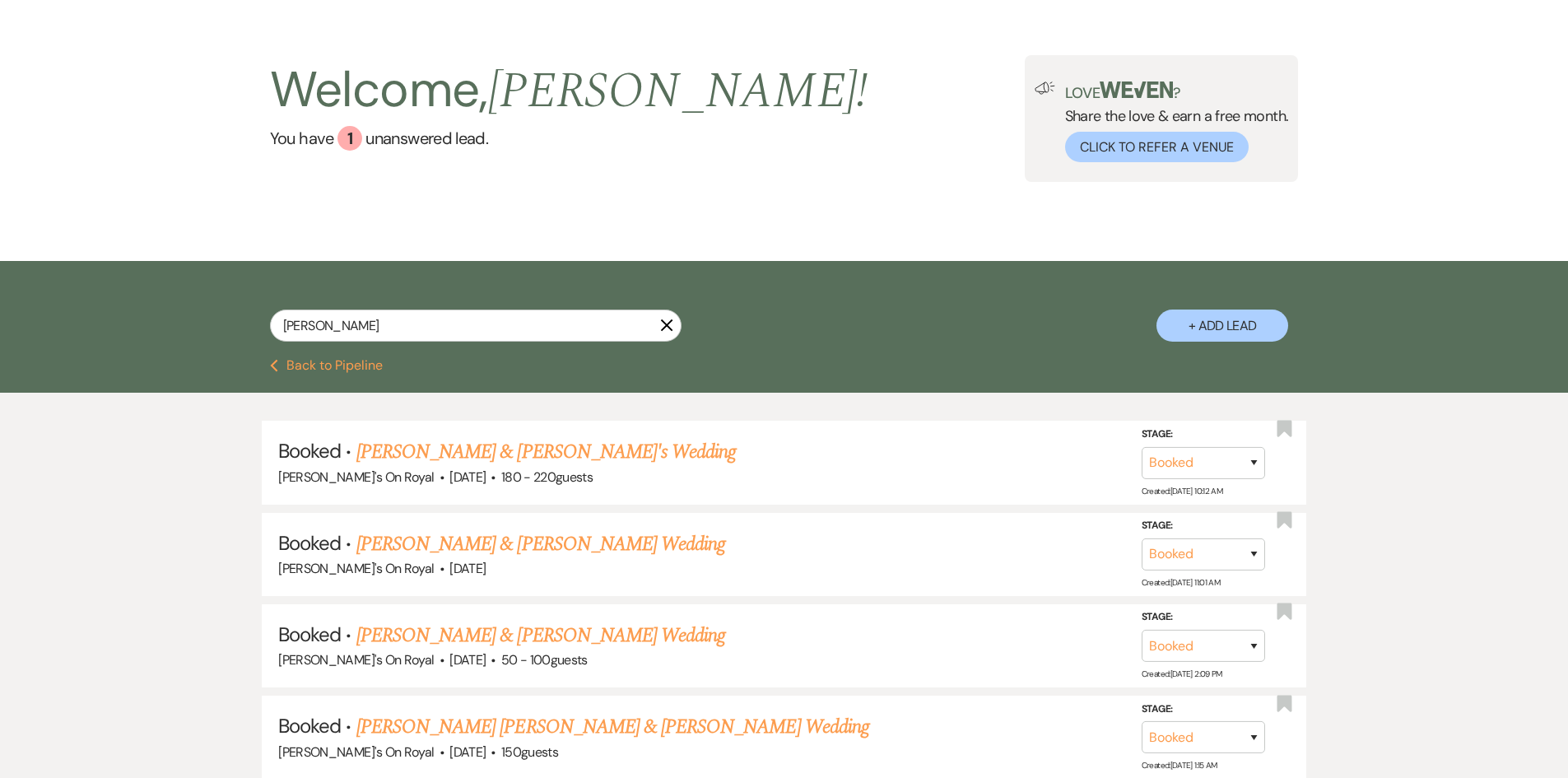
scroll to position [165, 0]
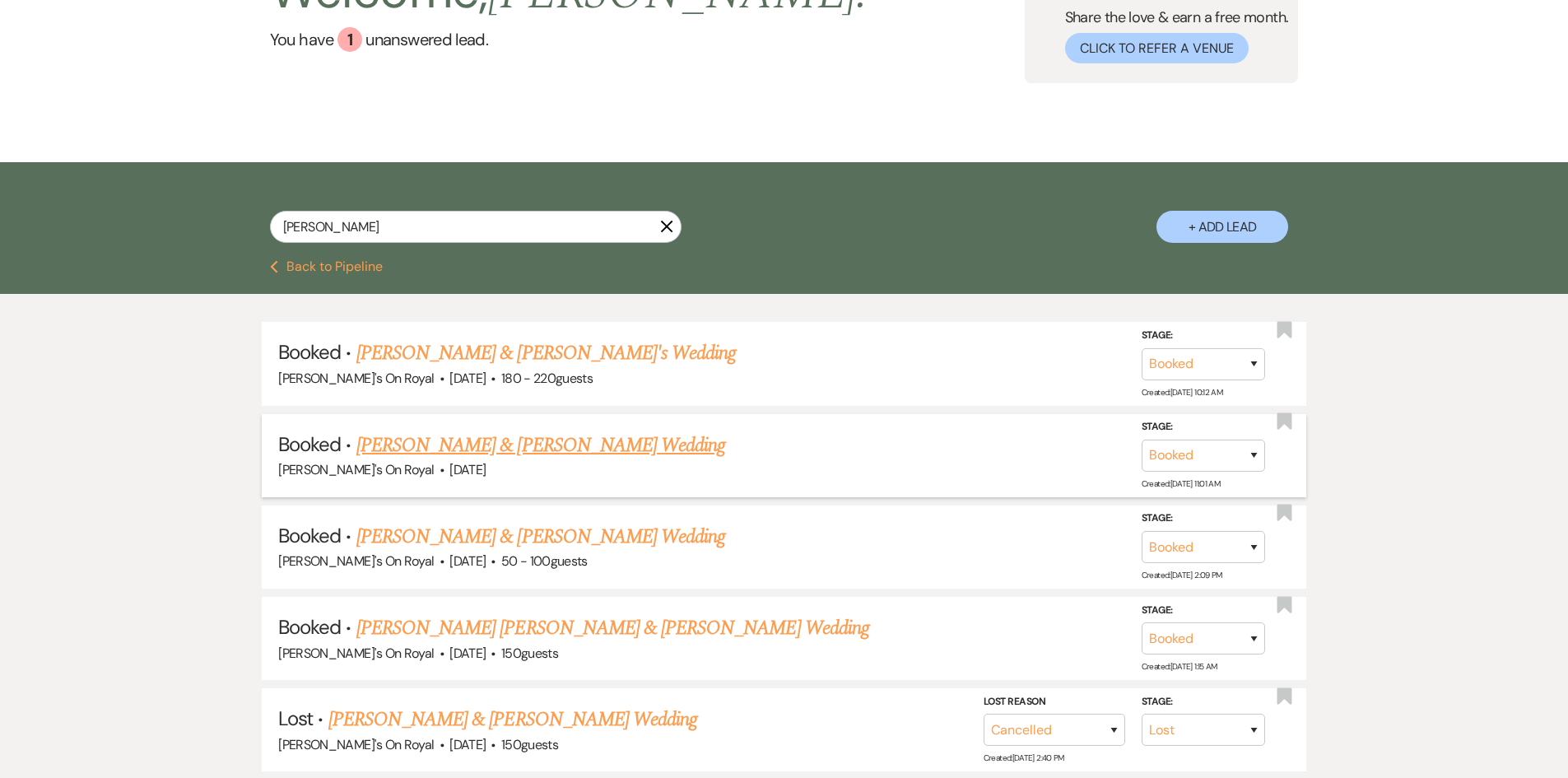
click at [610, 453] on link "[PERSON_NAME] & [PERSON_NAME] Wedding" at bounding box center [541, 445] width 369 height 30
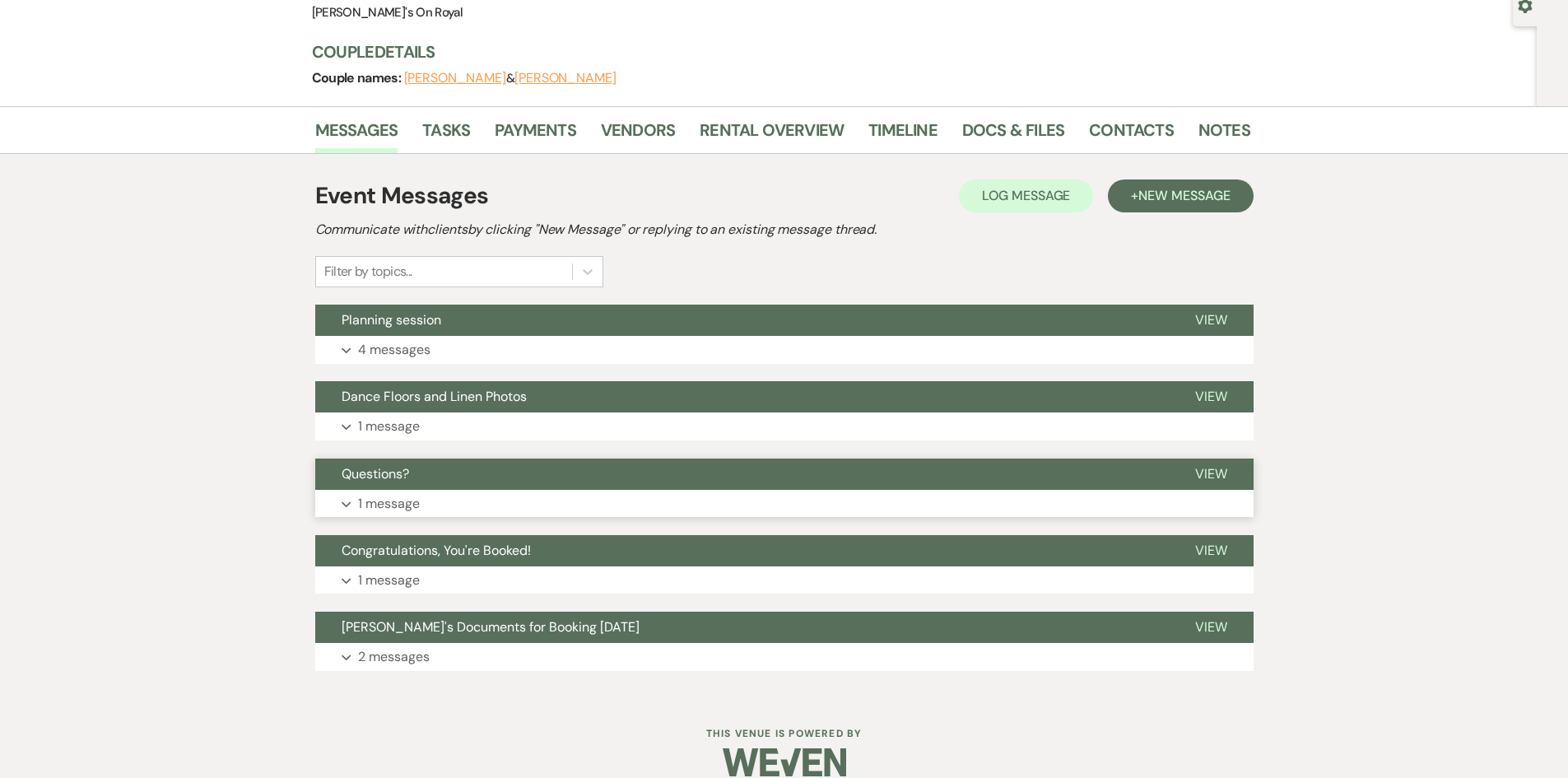
click at [615, 491] on button "Expand 1 message" at bounding box center [784, 503] width 939 height 28
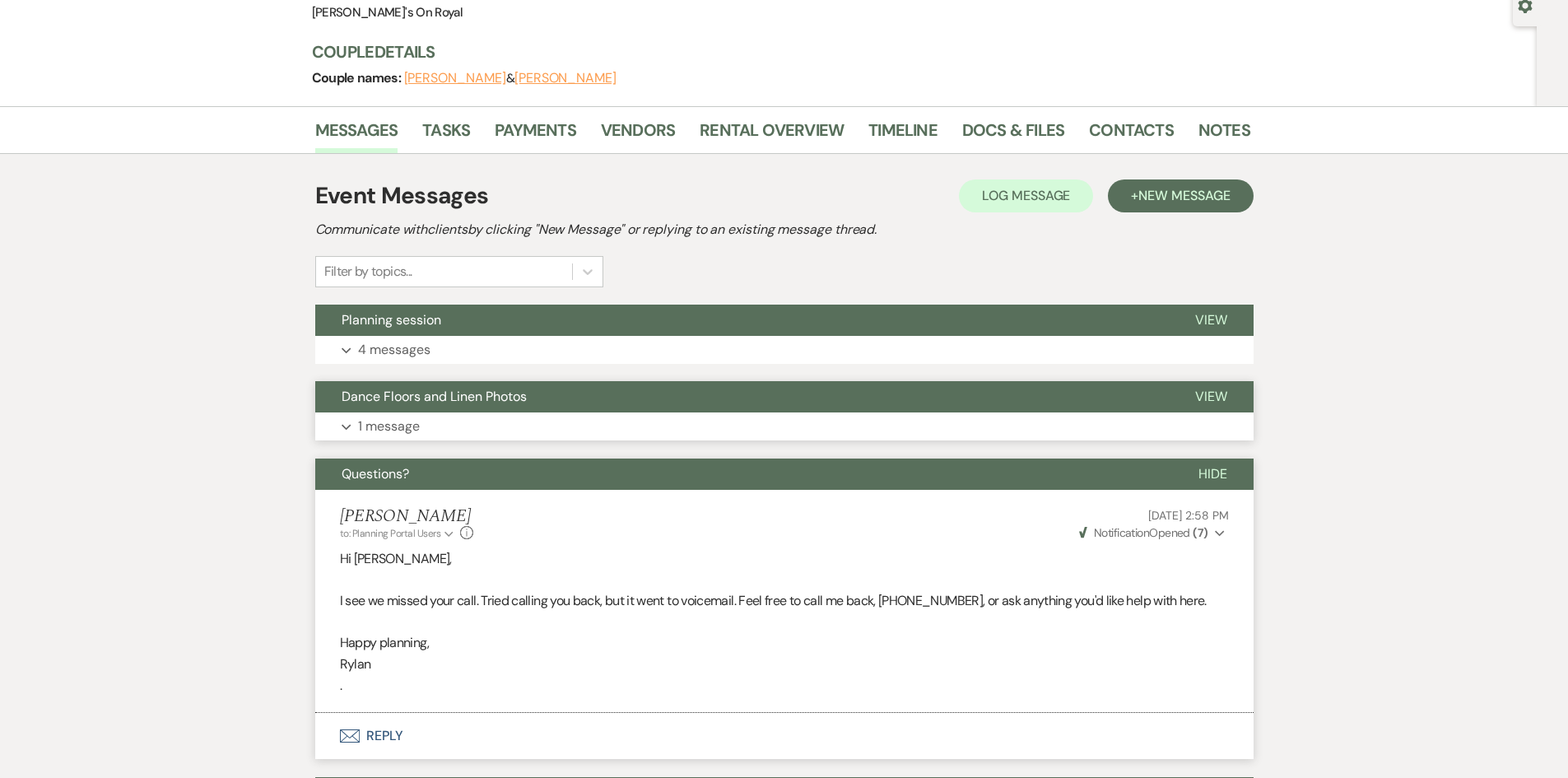
click at [613, 415] on button "Expand 1 message" at bounding box center [784, 426] width 939 height 28
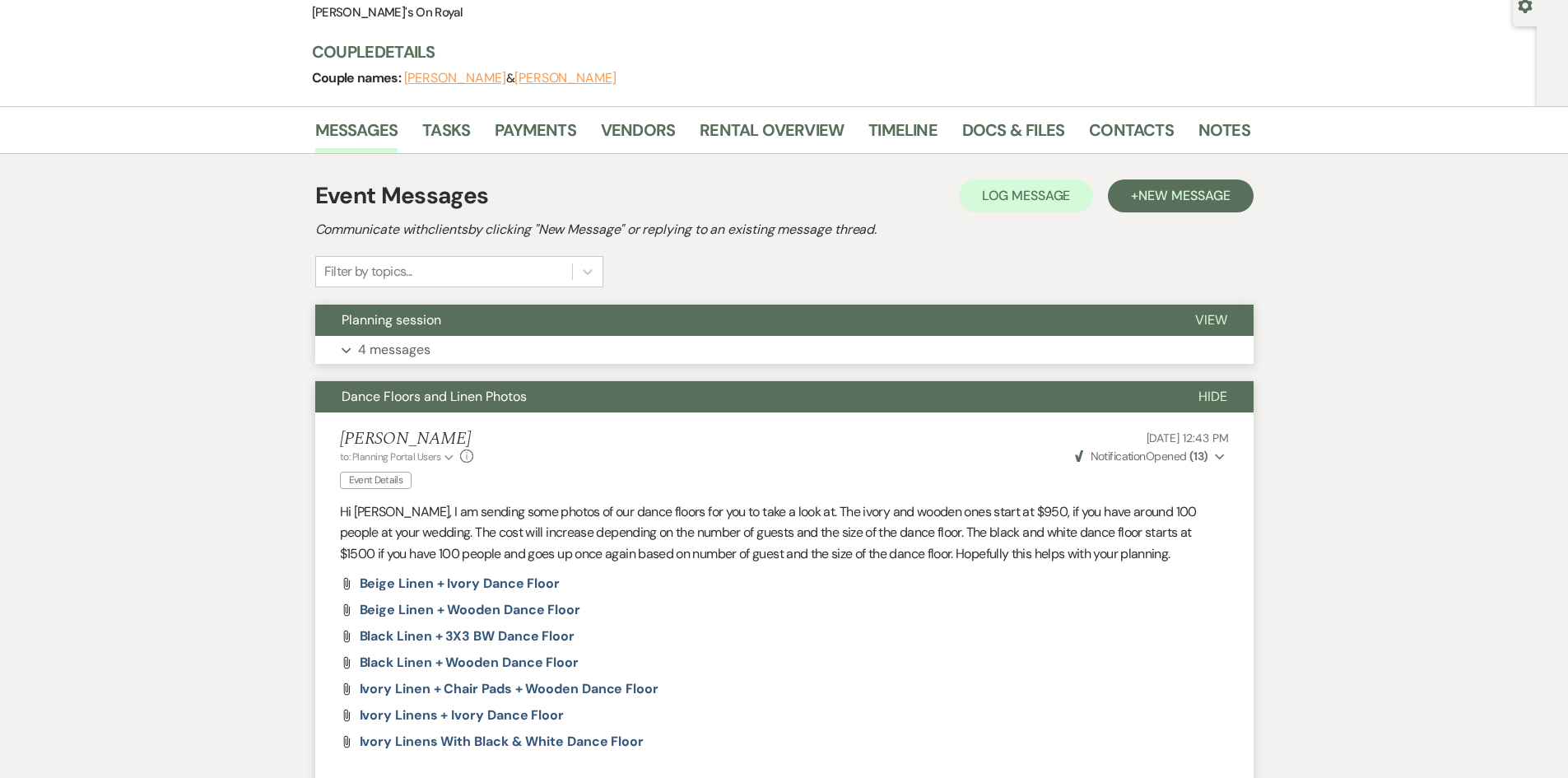
click at [618, 336] on button "Planning session" at bounding box center [742, 320] width 854 height 32
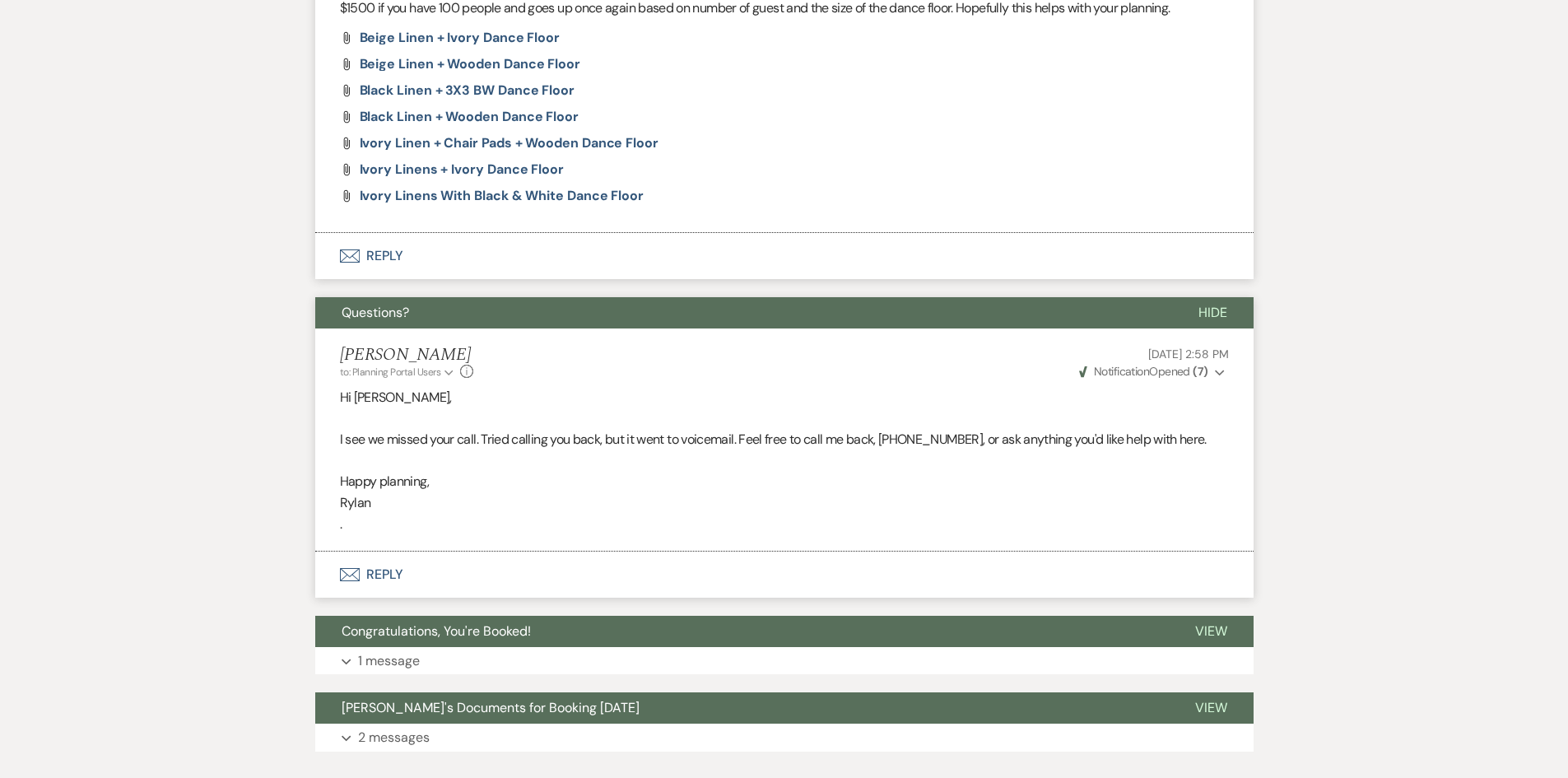
scroll to position [2134, 0]
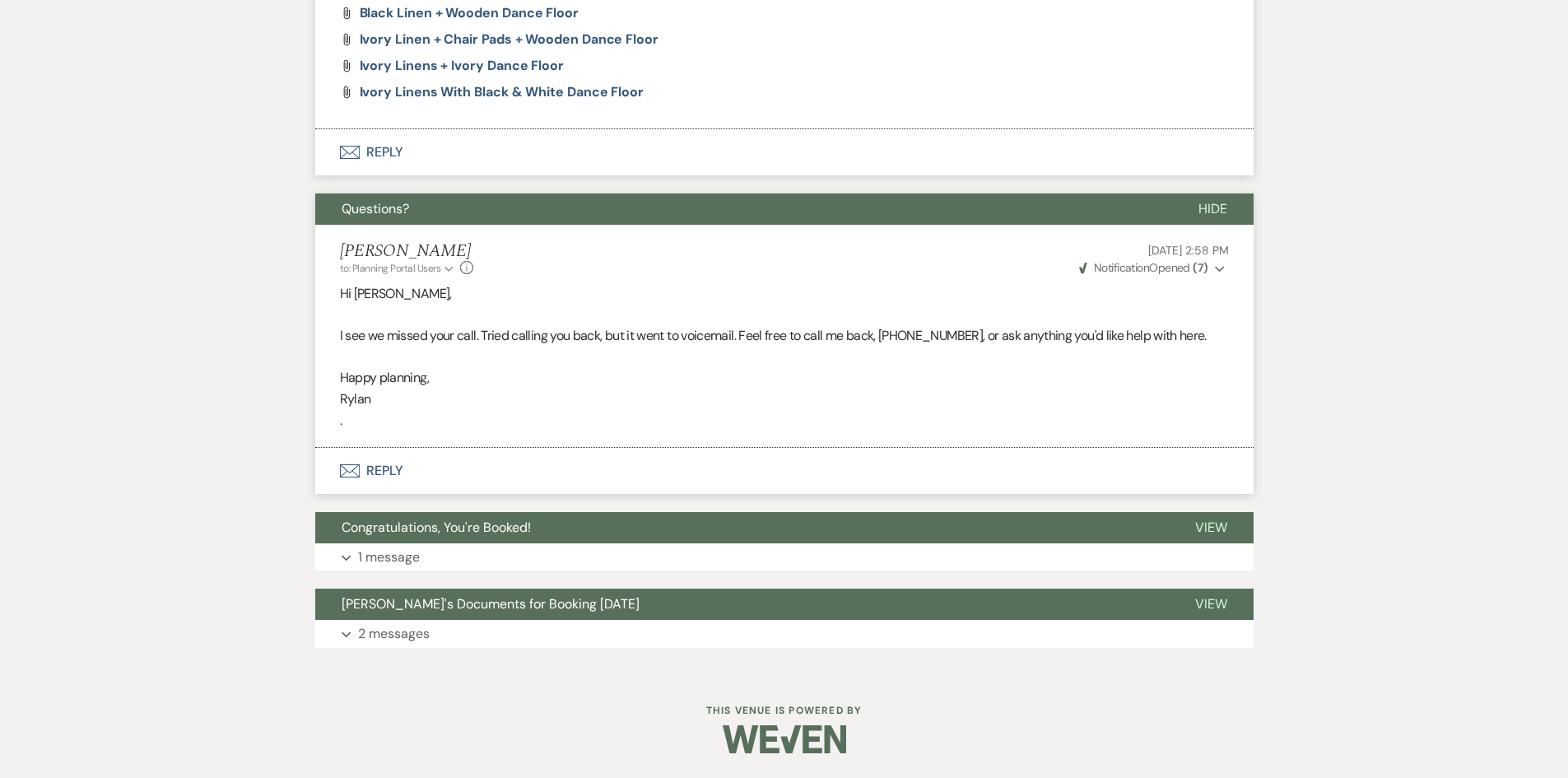
select select "8"
select select "11"
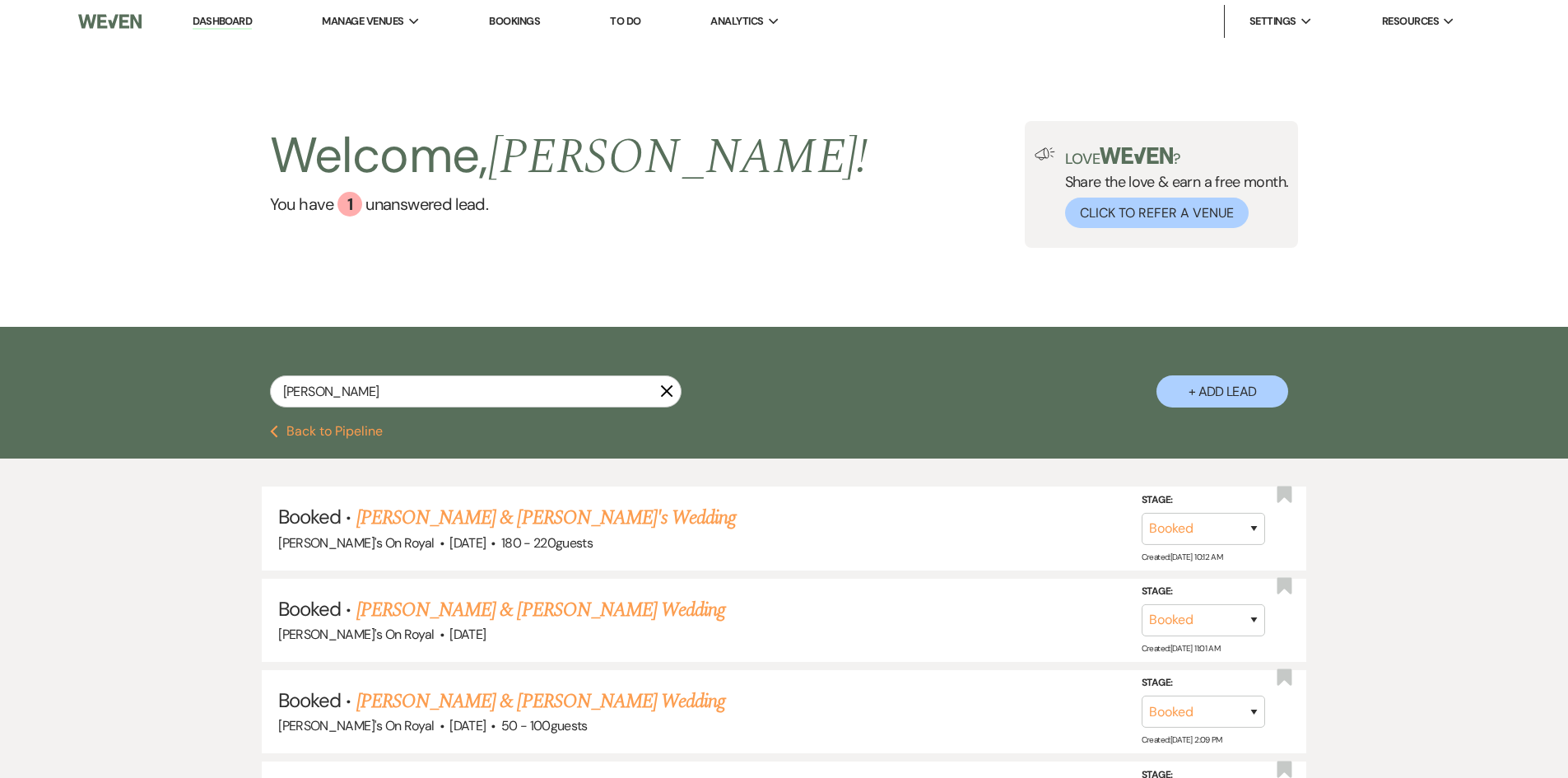
click at [326, 427] on button "Previous Back to Pipeline" at bounding box center [326, 431] width 113 height 14
